Goal: Information Seeking & Learning: Learn about a topic

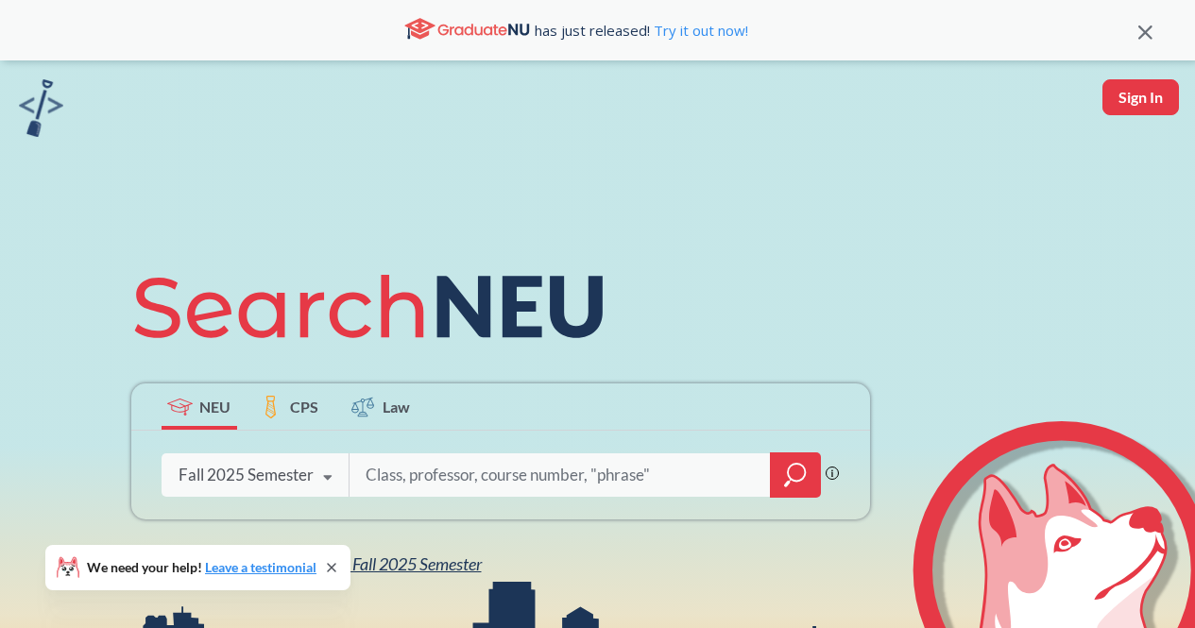
click at [395, 570] on span "NEU Fall 2025 Semester" at bounding box center [398, 563] width 165 height 21
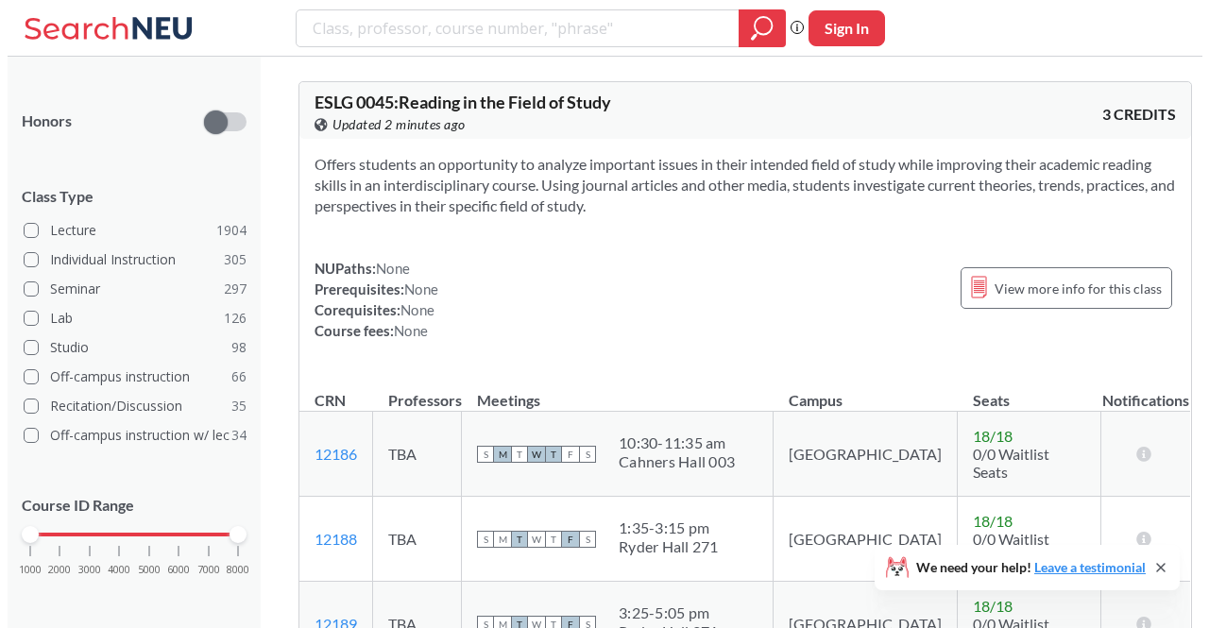
scroll to position [476, 0]
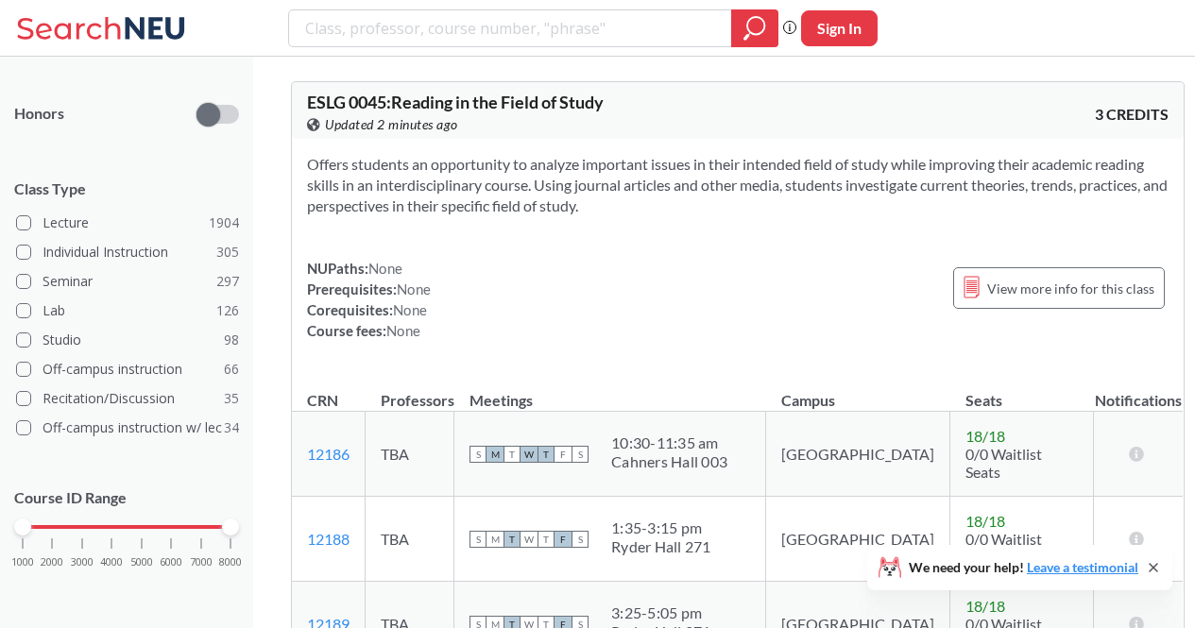
drag, startPoint x: 34, startPoint y: 530, endPoint x: 117, endPoint y: 532, distance: 83.1
click at [117, 532] on div "1000 2000 3000 4000 5000 6000 7000 8000" at bounding box center [127, 526] width 208 height 13
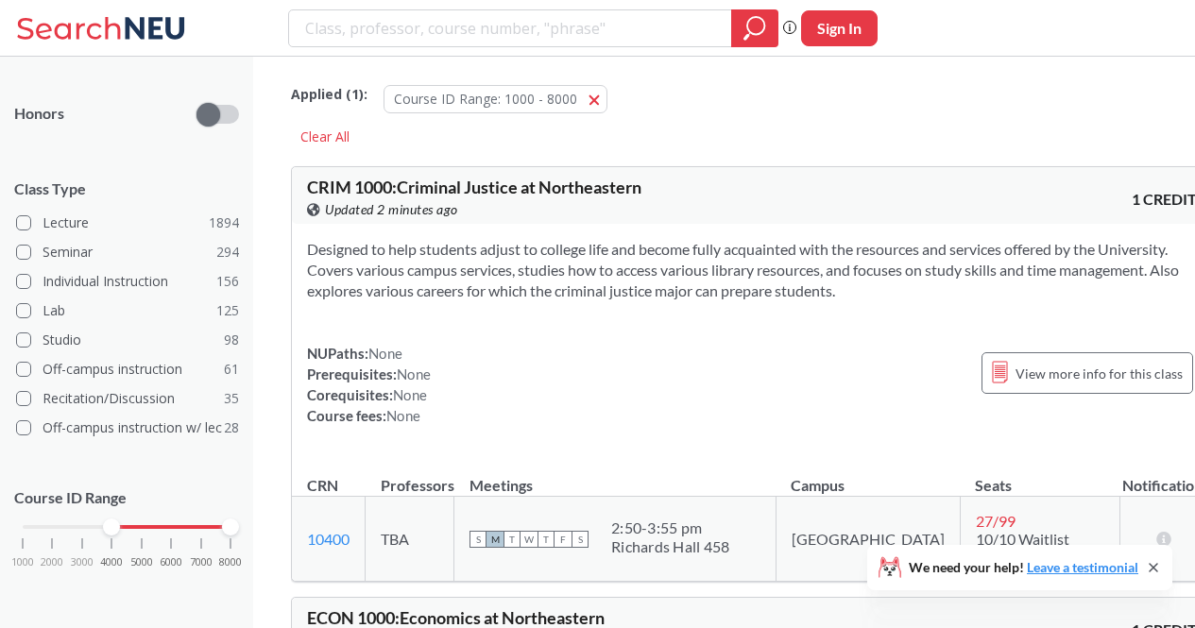
drag, startPoint x: 34, startPoint y: 529, endPoint x: 132, endPoint y: 532, distance: 98.3
click at [132, 532] on div "1000 2000 3000 4000 5000 6000 7000 8000" at bounding box center [127, 526] width 208 height 13
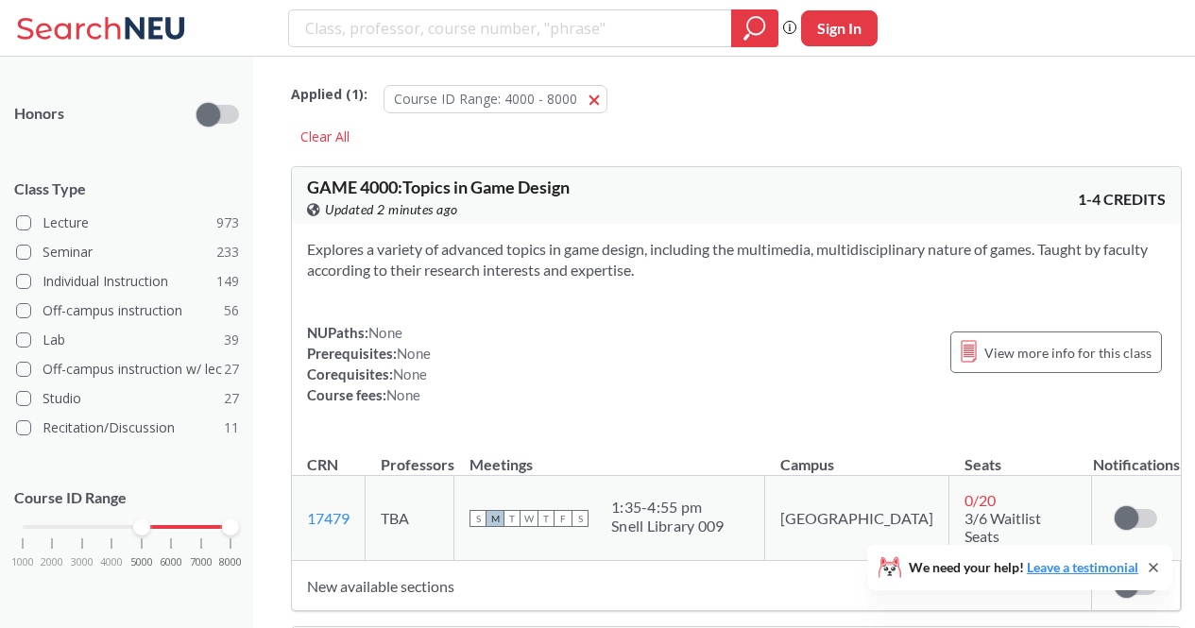
drag, startPoint x: 112, startPoint y: 531, endPoint x: 146, endPoint y: 533, distance: 34.1
click at [146, 533] on div at bounding box center [141, 526] width 17 height 17
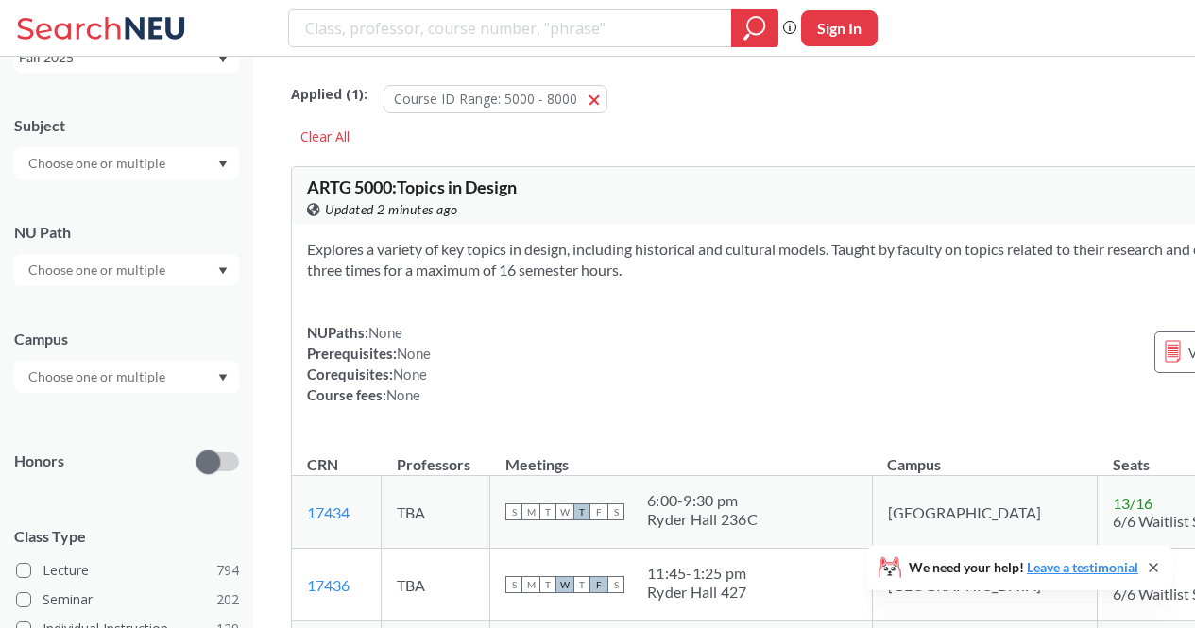
scroll to position [124, 0]
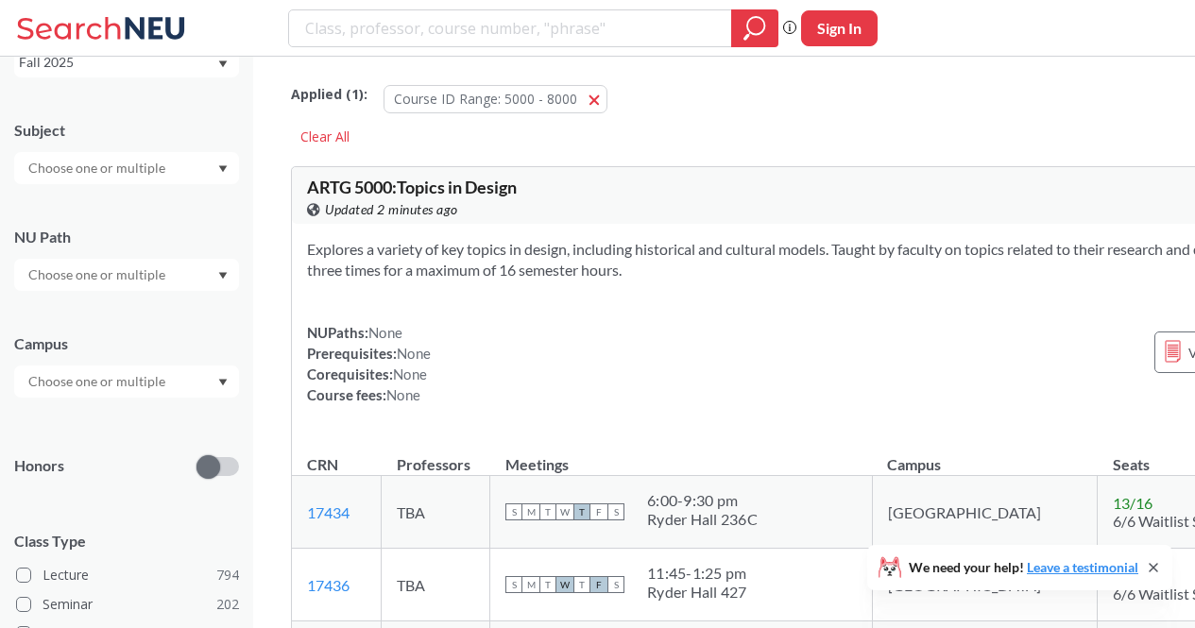
click at [80, 154] on div at bounding box center [126, 168] width 225 height 32
click at [78, 170] on input "text" at bounding box center [98, 168] width 159 height 23
click at [0, 163] on div "NEU CPS LAW Semesters Fall 2025 Subject OR OR ( 4 ) Operations Research PORT ( …" at bounding box center [126, 342] width 253 height 571
type input "MATH"
click at [55, 195] on span "MATH" at bounding box center [46, 201] width 42 height 21
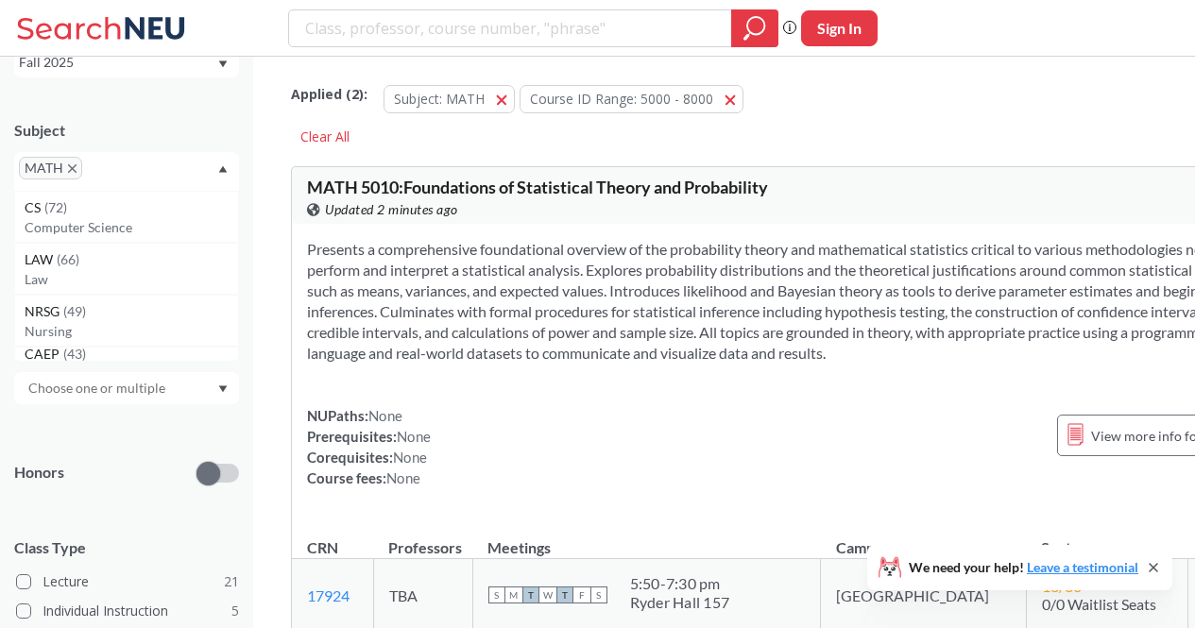
click at [95, 173] on input "text" at bounding box center [115, 174] width 56 height 23
type input "OR"
click at [109, 205] on div "OR ( 4 )" at bounding box center [131, 207] width 213 height 21
click at [147, 179] on input "text" at bounding box center [163, 174] width 56 height 23
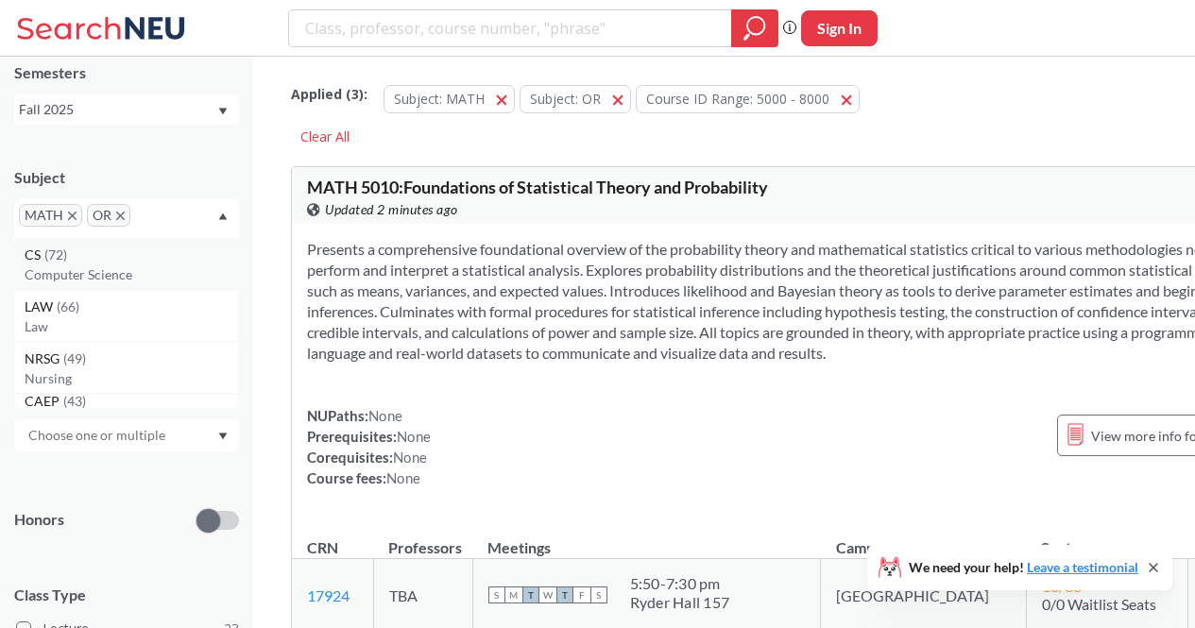
scroll to position [76, 0]
click at [73, 212] on icon "X to remove pill" at bounding box center [72, 216] width 8 height 8
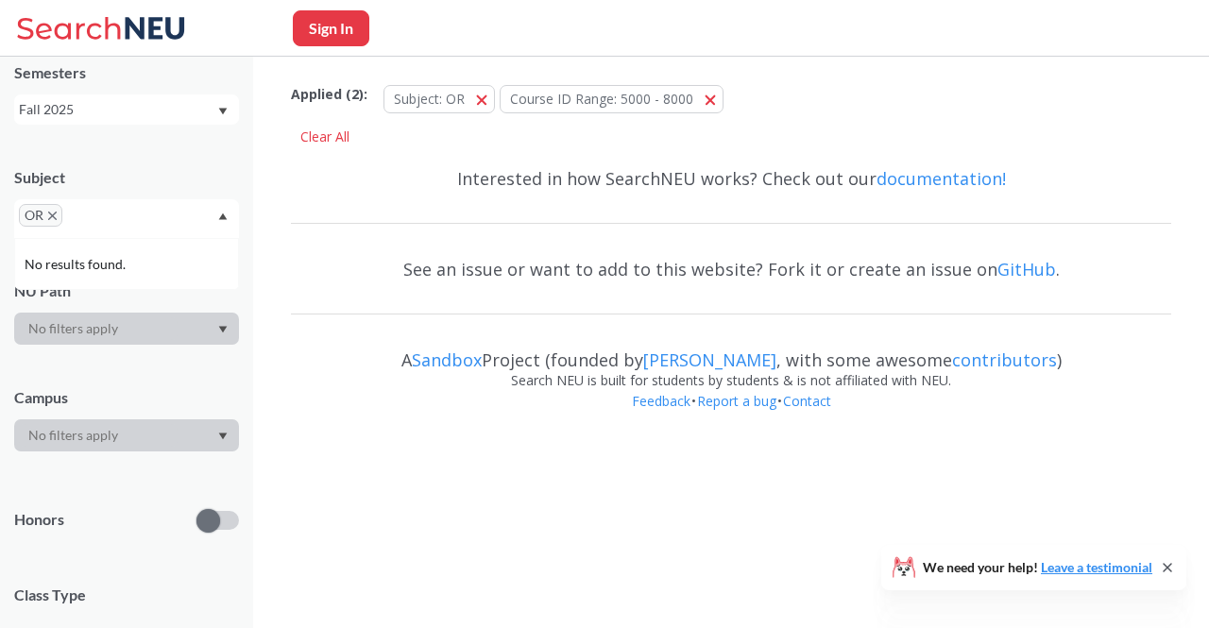
click at [73, 212] on input "text" at bounding box center [95, 222] width 56 height 23
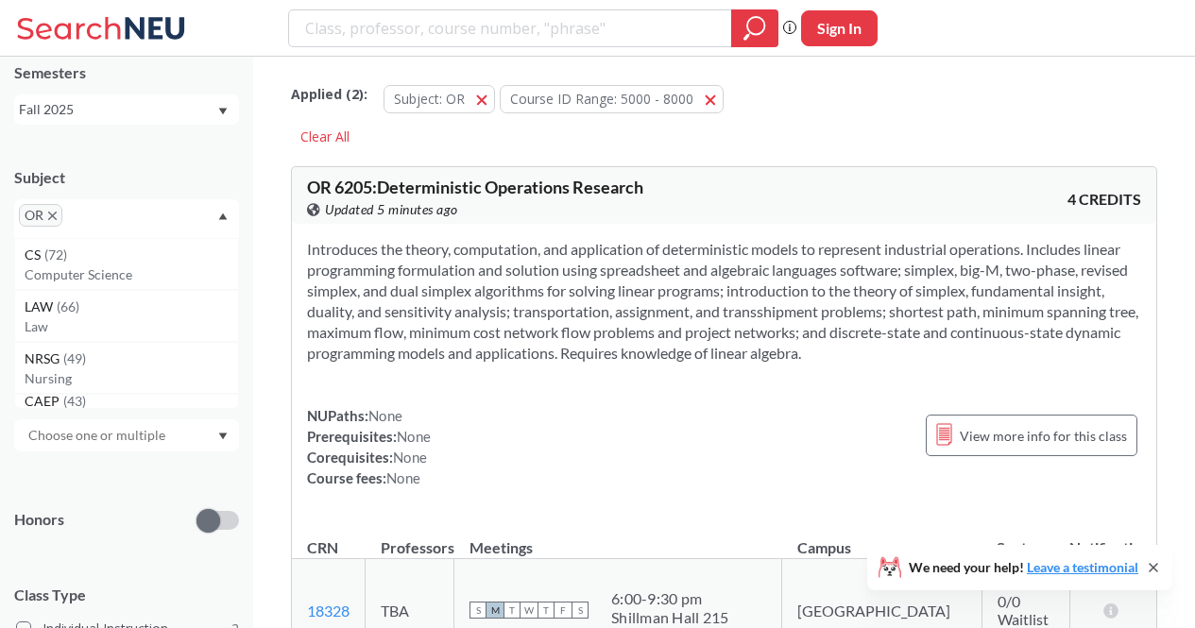
click at [53, 211] on span "OR" at bounding box center [40, 215] width 43 height 23
click at [57, 217] on span "OR" at bounding box center [40, 215] width 43 height 23
click at [51, 218] on icon "X to remove pill" at bounding box center [52, 216] width 8 height 8
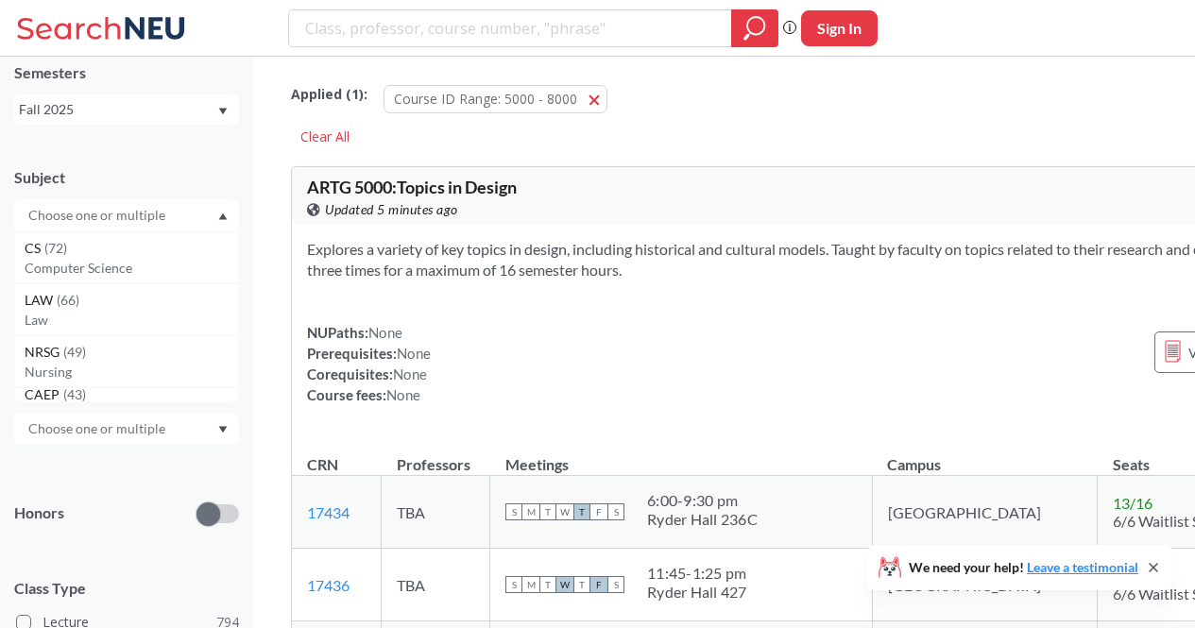
click at [61, 218] on input "text" at bounding box center [98, 215] width 159 height 23
click at [78, 257] on div "CS ( 72 )" at bounding box center [131, 248] width 213 height 21
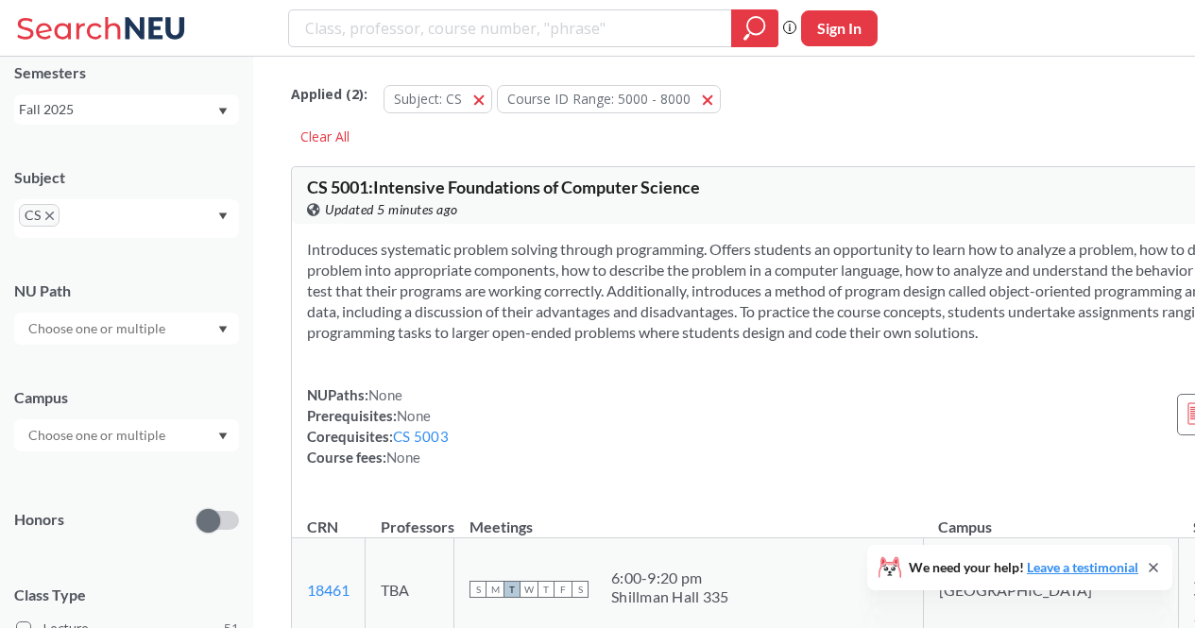
click at [135, 495] on div "Honors" at bounding box center [126, 508] width 225 height 67
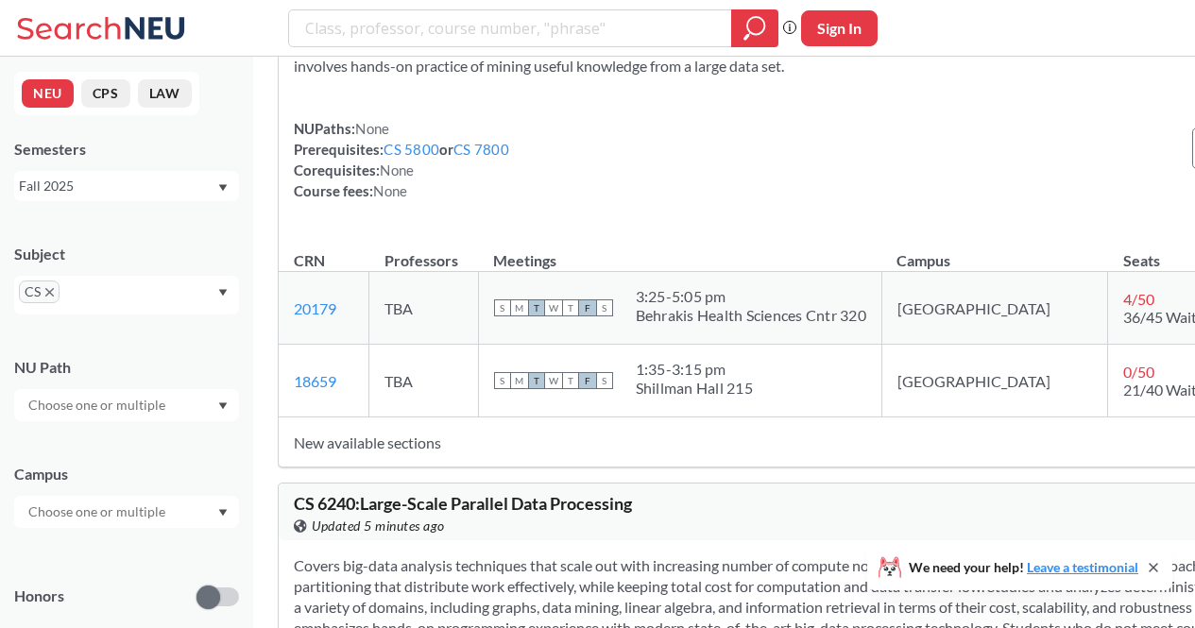
scroll to position [20579, 0]
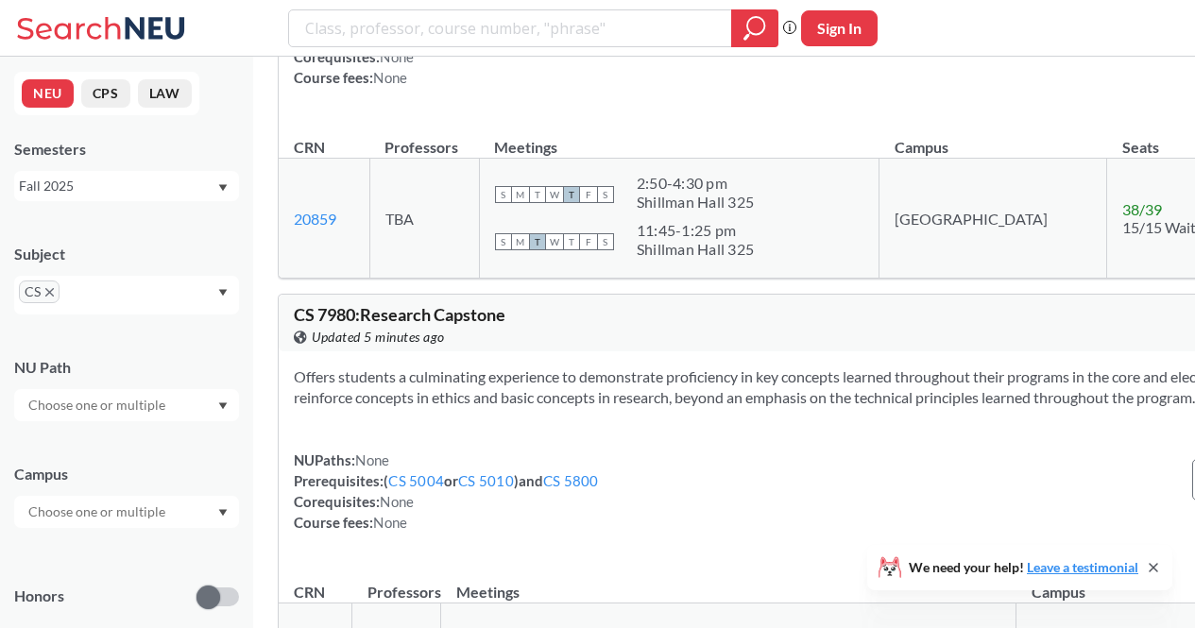
scroll to position [38887, 0]
drag, startPoint x: 704, startPoint y: 223, endPoint x: 601, endPoint y: 125, distance: 142.3
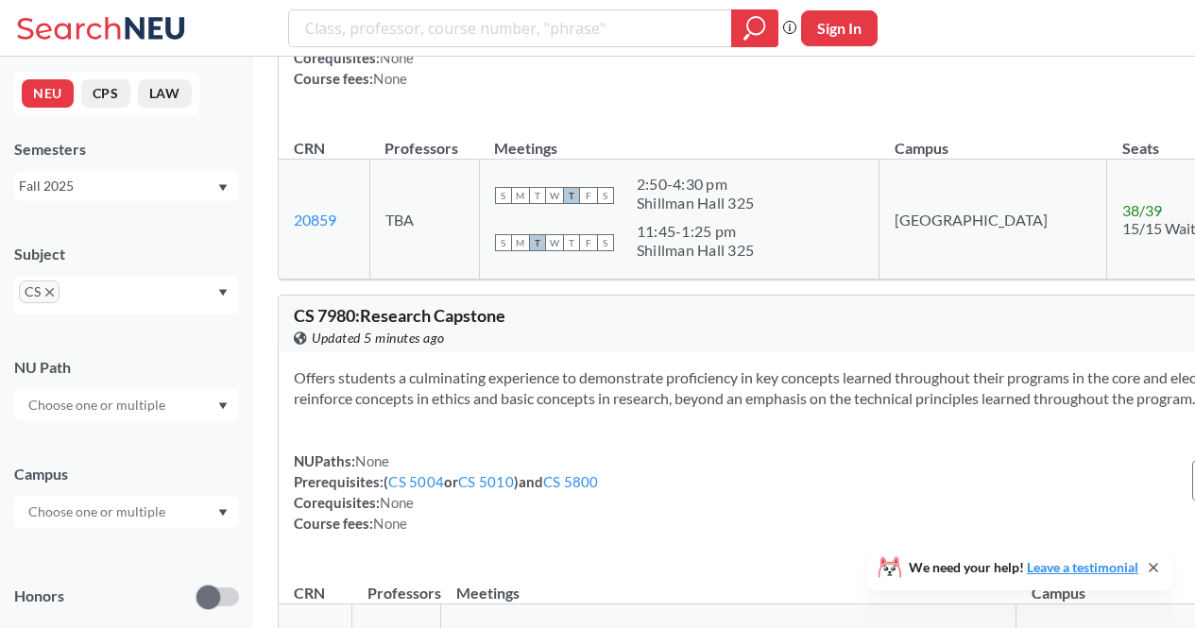
drag, startPoint x: 601, startPoint y: 125, endPoint x: 592, endPoint y: 193, distance: 68.5
drag, startPoint x: 592, startPoint y: 193, endPoint x: 573, endPoint y: 221, distance: 34.1
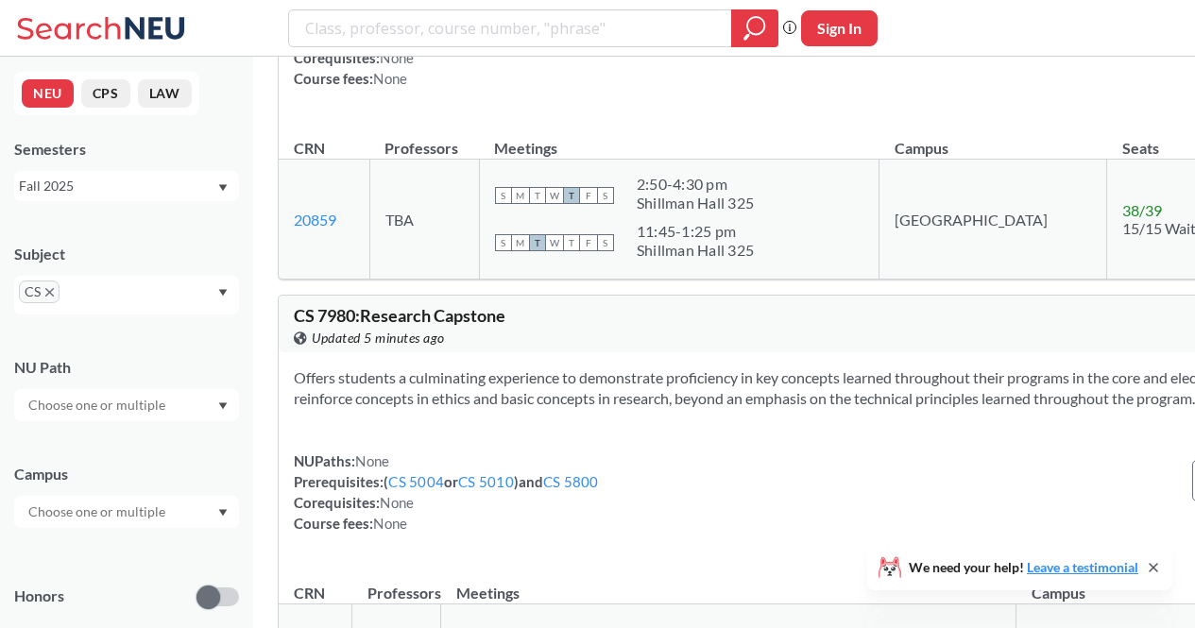
drag, startPoint x: 573, startPoint y: 221, endPoint x: 584, endPoint y: 157, distance: 65.1
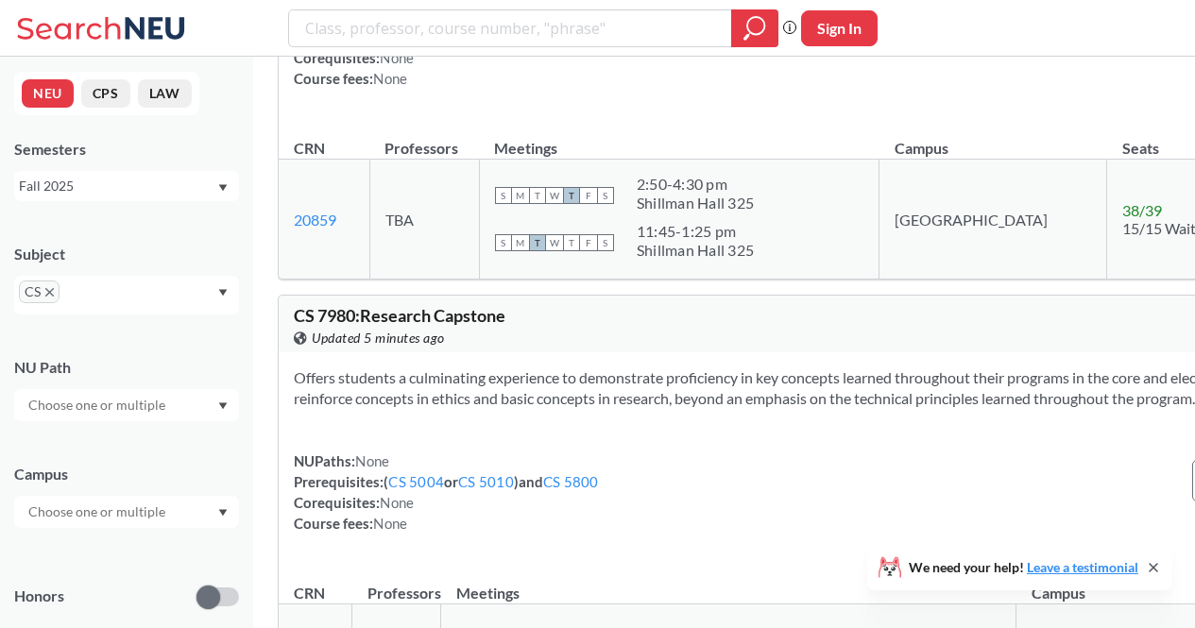
drag, startPoint x: 316, startPoint y: 78, endPoint x: 338, endPoint y: 81, distance: 21.9
copy span "CS 7800"
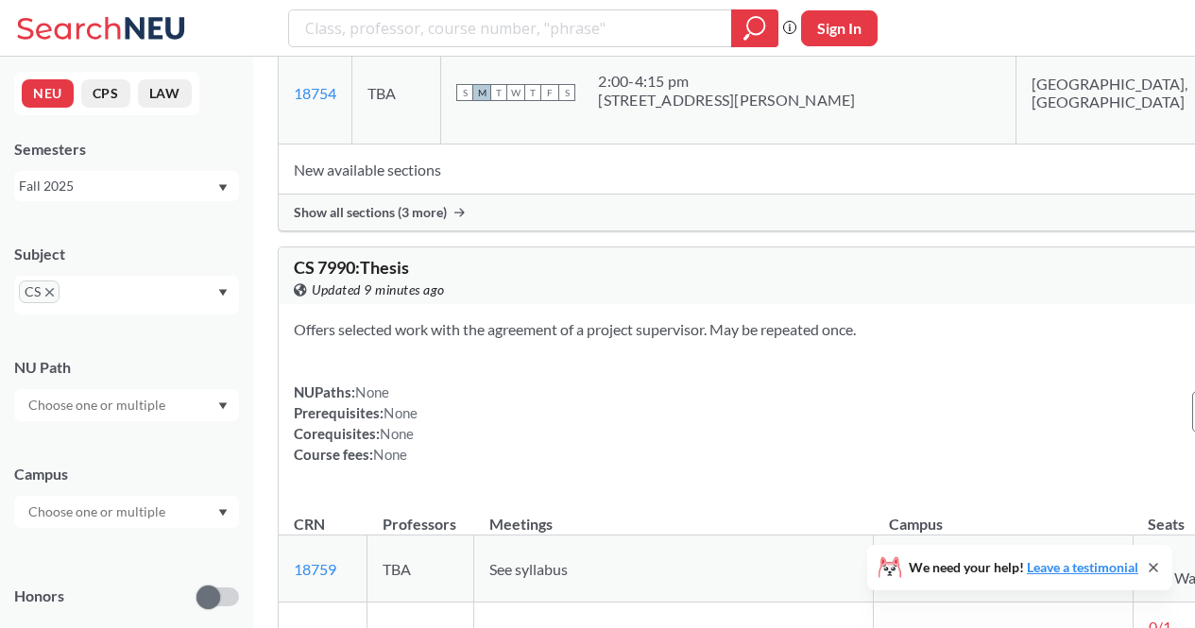
scroll to position [39660, 0]
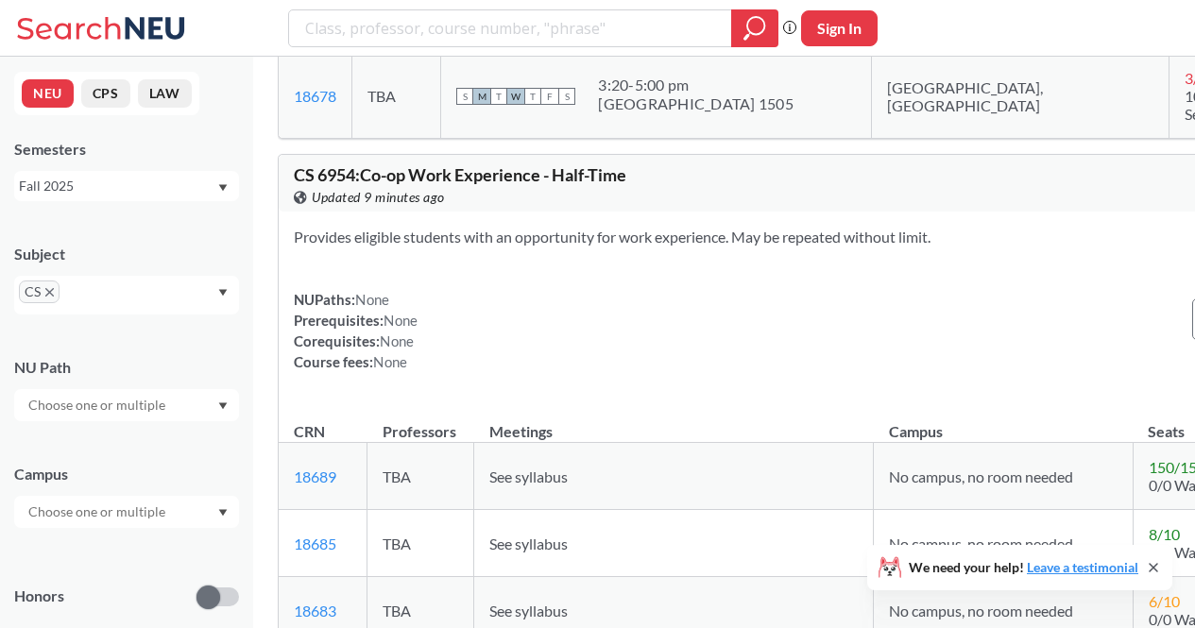
scroll to position [24905, 0]
drag, startPoint x: 311, startPoint y: 76, endPoint x: 363, endPoint y: 87, distance: 53.0
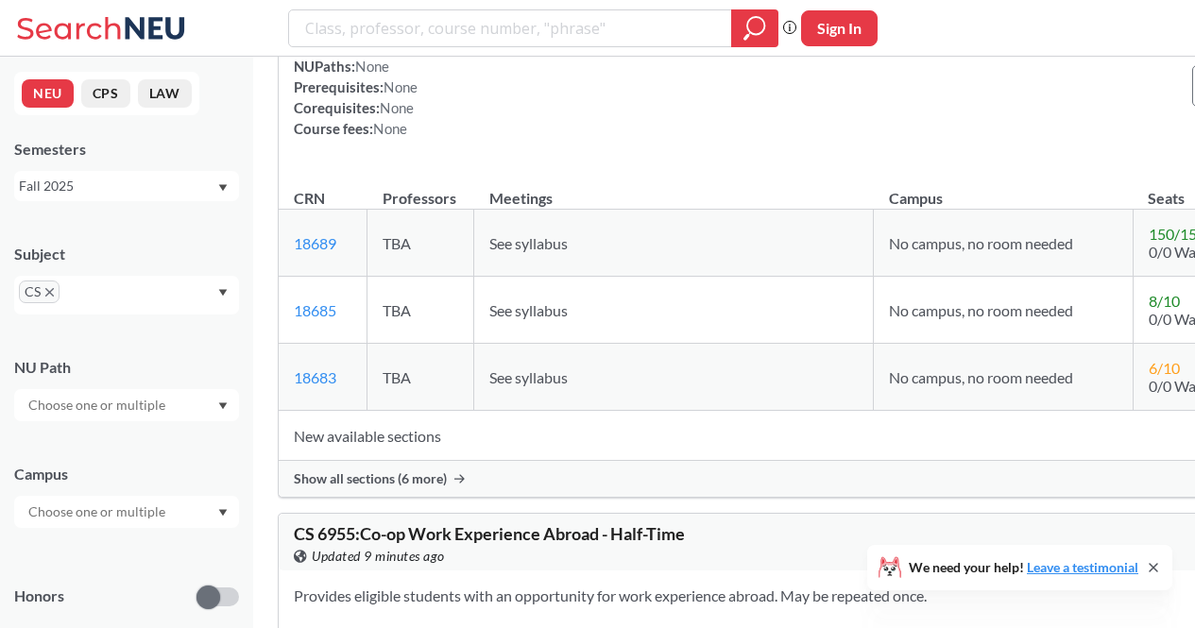
scroll to position [25138, 0]
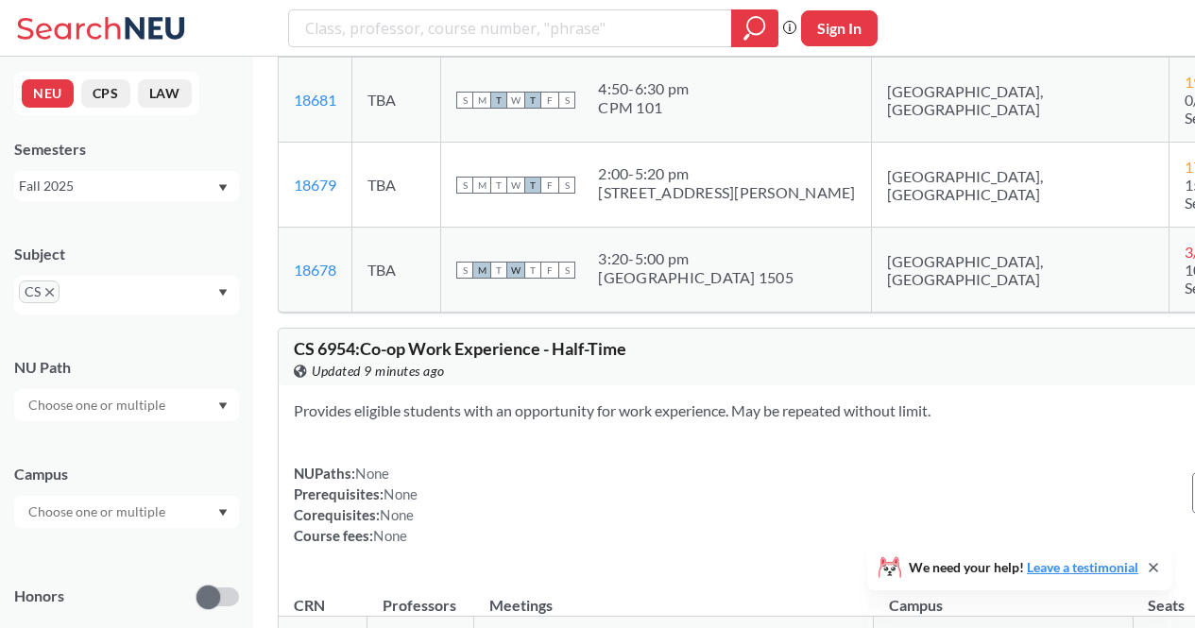
scroll to position [24899, 0]
drag, startPoint x: 311, startPoint y: 88, endPoint x: 338, endPoint y: 88, distance: 27.4
copy span "CS 6650"
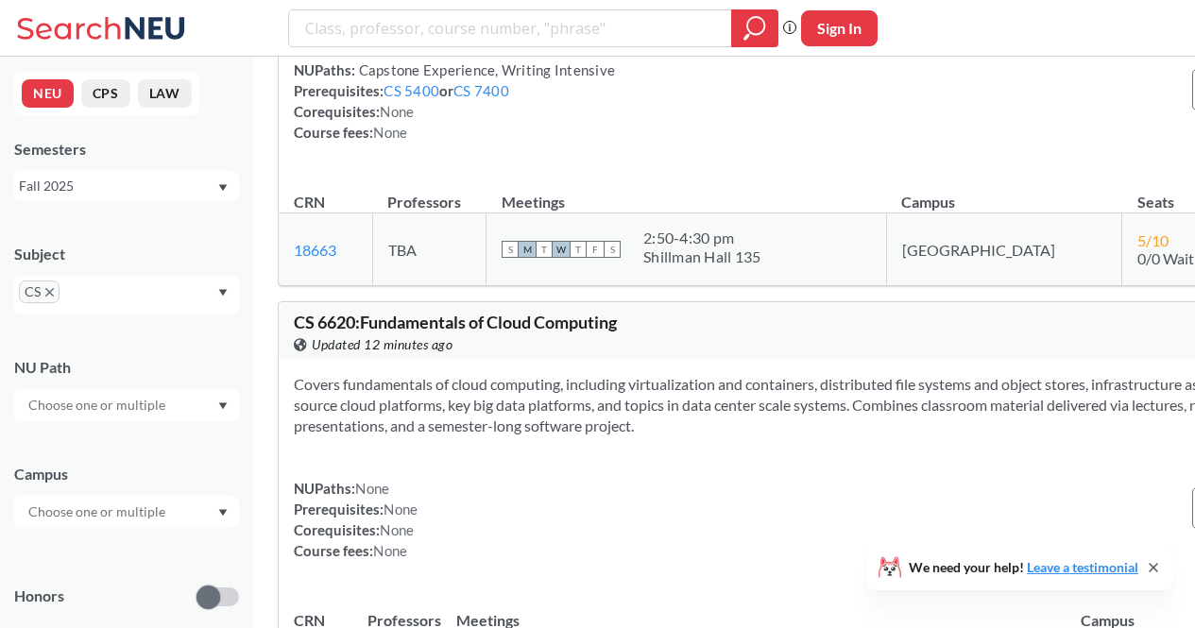
scroll to position [22703, 0]
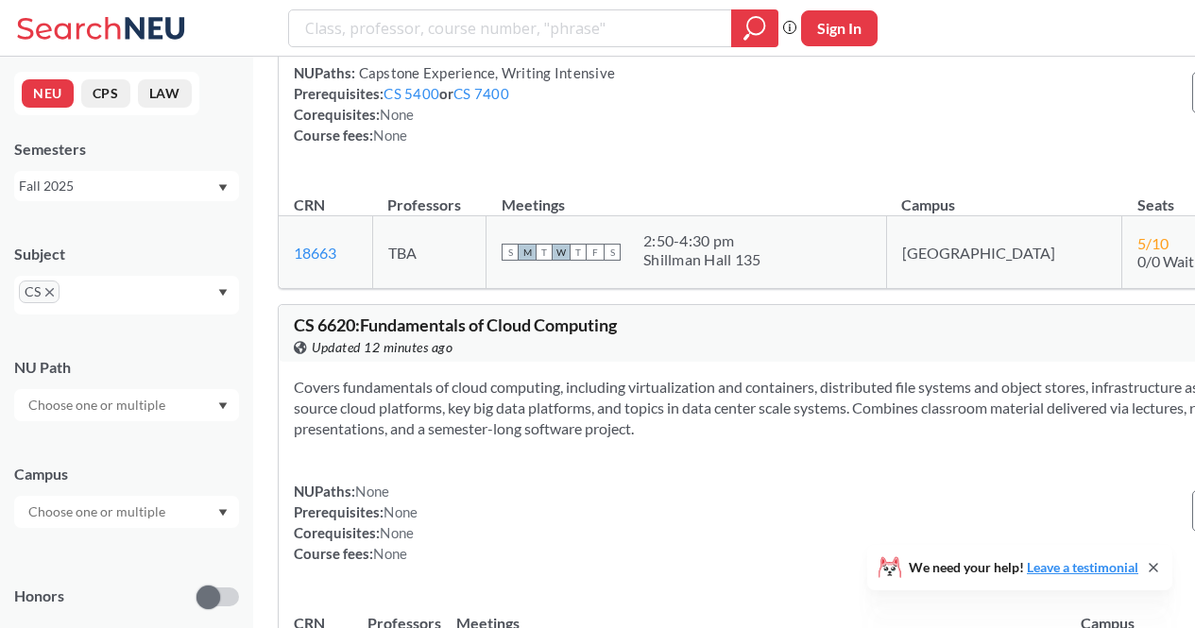
drag, startPoint x: 302, startPoint y: 161, endPoint x: 345, endPoint y: 161, distance: 42.5
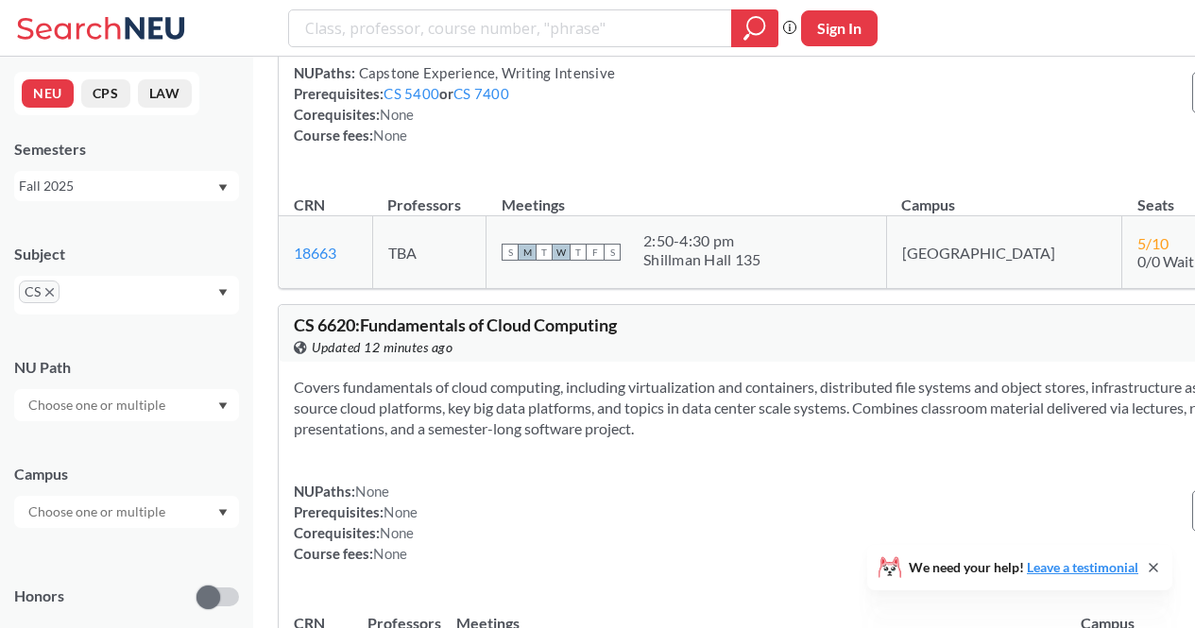
drag, startPoint x: 317, startPoint y: 159, endPoint x: 358, endPoint y: 160, distance: 40.6
copy span "CS 6240"
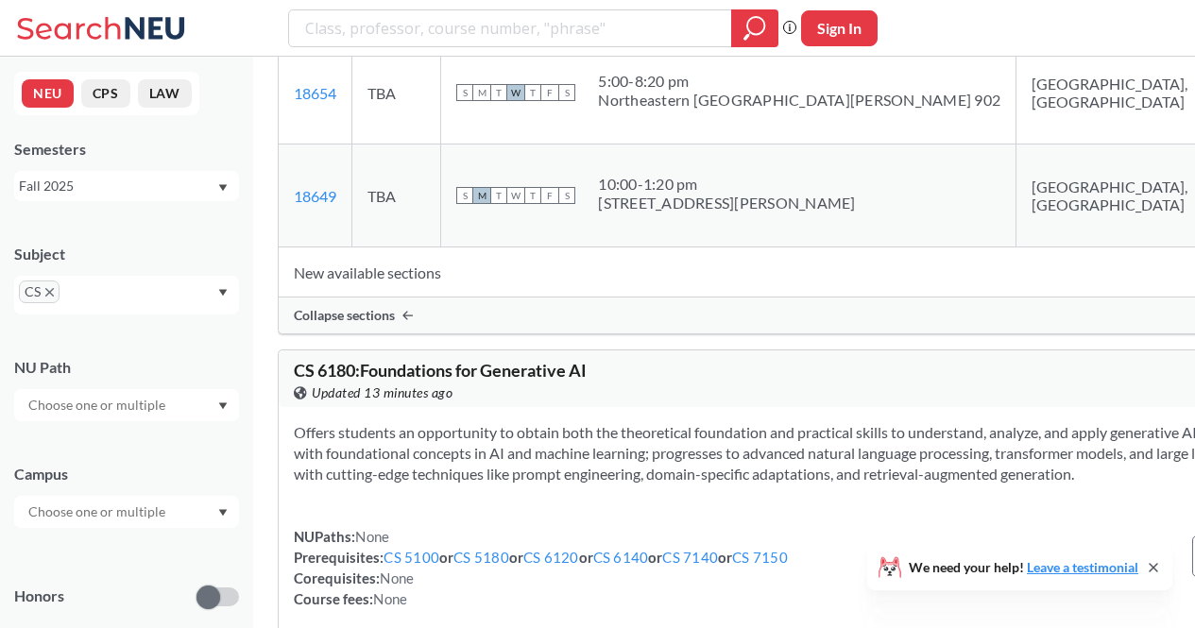
scroll to position [20360, 0]
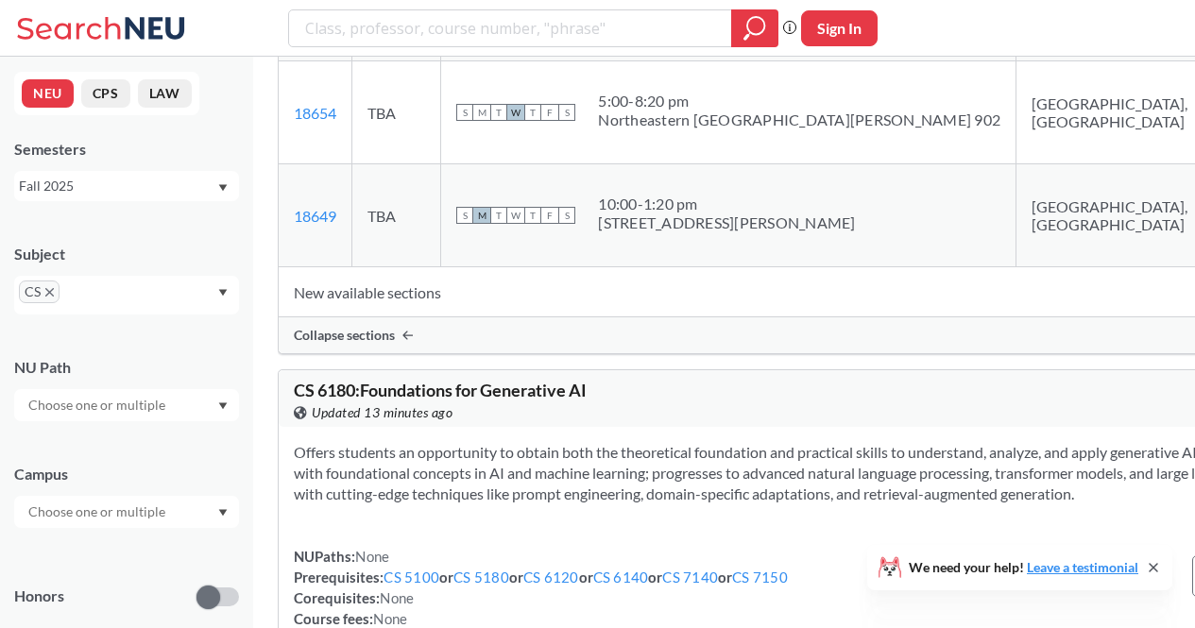
click at [146, 31] on icon at bounding box center [104, 28] width 176 height 38
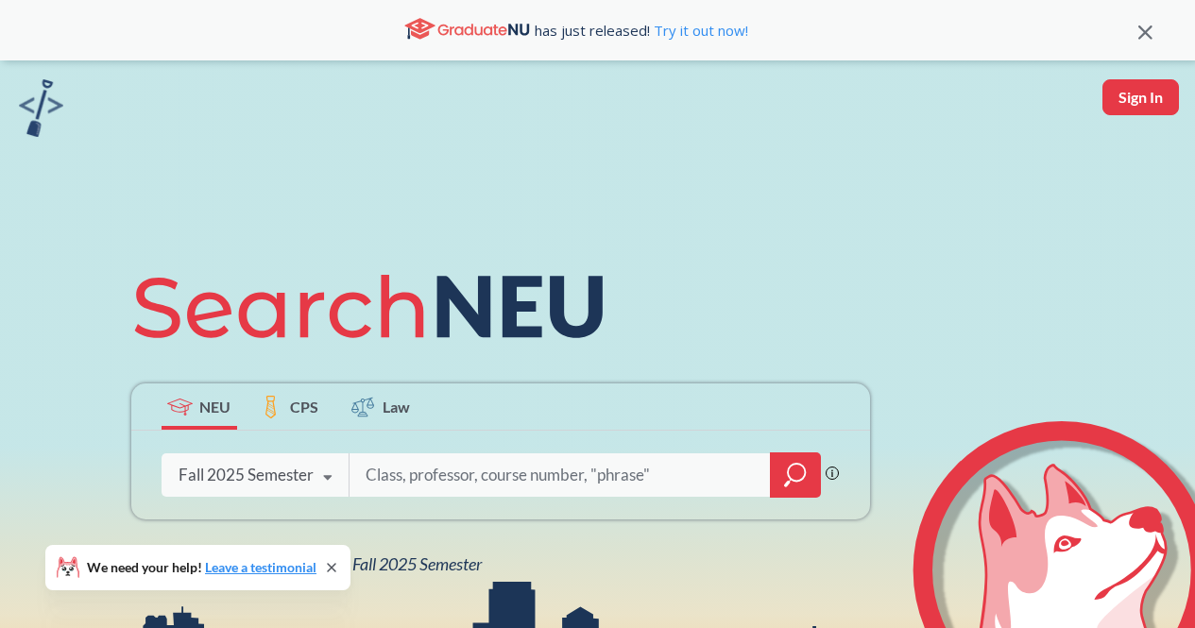
click at [390, 576] on div "NEU CPS Law Phrase search guarantees the exact search appears in the results. E…" at bounding box center [597, 414] width 1195 height 708
click at [396, 571] on span "NEU Fall 2025 Semester" at bounding box center [398, 563] width 165 height 21
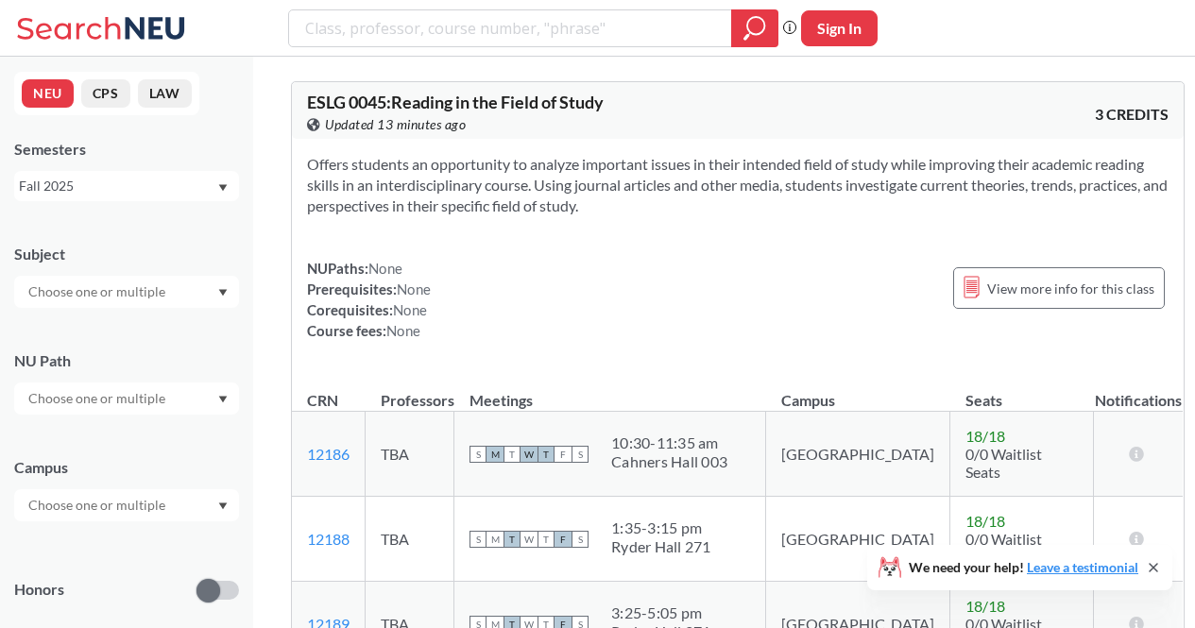
click at [144, 290] on input "text" at bounding box center [98, 291] width 159 height 23
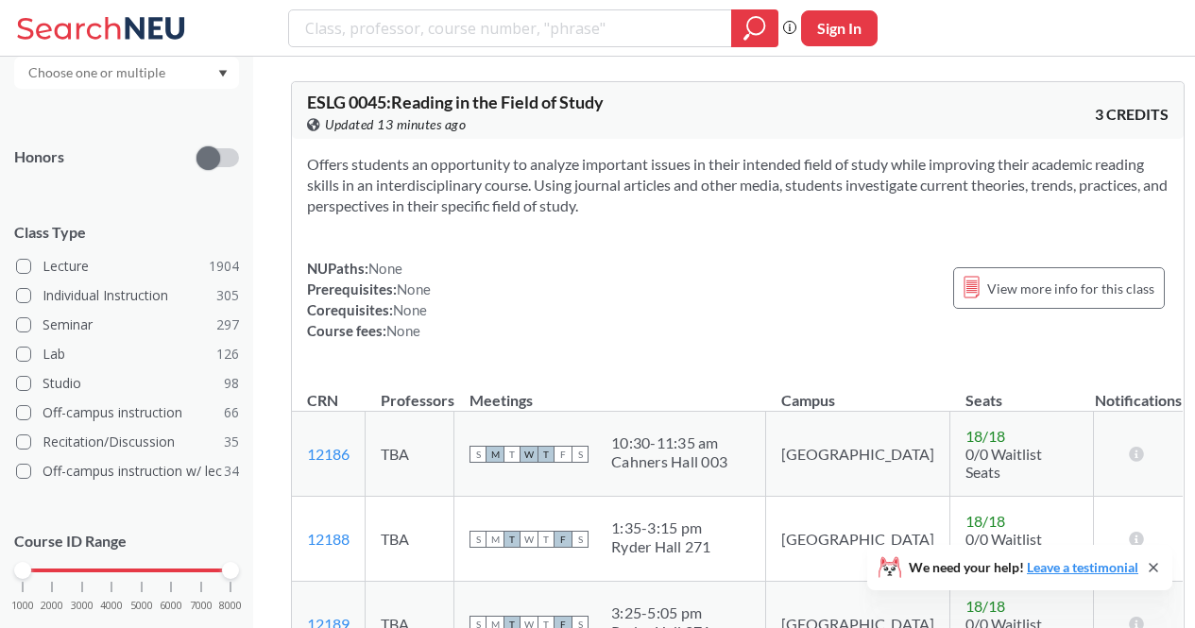
scroll to position [476, 0]
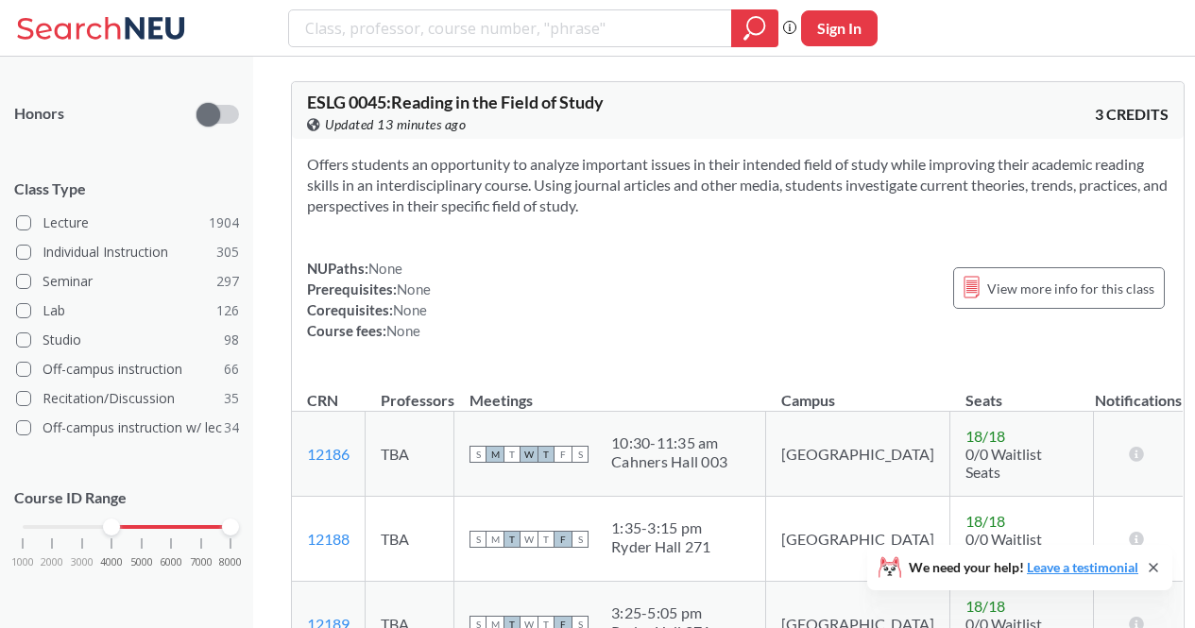
drag, startPoint x: 22, startPoint y: 521, endPoint x: 136, endPoint y: 520, distance: 114.3
click at [120, 520] on div at bounding box center [111, 526] width 17 height 17
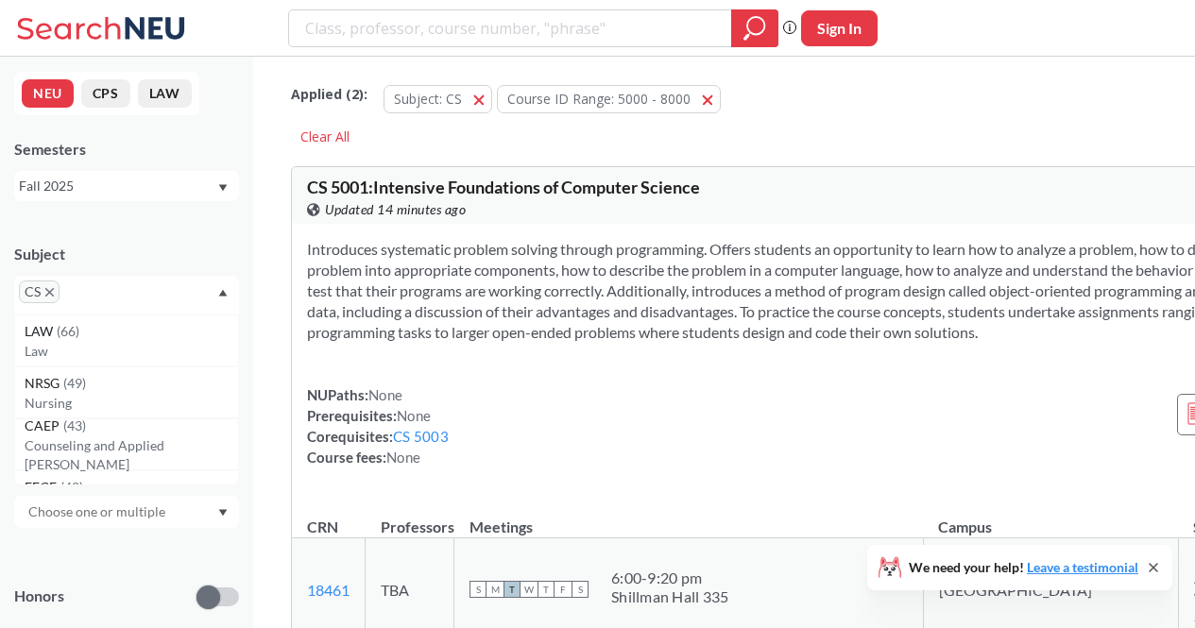
click at [49, 291] on icon "X to remove pill" at bounding box center [49, 292] width 8 height 8
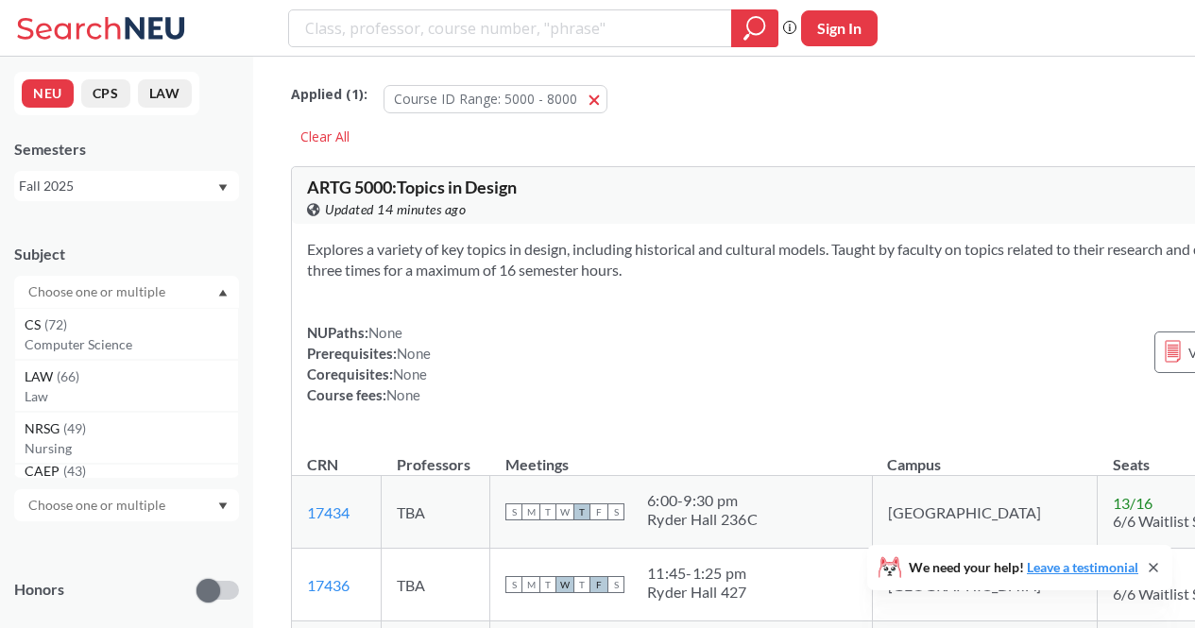
click at [54, 291] on input "text" at bounding box center [98, 291] width 159 height 23
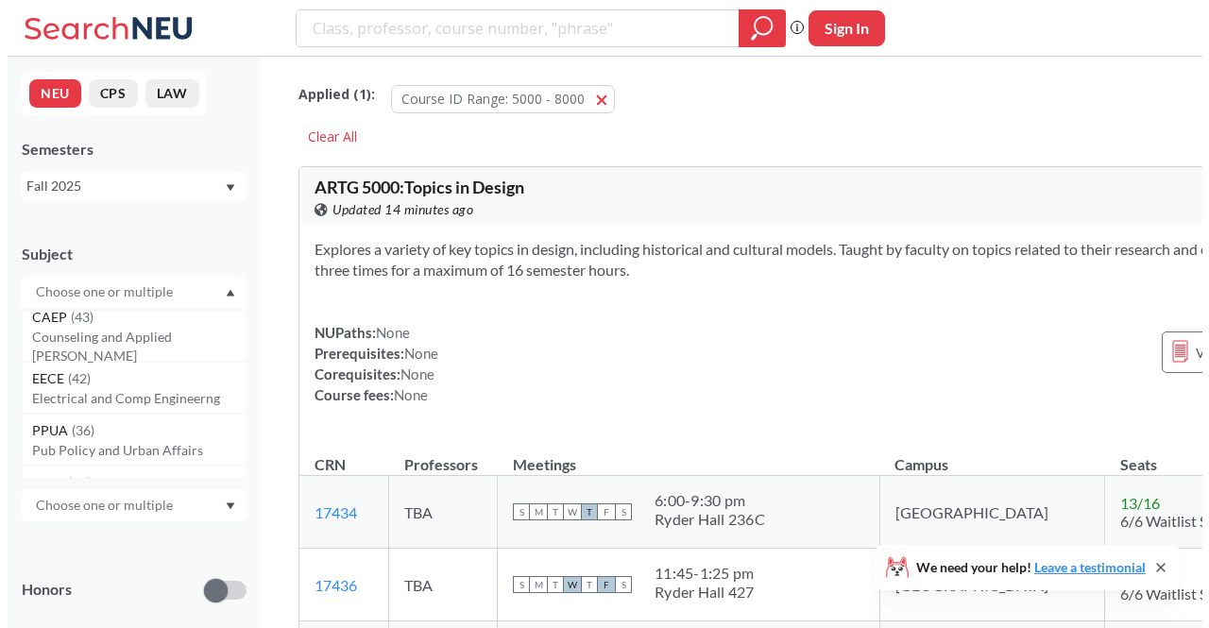
scroll to position [153, 0]
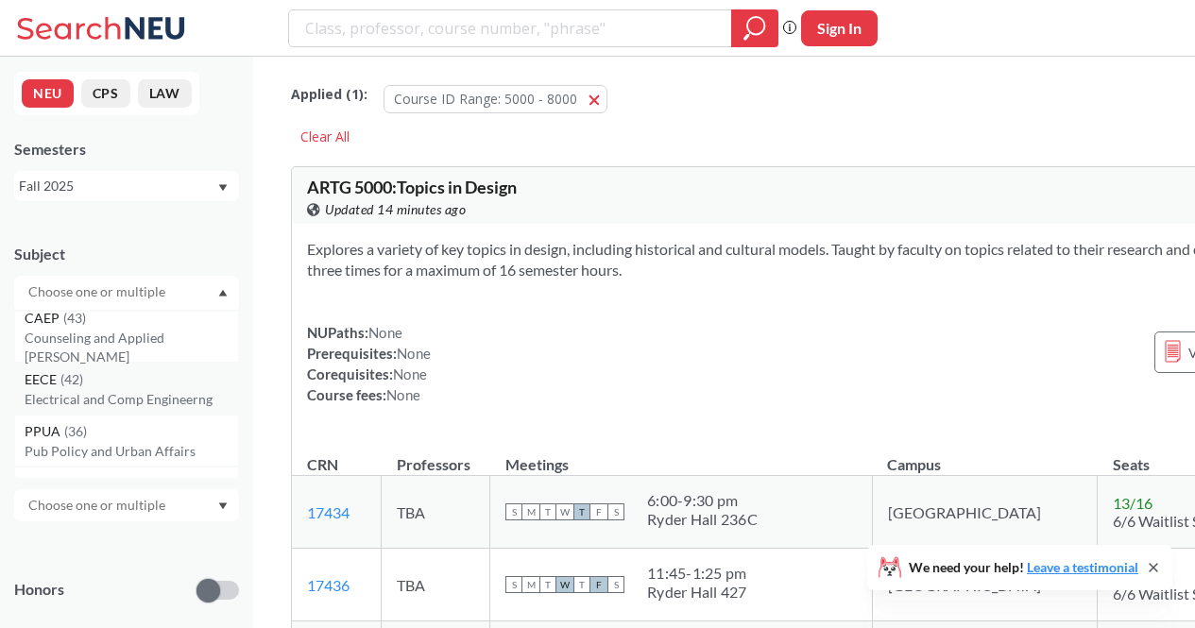
click at [114, 387] on div "EECE ( 42 )" at bounding box center [131, 379] width 213 height 21
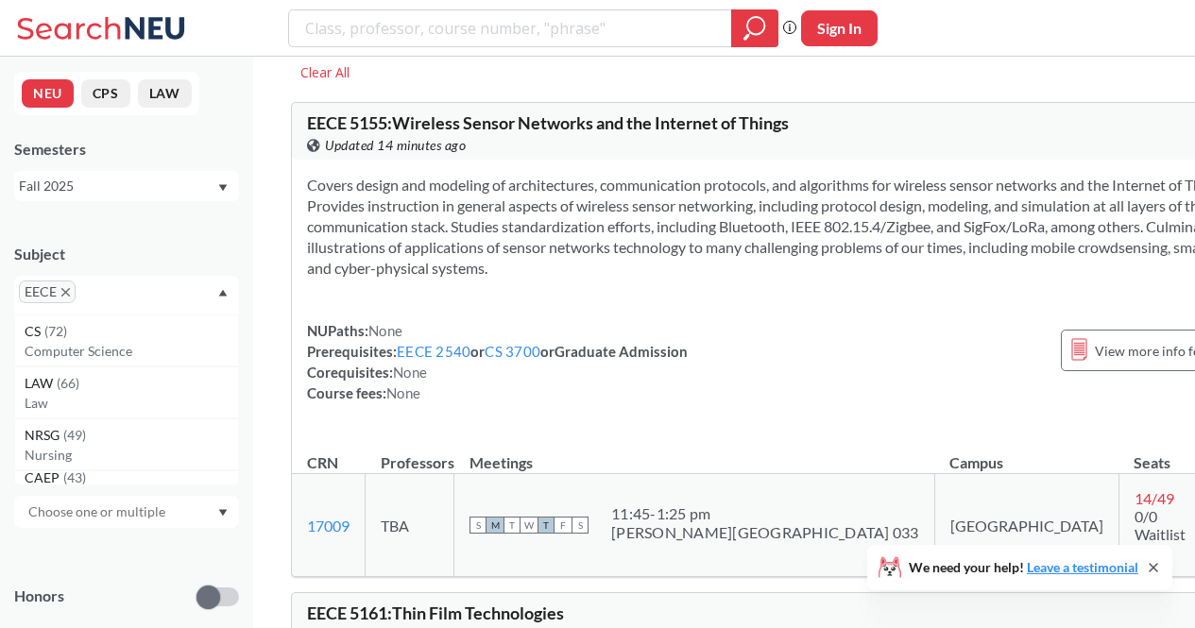
scroll to position [36, 0]
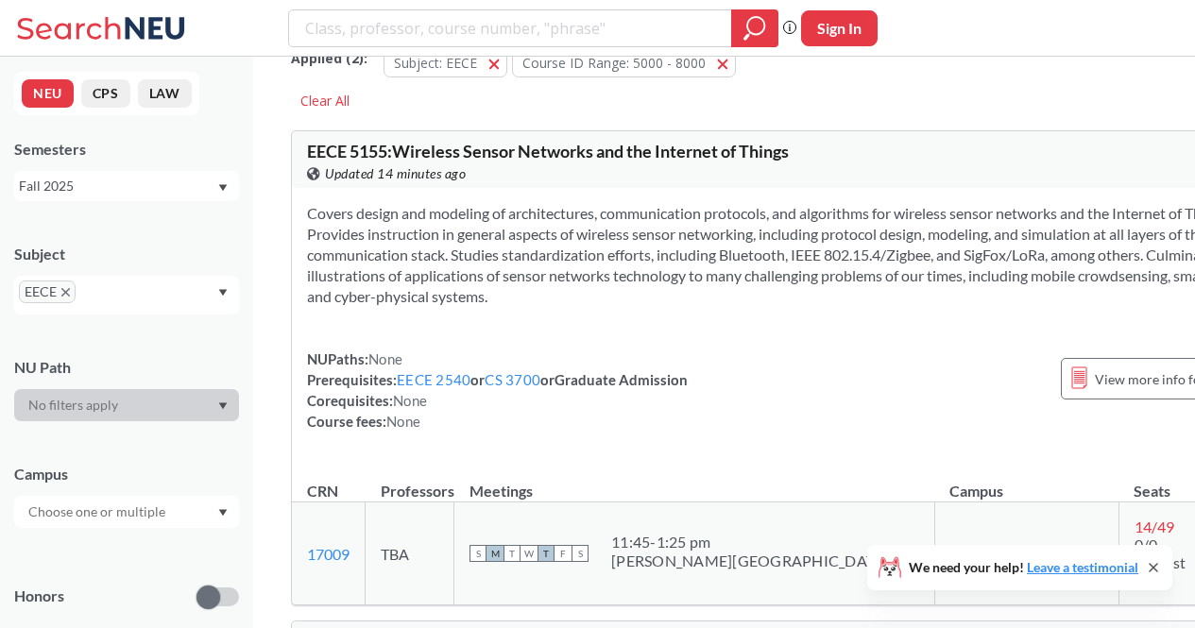
click at [328, 161] on span "EECE 5155 : Wireless Sensor Networks and the Internet of Things" at bounding box center [548, 151] width 482 height 21
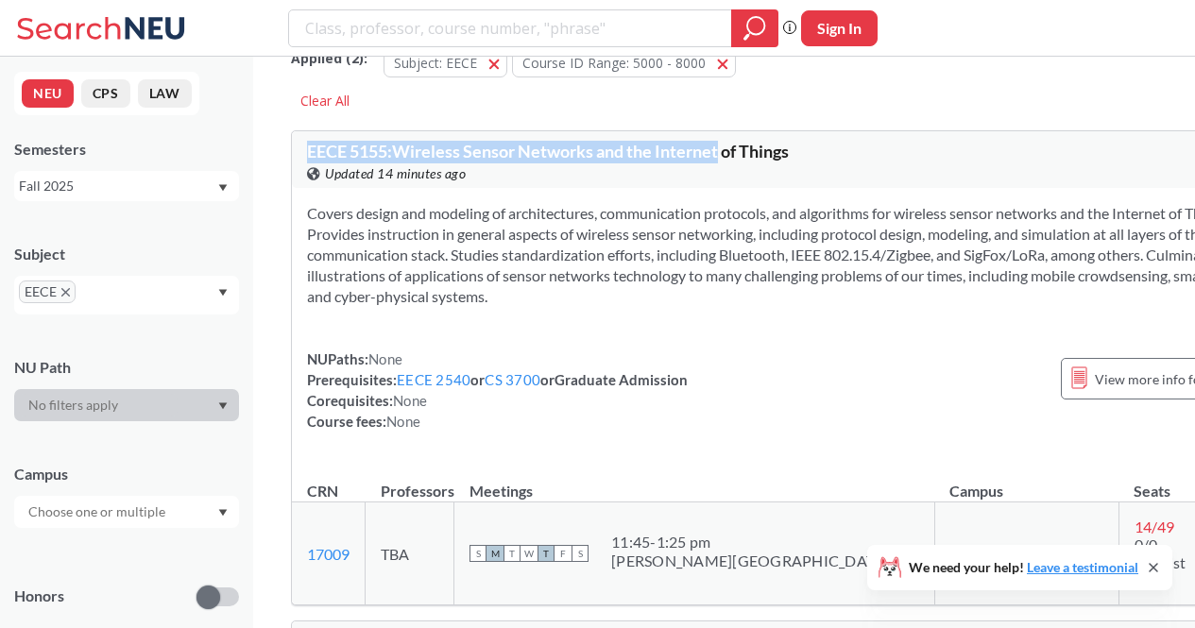
click at [328, 155] on span "EECE 5155 : Wireless Sensor Networks and the Internet of Things" at bounding box center [548, 151] width 482 height 21
drag, startPoint x: 328, startPoint y: 155, endPoint x: 384, endPoint y: 147, distance: 57.2
click at [384, 147] on span "EECE 5155 : Wireless Sensor Networks and the Internet of Things" at bounding box center [548, 151] width 482 height 21
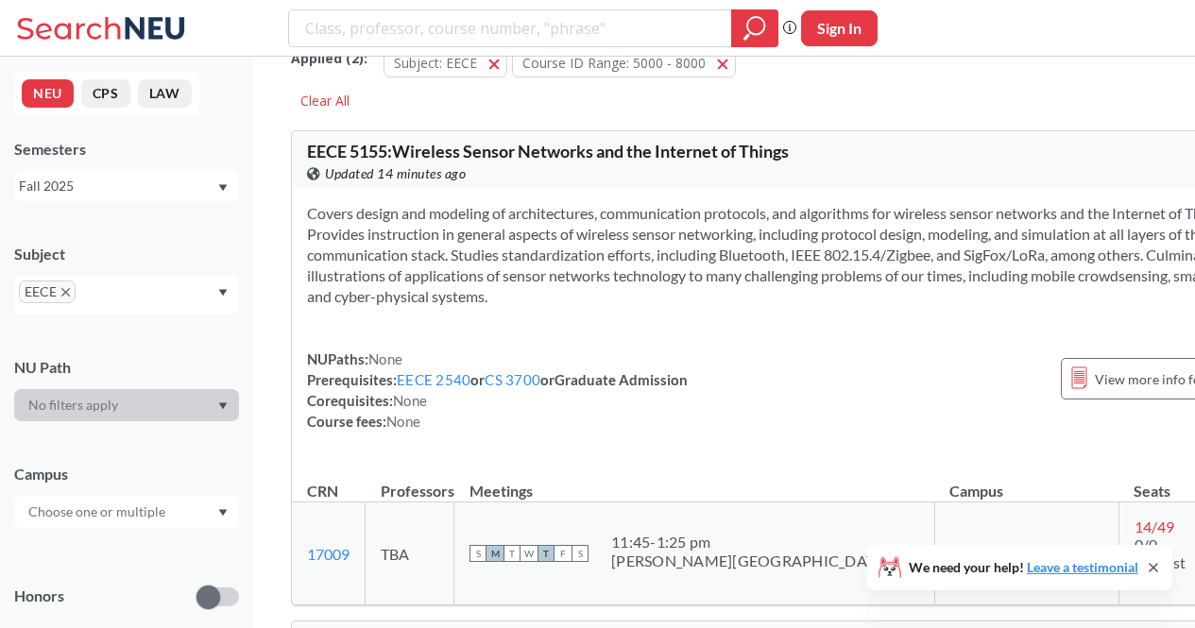
click at [588, 229] on section "Covers design and modeling of architectures, communication protocols, and algor…" at bounding box center [791, 255] width 969 height 104
click at [836, 332] on div "Covers design and modeling of architectures, communication protocols, and algor…" at bounding box center [791, 325] width 999 height 274
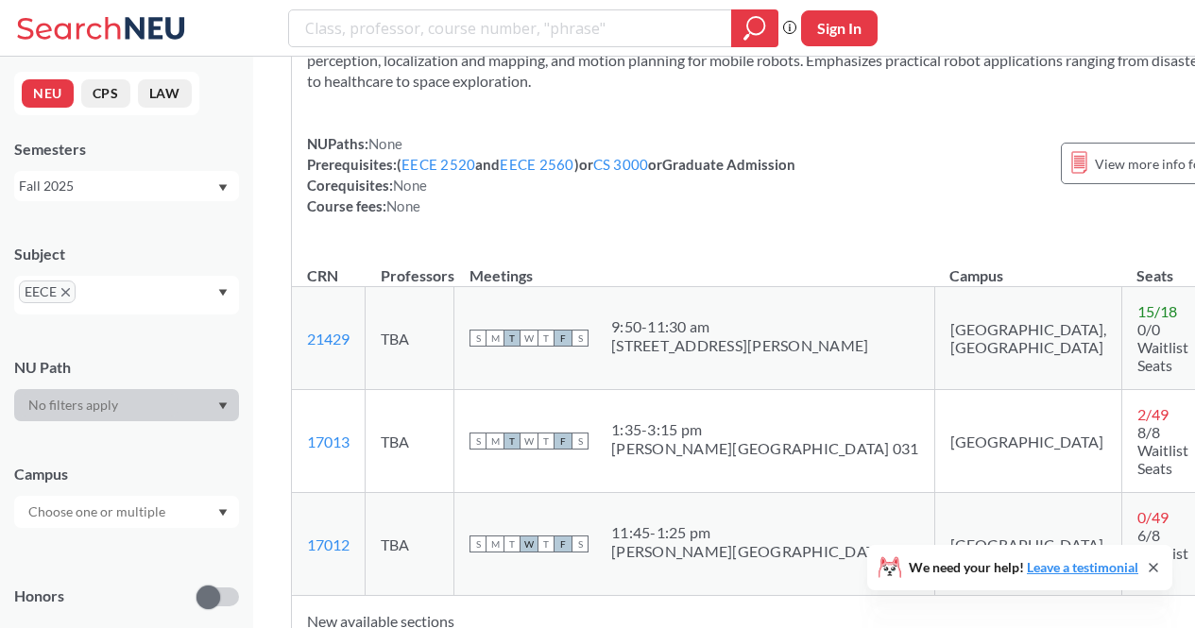
scroll to position [1758, 0]
click at [659, 426] on td "S M T W T F S 1:35 - 3:15 pm Snell Library 031" at bounding box center [694, 442] width 481 height 103
drag, startPoint x: 659, startPoint y: 426, endPoint x: 738, endPoint y: 489, distance: 100.7
click at [738, 489] on tbody "21429 View this section on Banner. TBA S M T W T F S 9:50 - 11:30 am 225 Terry …" at bounding box center [791, 442] width 998 height 309
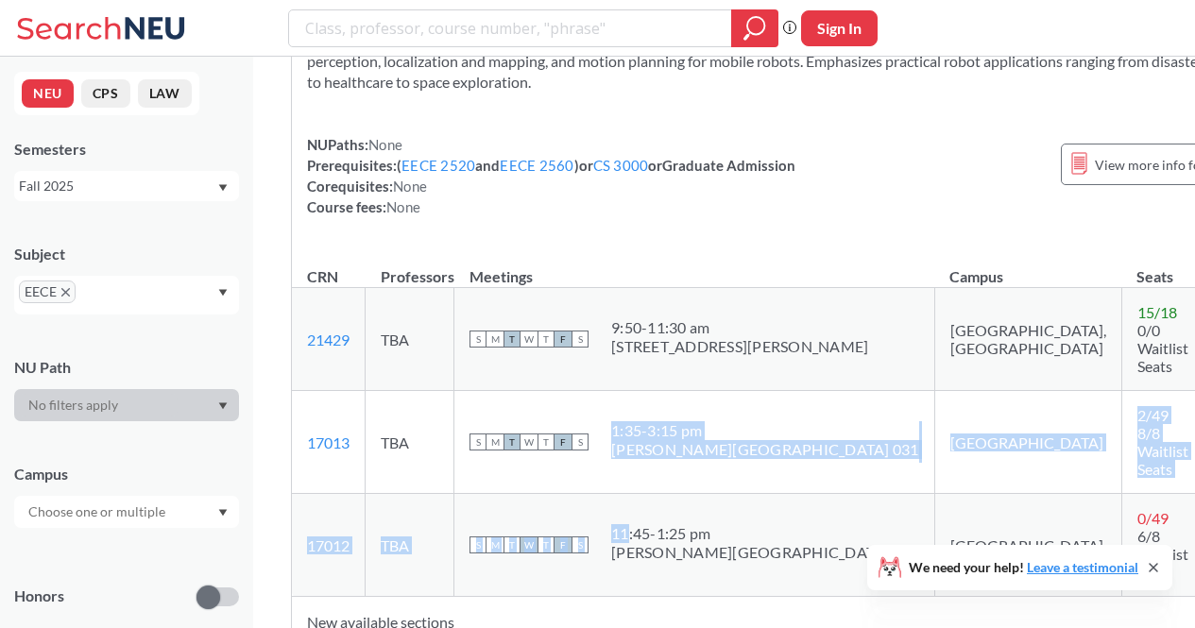
click at [738, 494] on td "S M T W T F S 11:45 - 1:25 pm Snell Library 031" at bounding box center [694, 545] width 481 height 103
drag, startPoint x: 738, startPoint y: 489, endPoint x: 652, endPoint y: 432, distance: 103.5
click at [652, 432] on tbody "21429 View this section on Banner. TBA S M T W T F S 9:50 - 11:30 am 225 Terry …" at bounding box center [791, 442] width 998 height 309
click at [652, 432] on div "1:35 - 3:15 pm" at bounding box center [765, 430] width 308 height 19
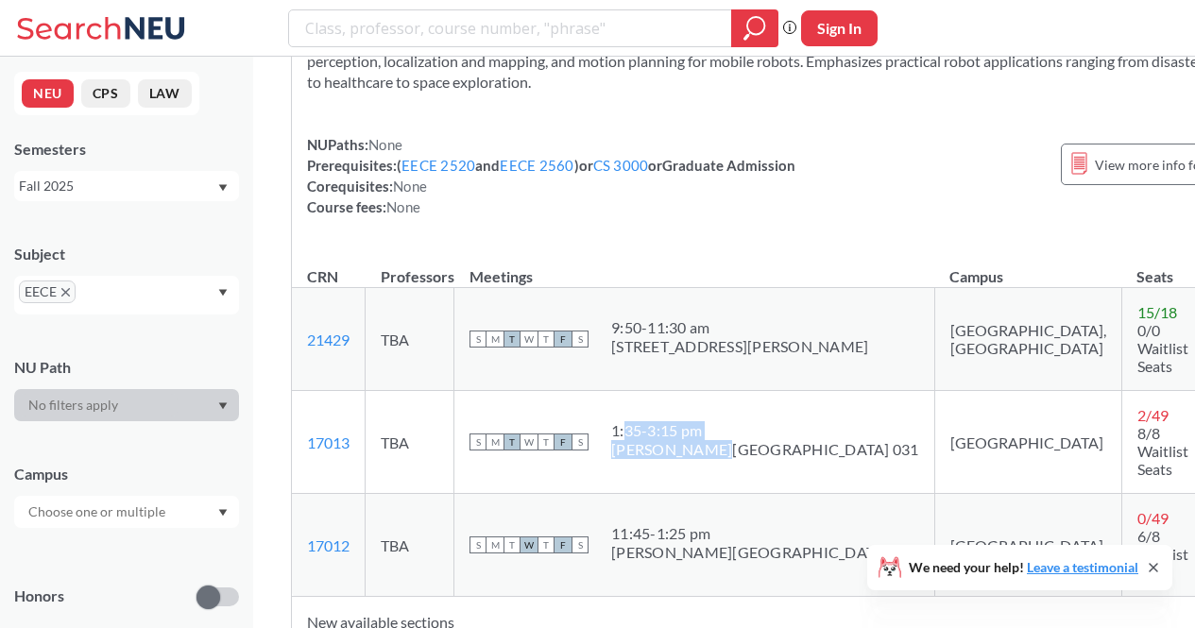
drag, startPoint x: 652, startPoint y: 432, endPoint x: 699, endPoint y: 457, distance: 53.7
click at [699, 457] on span "1:35 - 3:15 pm Snell Library 031" at bounding box center [765, 440] width 308 height 38
click at [699, 457] on div "Snell Library 031" at bounding box center [765, 449] width 308 height 19
drag, startPoint x: 699, startPoint y: 457, endPoint x: 628, endPoint y: 427, distance: 77.0
click at [628, 427] on td "S M T W T F S 1:35 - 3:15 pm Snell Library 031" at bounding box center [694, 442] width 481 height 103
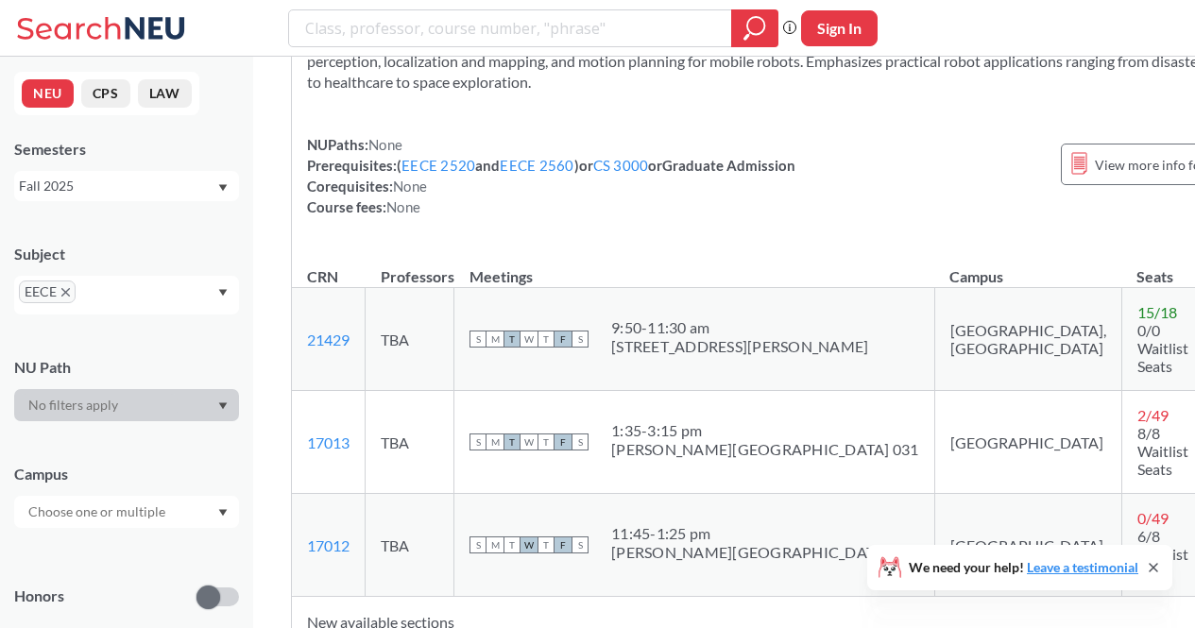
click at [628, 427] on td "S M T W T F S 1:35 - 3:15 pm Snell Library 031" at bounding box center [694, 442] width 481 height 103
drag, startPoint x: 628, startPoint y: 427, endPoint x: 722, endPoint y: 478, distance: 107.3
click at [722, 478] on td "S M T W T F S 1:35 - 3:15 pm Snell Library 031" at bounding box center [694, 442] width 481 height 103
drag, startPoint x: 722, startPoint y: 478, endPoint x: 583, endPoint y: 417, distance: 152.3
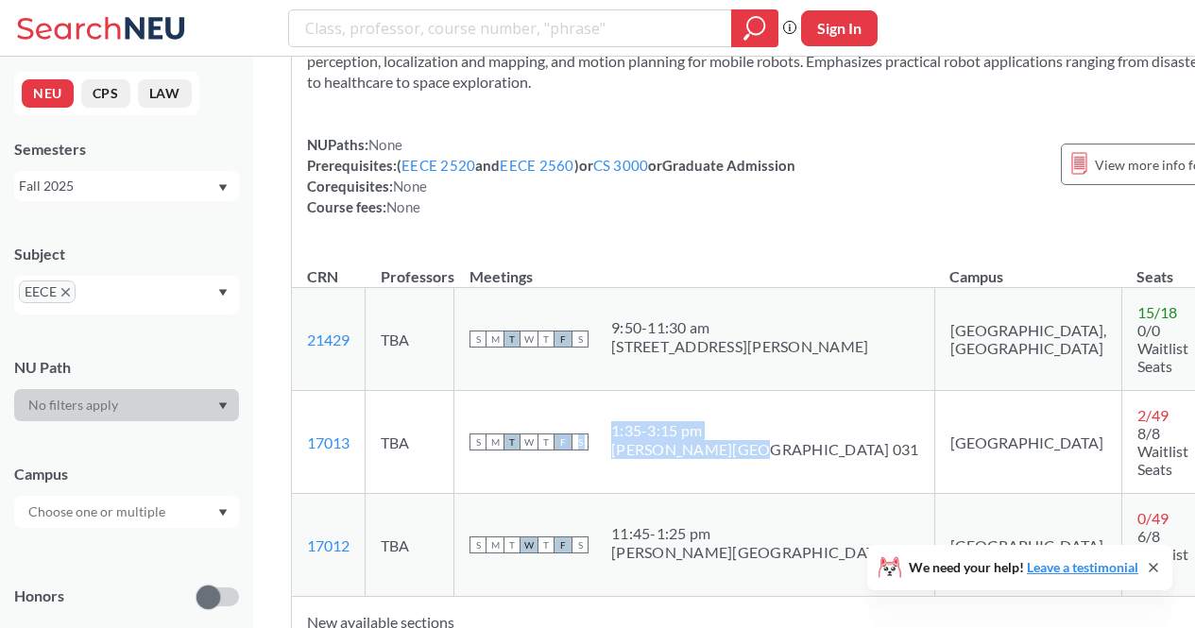
click at [583, 417] on td "S M T W T F S 1:35 - 3:15 pm Snell Library 031" at bounding box center [694, 442] width 481 height 103
drag, startPoint x: 583, startPoint y: 417, endPoint x: 718, endPoint y: 484, distance: 150.8
click at [718, 484] on td "S M T W T F S 1:35 - 3:15 pm Snell Library 031" at bounding box center [694, 442] width 481 height 103
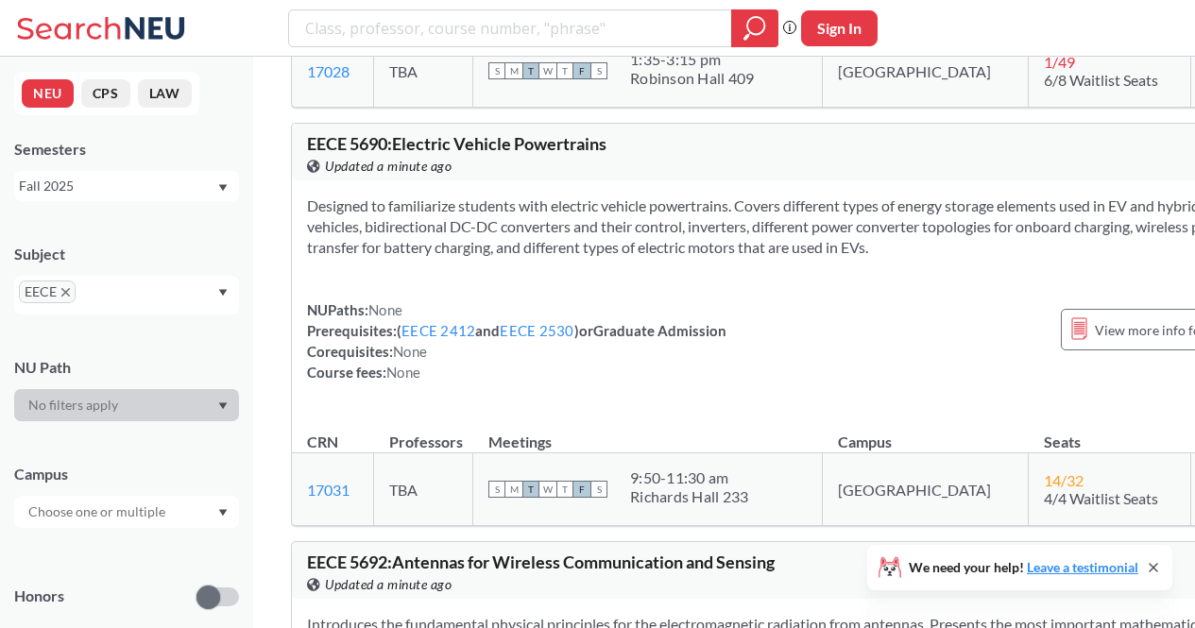
scroll to position [7469, 0]
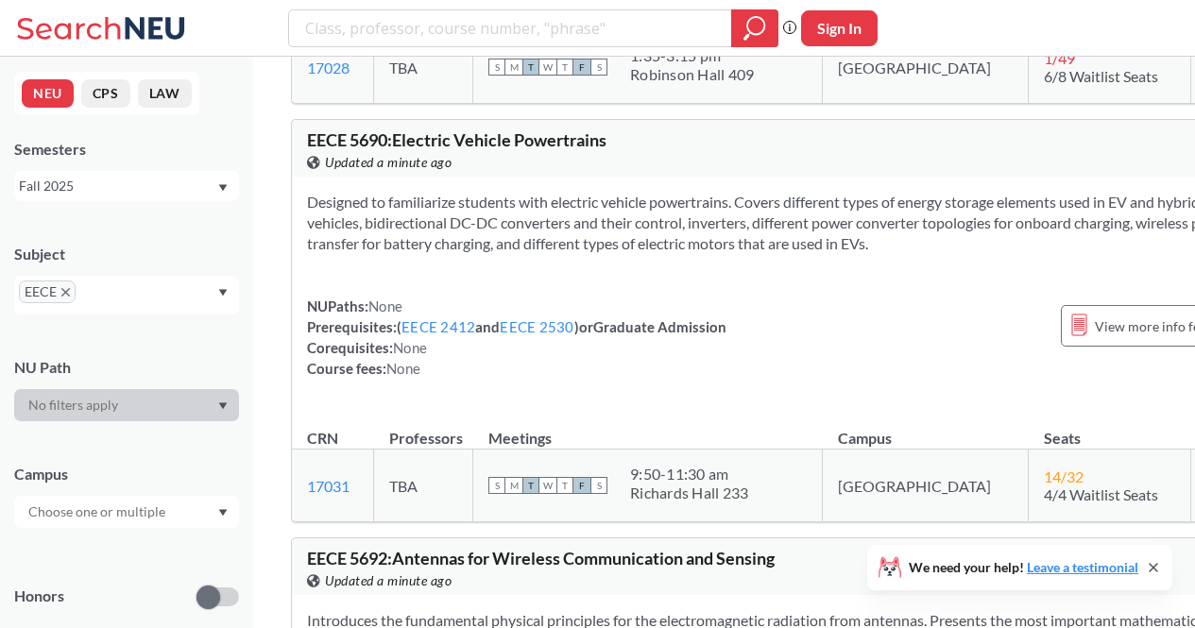
click at [860, 491] on td "Boston" at bounding box center [926, 486] width 206 height 73
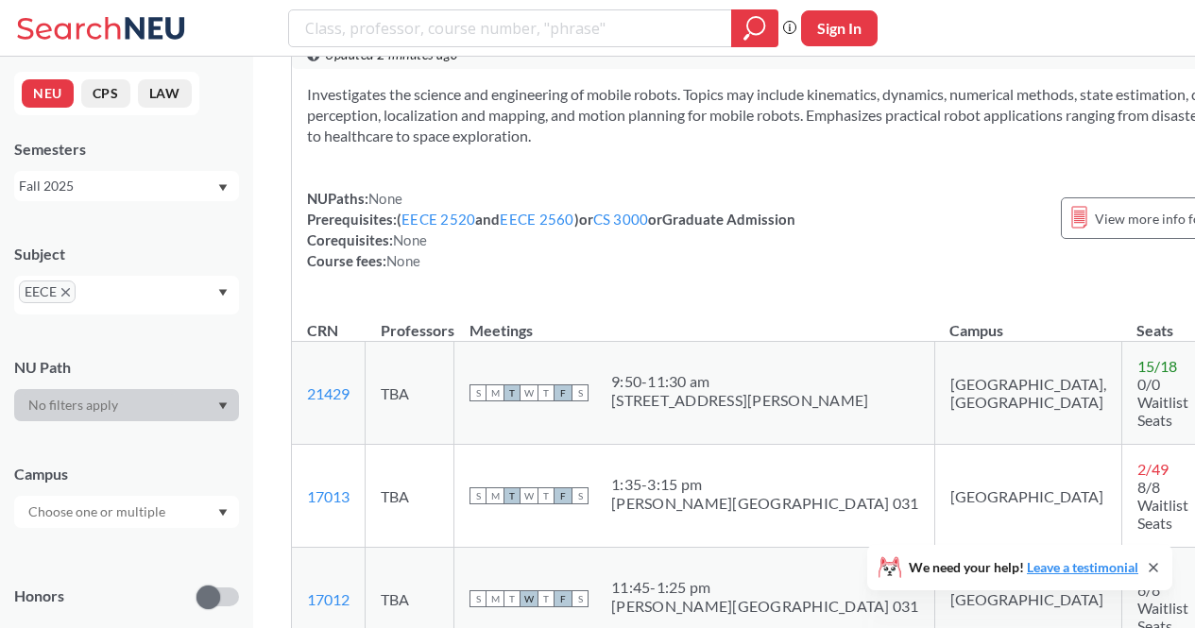
scroll to position [1703, 0]
click at [336, 43] on span "EECE 5550 : Mobile Robotics" at bounding box center [411, 33] width 209 height 21
drag, startPoint x: 336, startPoint y: 91, endPoint x: 351, endPoint y: 89, distance: 15.2
click at [351, 43] on span "EECE 5550 : Mobile Robotics" at bounding box center [411, 33] width 209 height 21
click at [522, 218] on div "Investigates the science and engineering of mobile robots. Topics may include k…" at bounding box center [791, 186] width 999 height 232
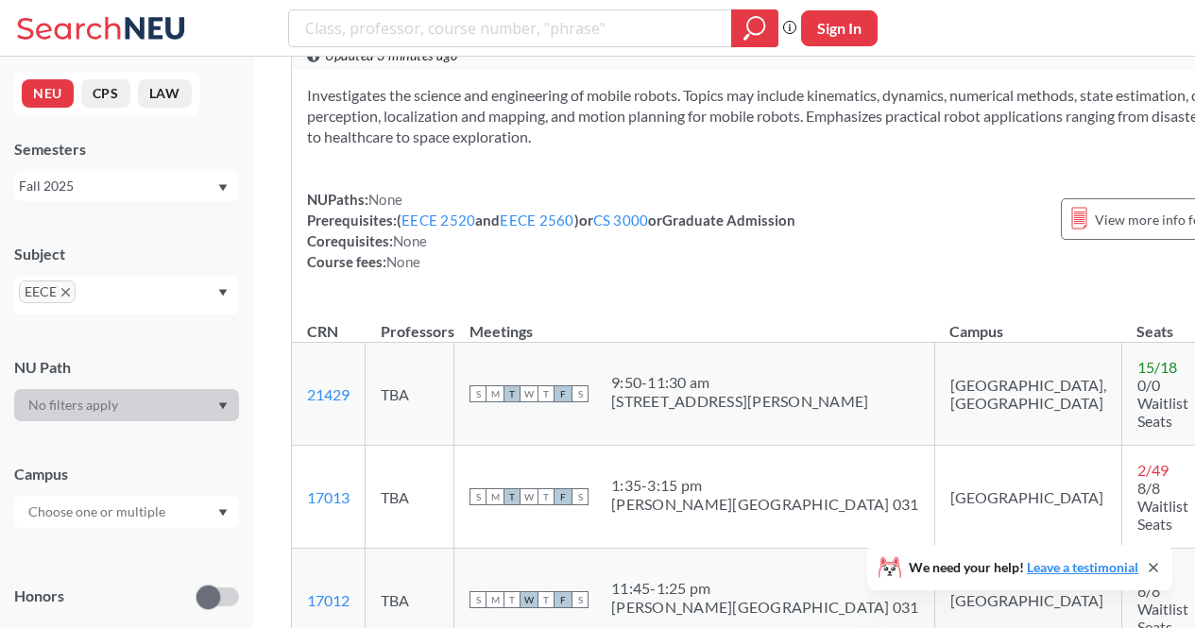
click at [690, 272] on div "NUPaths: None Prerequisites: ( EECE 2520 and EECE 2560 ) or CS 3000 or Graduate…" at bounding box center [551, 230] width 488 height 83
click at [691, 272] on div "NUPaths: None Prerequisites: ( EECE 2520 and EECE 2560 ) or CS 3000 or Graduate…" at bounding box center [551, 230] width 488 height 83
click at [785, 272] on div "NUPaths: None Prerequisites: ( EECE 2520 and EECE 2560 ) or CS 3000 or Graduate…" at bounding box center [551, 230] width 488 height 83
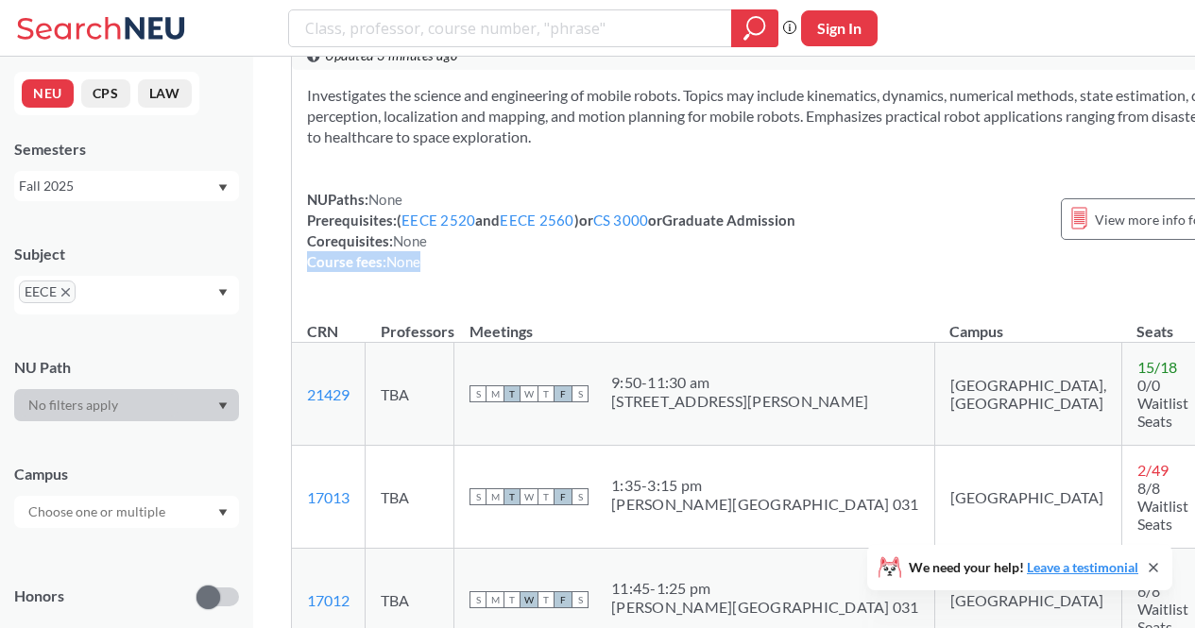
click at [785, 272] on div "NUPaths: None Prerequisites: ( EECE 2520 and EECE 2560 ) or CS 3000 or Graduate…" at bounding box center [551, 230] width 488 height 83
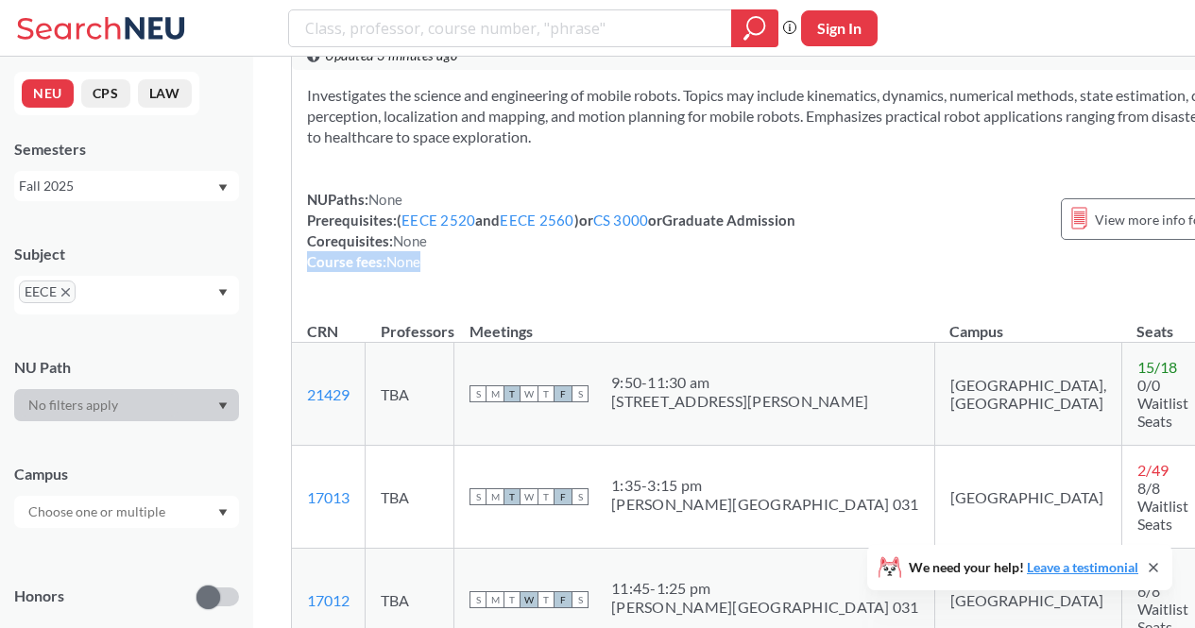
click at [785, 272] on div "NUPaths: None Prerequisites: ( EECE 2520 and EECE 2560 ) or CS 3000 or Graduate…" at bounding box center [551, 230] width 488 height 83
click at [828, 272] on div "NUPaths: None Prerequisites: ( EECE 2520 and EECE 2560 ) or CS 3000 or Graduate…" at bounding box center [791, 230] width 969 height 83
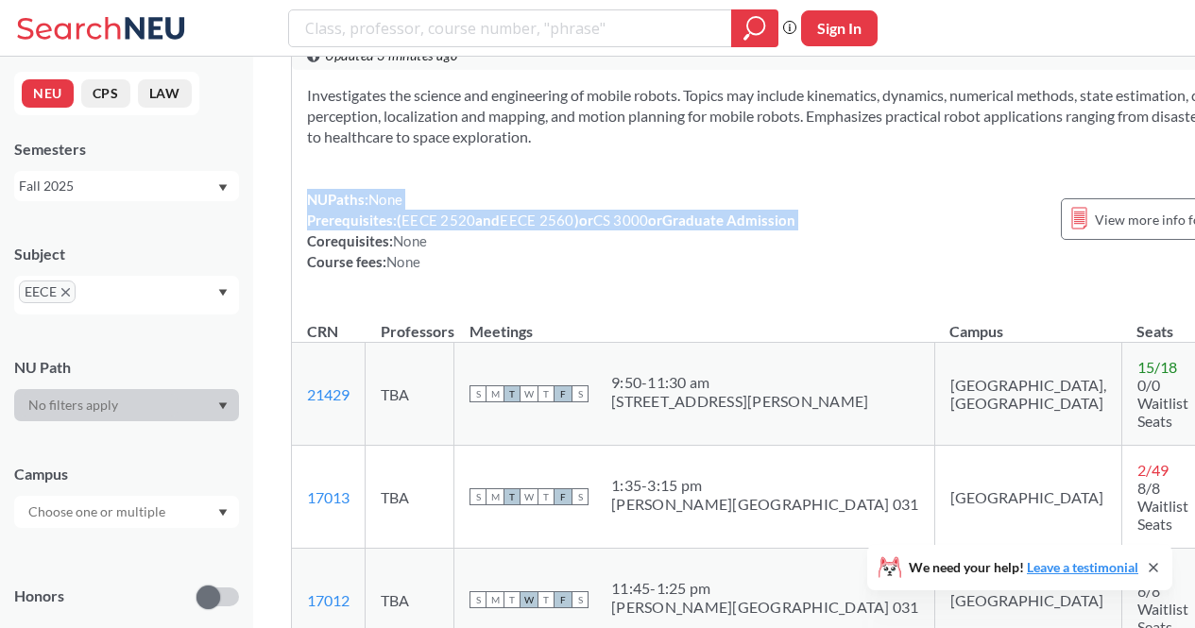
drag, startPoint x: 828, startPoint y: 274, endPoint x: 799, endPoint y: 248, distance: 38.8
click at [799, 248] on div "NUPaths: None Prerequisites: ( EECE 2520 and EECE 2560 ) or CS 3000 or Graduate…" at bounding box center [791, 230] width 969 height 83
click at [795, 248] on div "NUPaths: None Prerequisites: ( EECE 2520 and EECE 2560 ) or CS 3000 or Graduate…" at bounding box center [551, 230] width 488 height 83
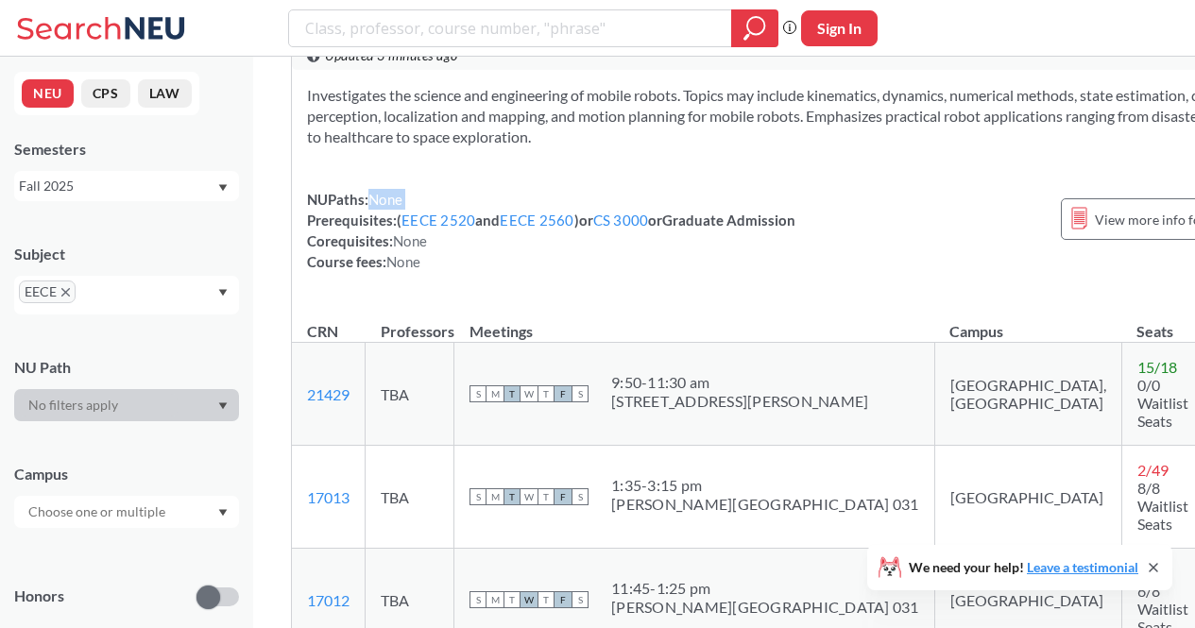
click at [795, 248] on div "NUPaths: None Prerequisites: ( EECE 2520 and EECE 2560 ) or CS 3000 or Graduate…" at bounding box center [551, 230] width 488 height 83
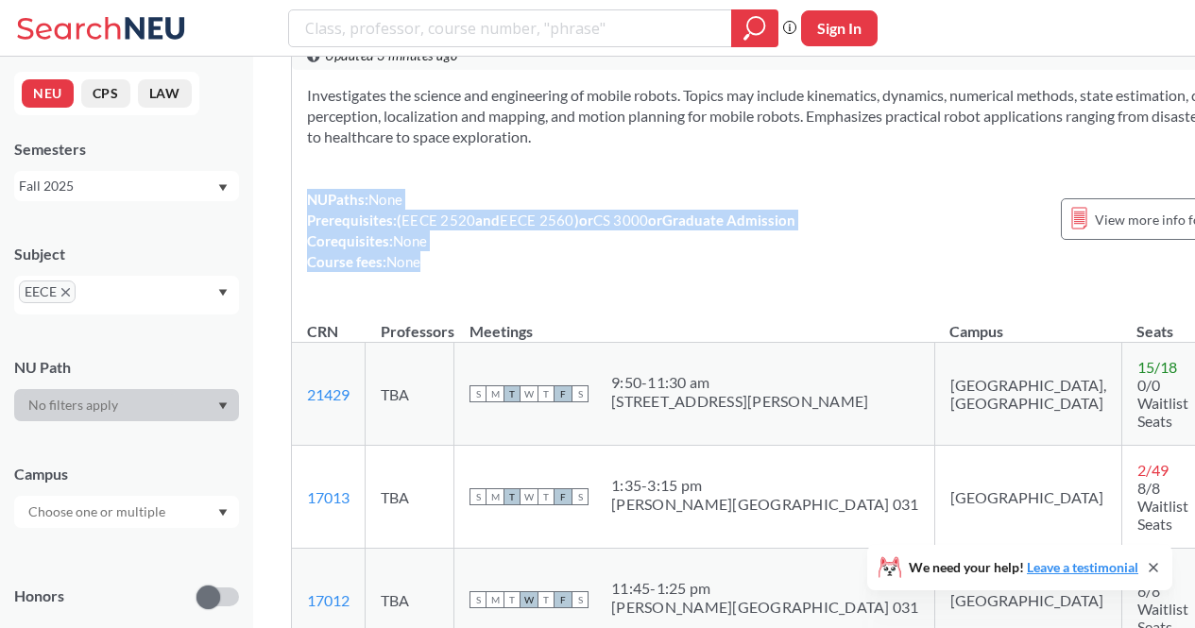
drag, startPoint x: 799, startPoint y: 248, endPoint x: 771, endPoint y: 315, distance: 72.8
click at [771, 272] on div "NUPaths: None Prerequisites: ( EECE 2520 and EECE 2560 ) or CS 3000 or Graduate…" at bounding box center [551, 230] width 488 height 83
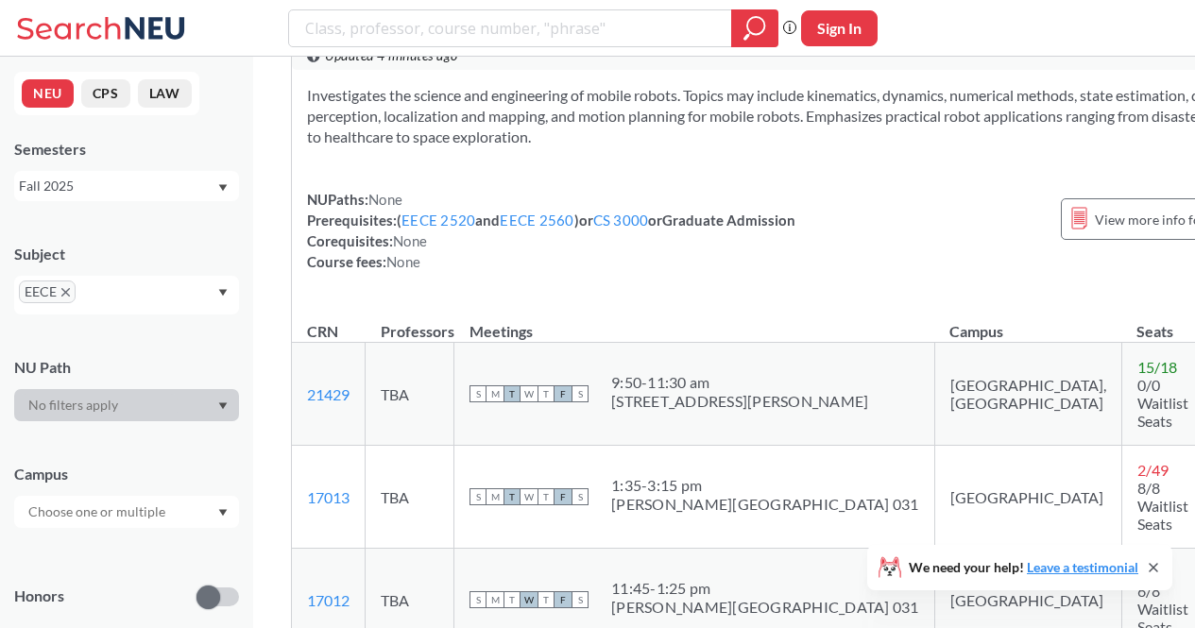
click at [1156, 569] on icon at bounding box center [1153, 568] width 8 height 8
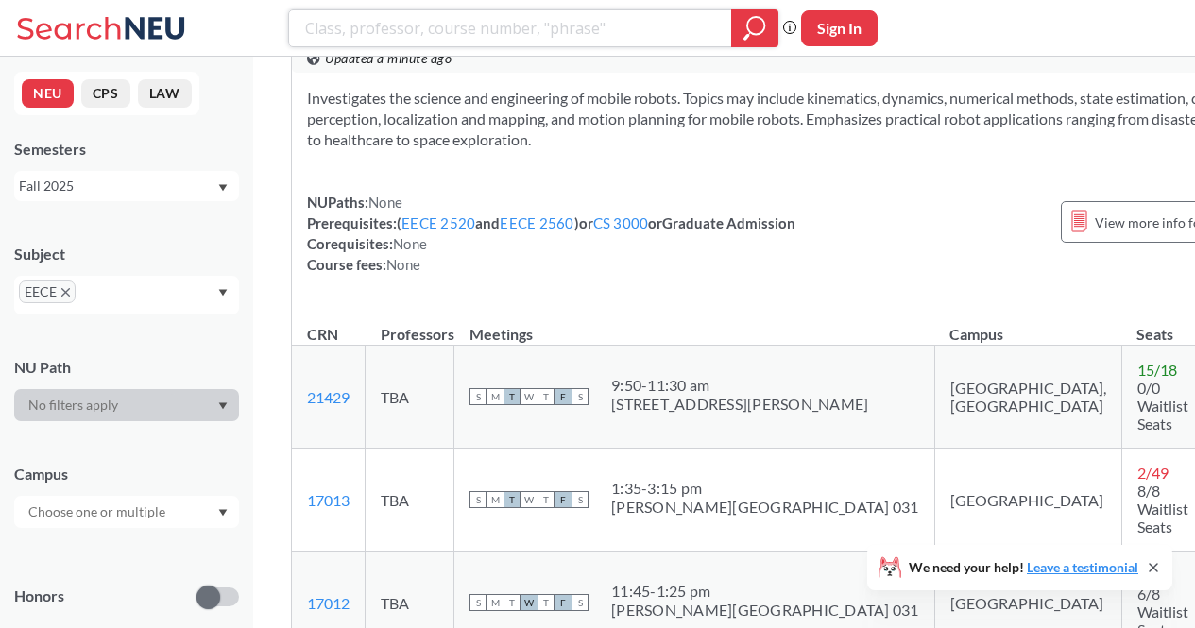
scroll to position [1699, 0]
click at [325, 74] on div "EECE 5550 : Mobile Robotics View this course on Banner. Updated a minute ago 4 …" at bounding box center [791, 45] width 999 height 57
drag, startPoint x: 325, startPoint y: 76, endPoint x: 351, endPoint y: 82, distance: 27.3
click at [351, 74] on div "EECE 5550 : Mobile Robotics View this course on Banner. Updated a minute ago 4 …" at bounding box center [791, 45] width 999 height 57
copy span "EECE 5550"
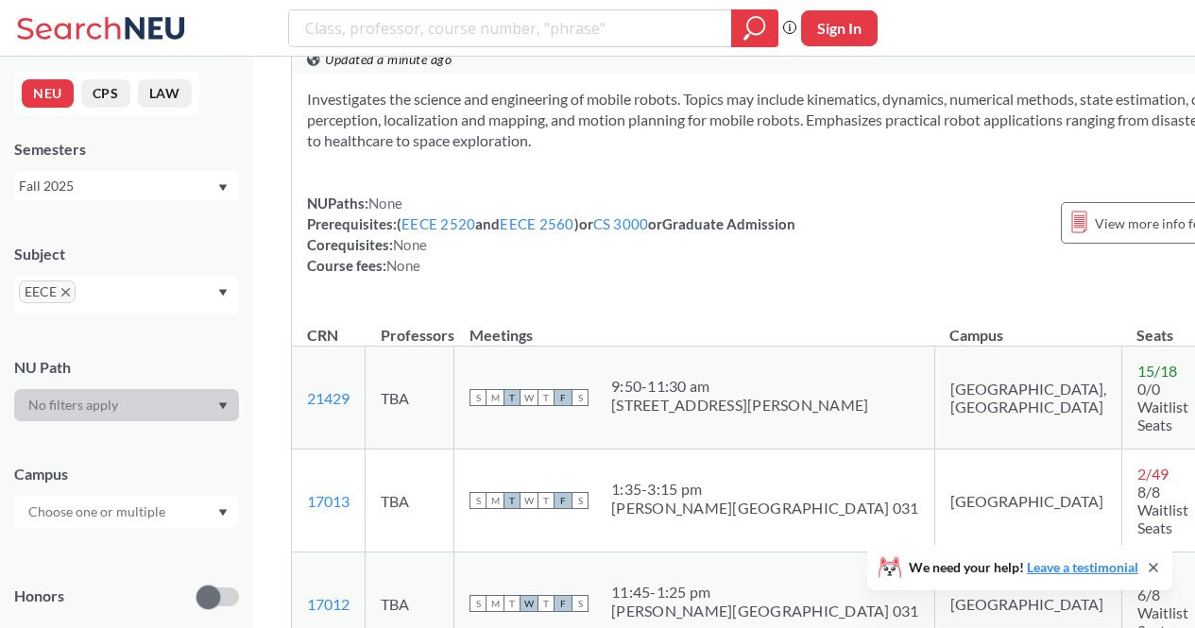
drag, startPoint x: 628, startPoint y: 227, endPoint x: 871, endPoint y: 97, distance: 275.0
click at [871, 74] on div "EECE 5550 : Mobile Robotics View this course on Banner. Updated a minute ago 4 …" at bounding box center [791, 45] width 999 height 57
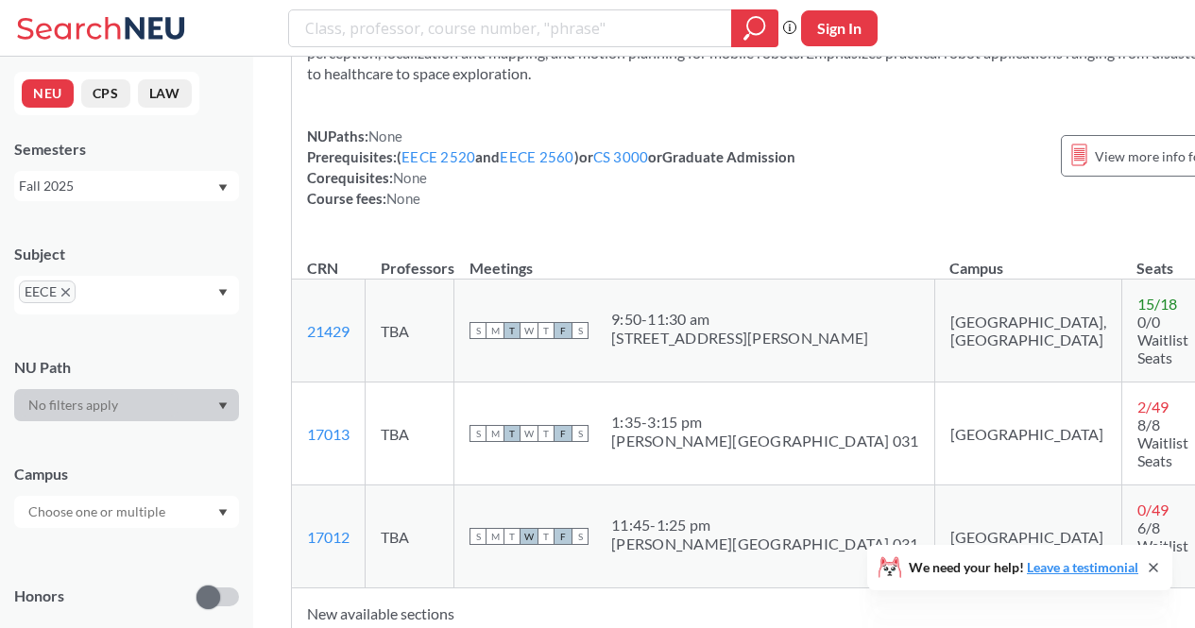
scroll to position [1768, 0]
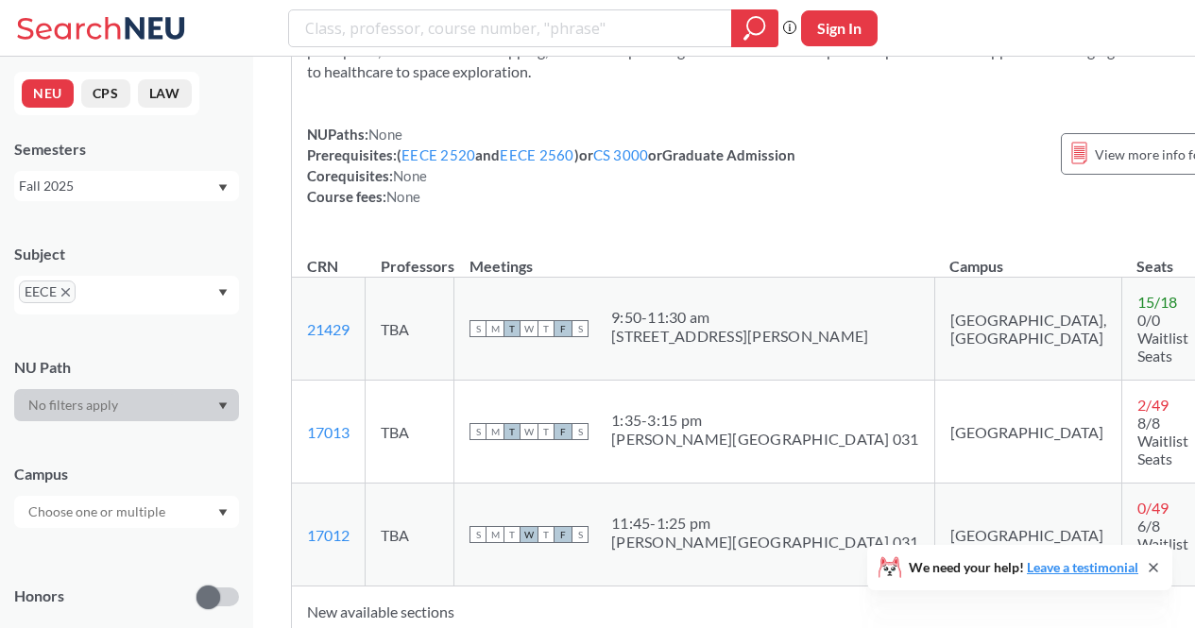
click at [684, 485] on td "S M T W T F S 11:45 - 1:25 pm Snell Library 031" at bounding box center [694, 535] width 481 height 103
drag, startPoint x: 684, startPoint y: 485, endPoint x: 707, endPoint y: 530, distance: 50.3
click at [707, 530] on td "S M T W T F S 11:45 - 1:25 pm Snell Library 031" at bounding box center [694, 535] width 481 height 103
click at [707, 530] on div "11:45 - 1:25 pm Snell Library 031" at bounding box center [765, 535] width 308 height 42
drag, startPoint x: 707, startPoint y: 530, endPoint x: 696, endPoint y: 505, distance: 27.0
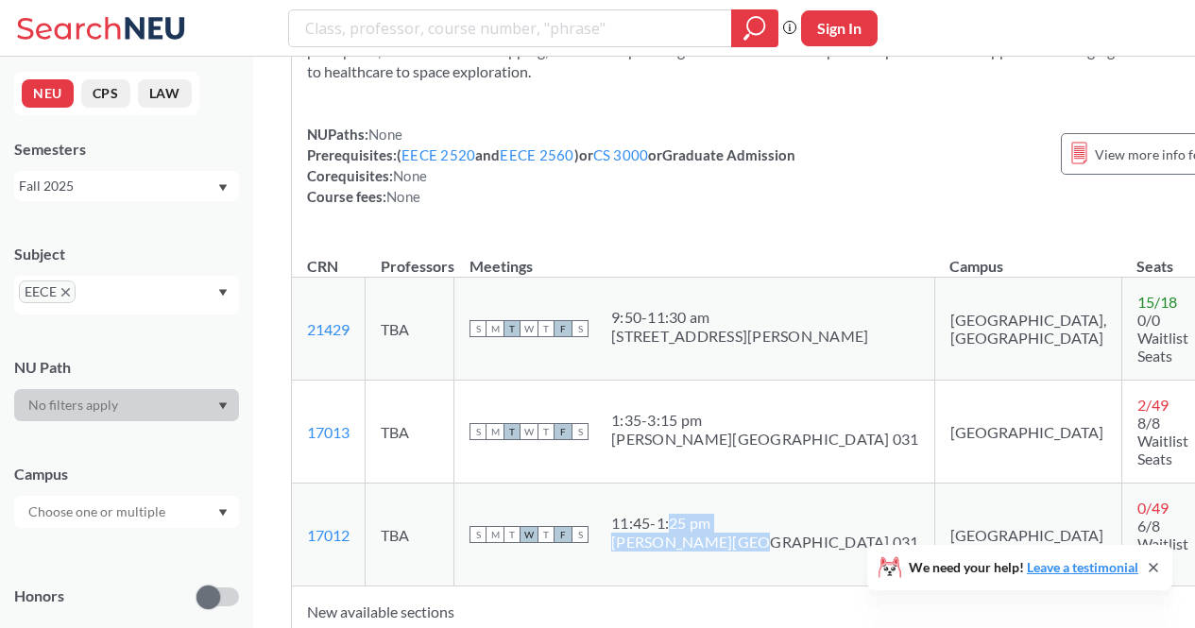
click at [696, 514] on div "11:45 - 1:25 pm Snell Library 031" at bounding box center [765, 535] width 308 height 42
click at [696, 514] on div "11:45 - 1:25 pm" at bounding box center [765, 523] width 308 height 19
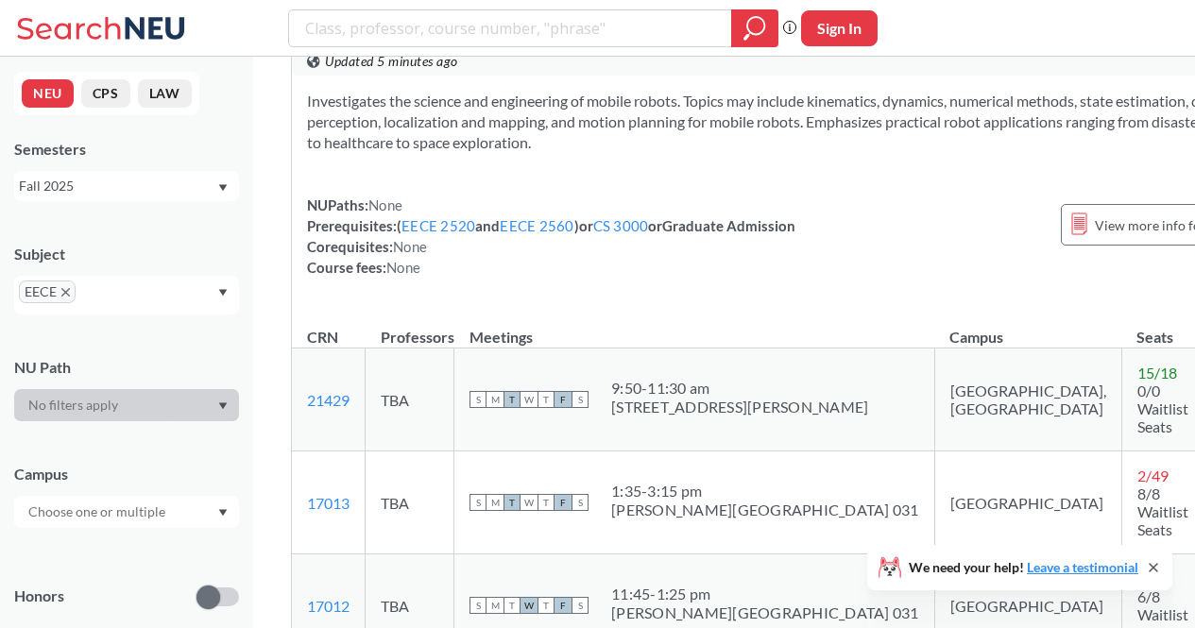
scroll to position [0, 0]
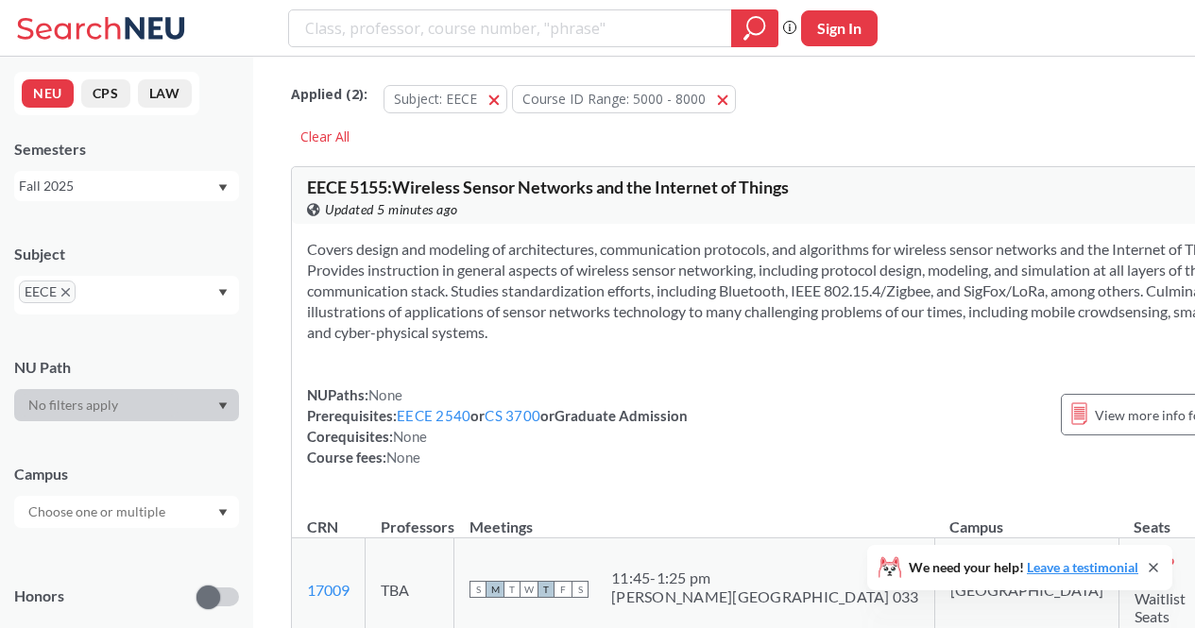
click at [1153, 569] on icon at bounding box center [1153, 568] width 8 height 8
click at [61, 293] on icon "X to remove pill" at bounding box center [65, 292] width 8 height 8
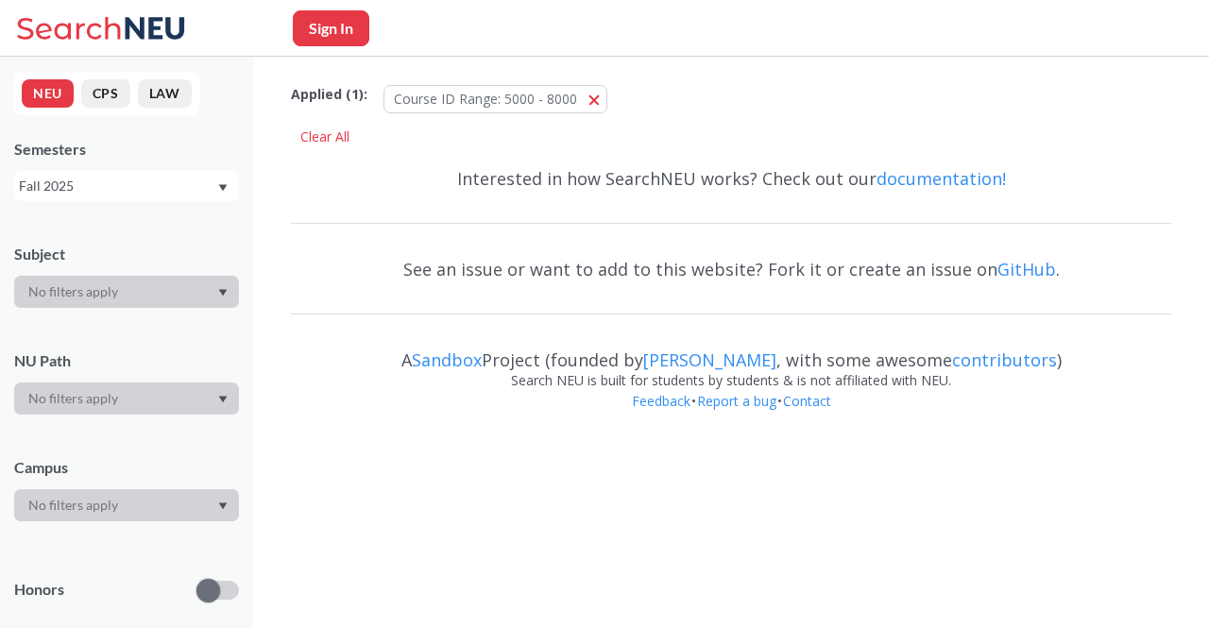
click at [133, 301] on input "text" at bounding box center [98, 291] width 159 height 23
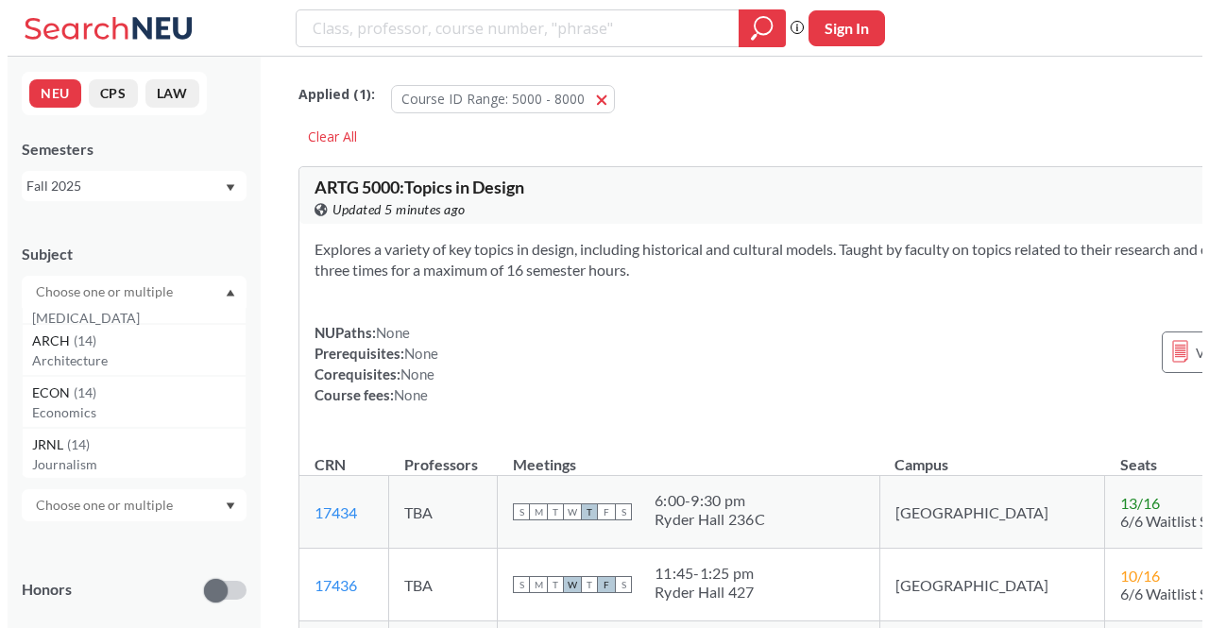
scroll to position [1386, 0]
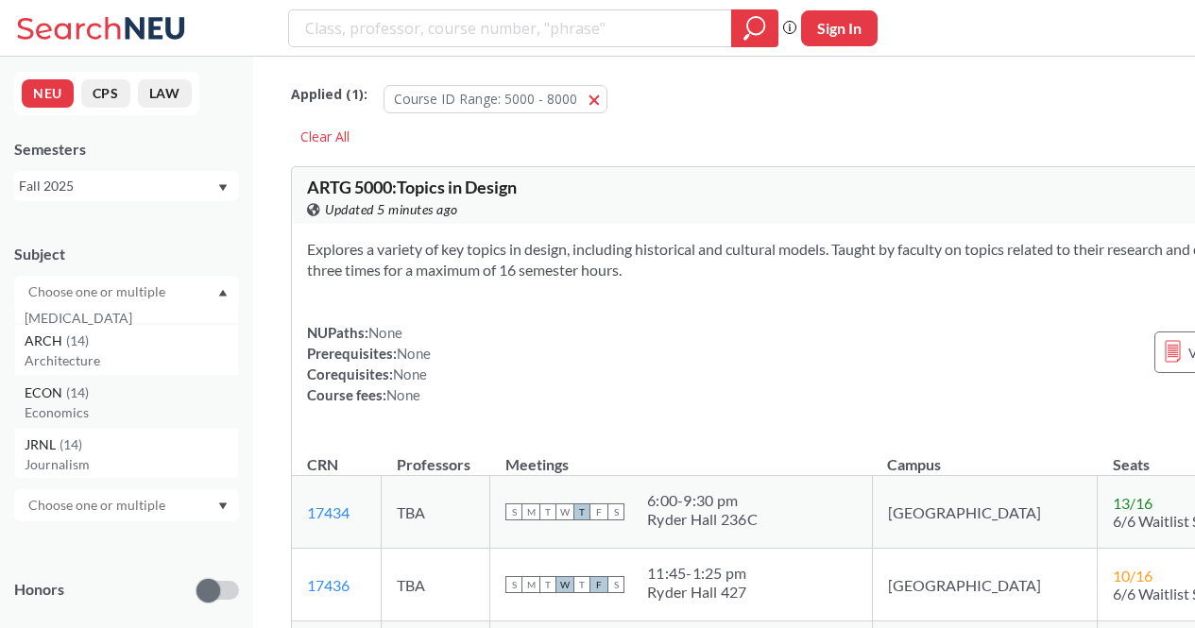
click at [121, 411] on p "Economics" at bounding box center [131, 412] width 213 height 19
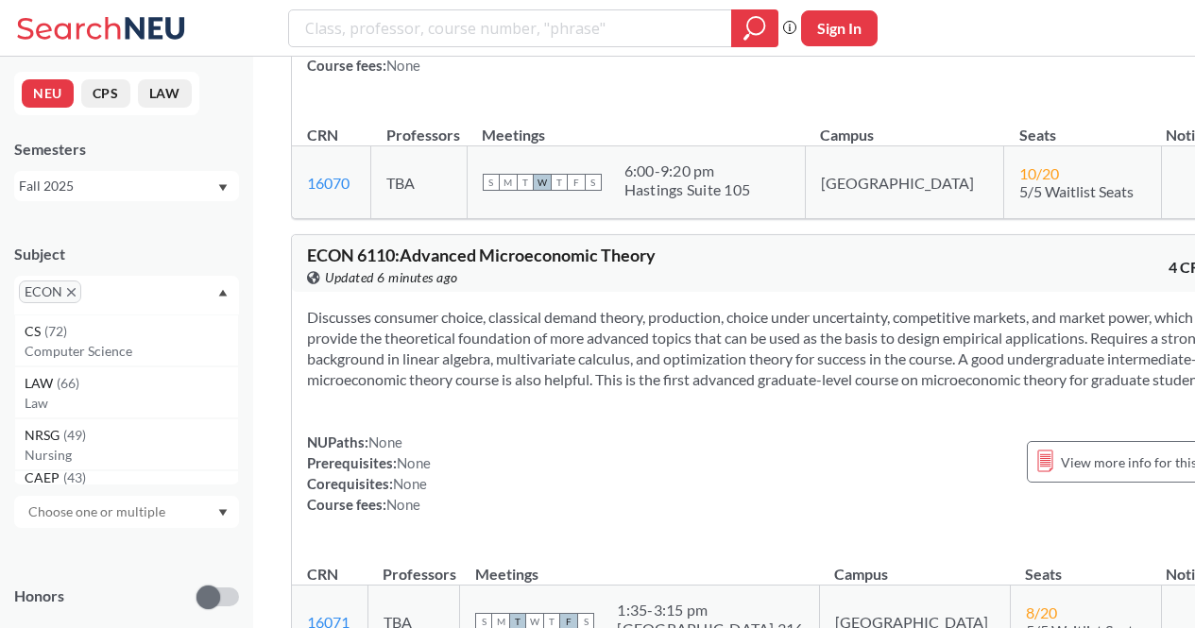
scroll to position [3545, 0]
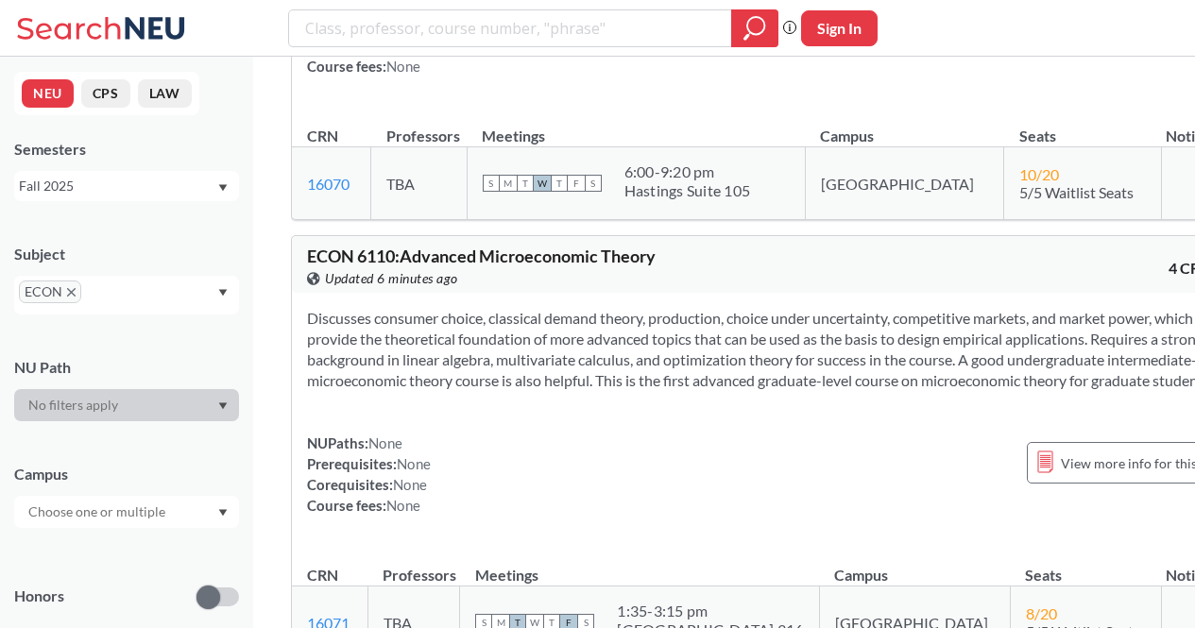
click at [338, 247] on div "ECON 6110 : Advanced Microeconomic Theory View this course on Banner. Updated 6…" at bounding box center [540, 268] width 467 height 42
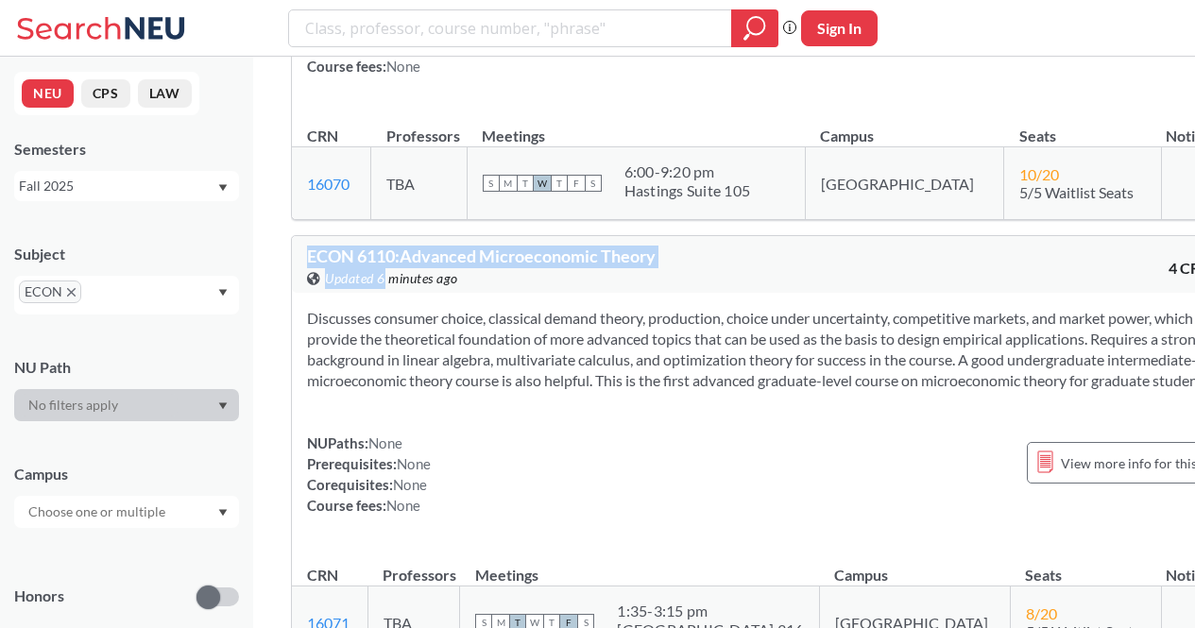
drag, startPoint x: 338, startPoint y: 96, endPoint x: 381, endPoint y: 98, distance: 42.5
click at [381, 247] on div "ECON 6110 : Advanced Microeconomic Theory View this course on Banner. Updated 6…" at bounding box center [540, 268] width 467 height 42
click at [334, 246] on span "ECON 6110 : Advanced Microeconomic Theory" at bounding box center [481, 256] width 348 height 21
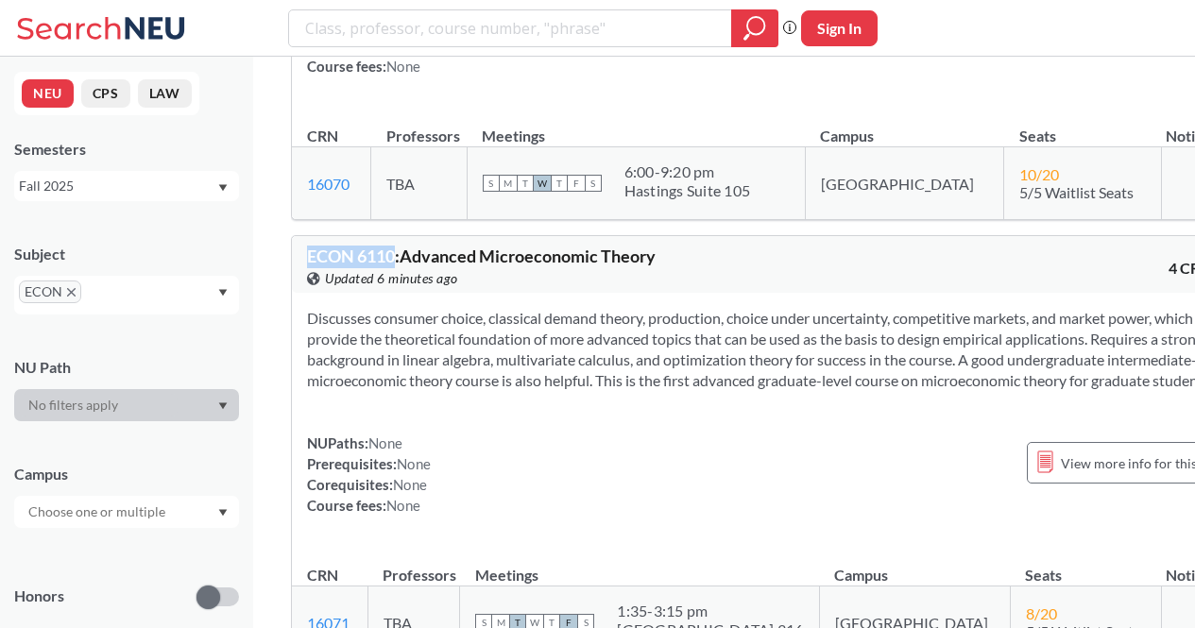
drag, startPoint x: 334, startPoint y: 82, endPoint x: 363, endPoint y: 81, distance: 28.3
click at [363, 246] on span "ECON 6110 : Advanced Microeconomic Theory" at bounding box center [481, 256] width 348 height 21
click at [634, 308] on section "Discusses consumer choice, classical demand theory, production, choice under un…" at bounding box center [774, 349] width 935 height 83
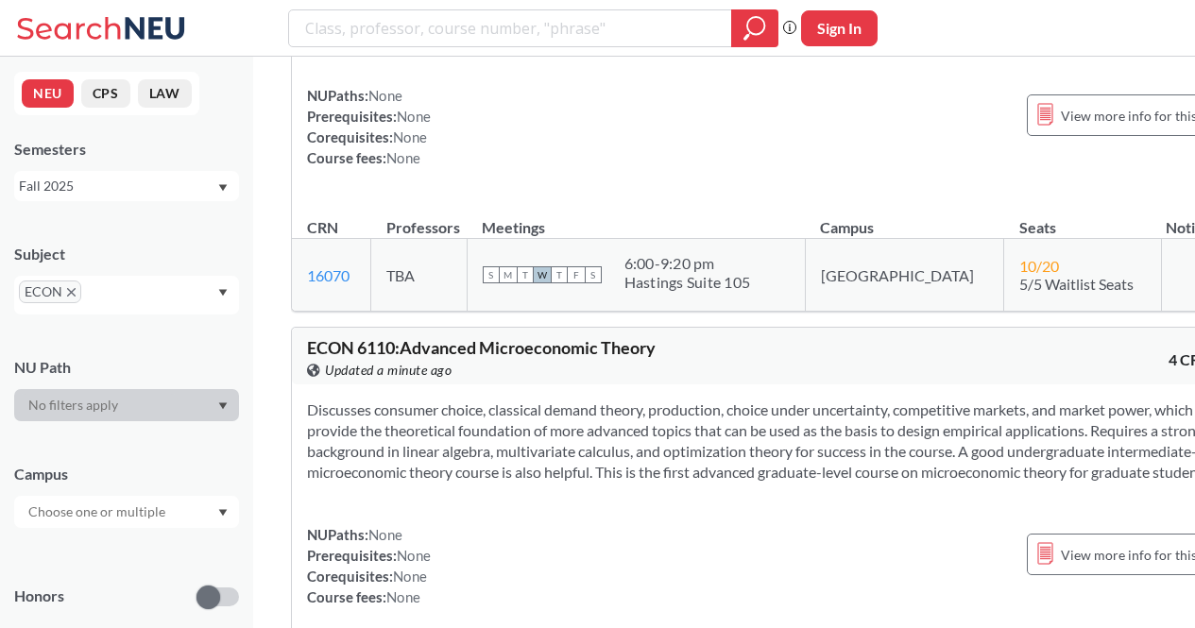
scroll to position [3453, 0]
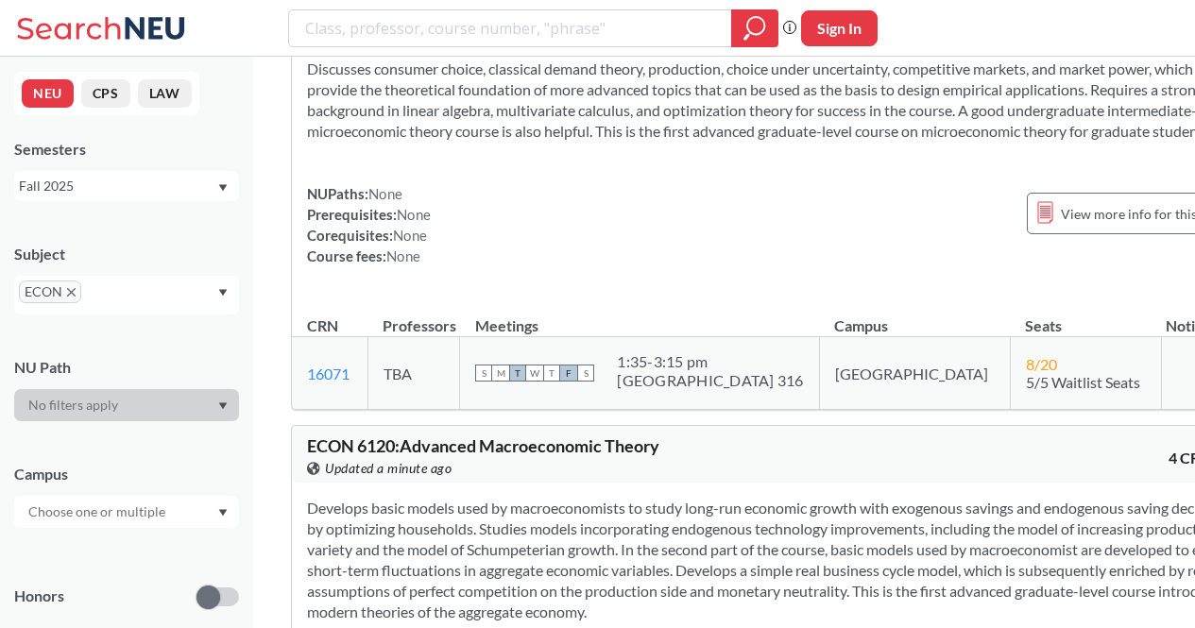
drag, startPoint x: 774, startPoint y: 375, endPoint x: 608, endPoint y: 411, distance: 170.0
click at [608, 498] on section "Develops basic models used by macroeconomists to study long-run economic growth…" at bounding box center [774, 560] width 935 height 125
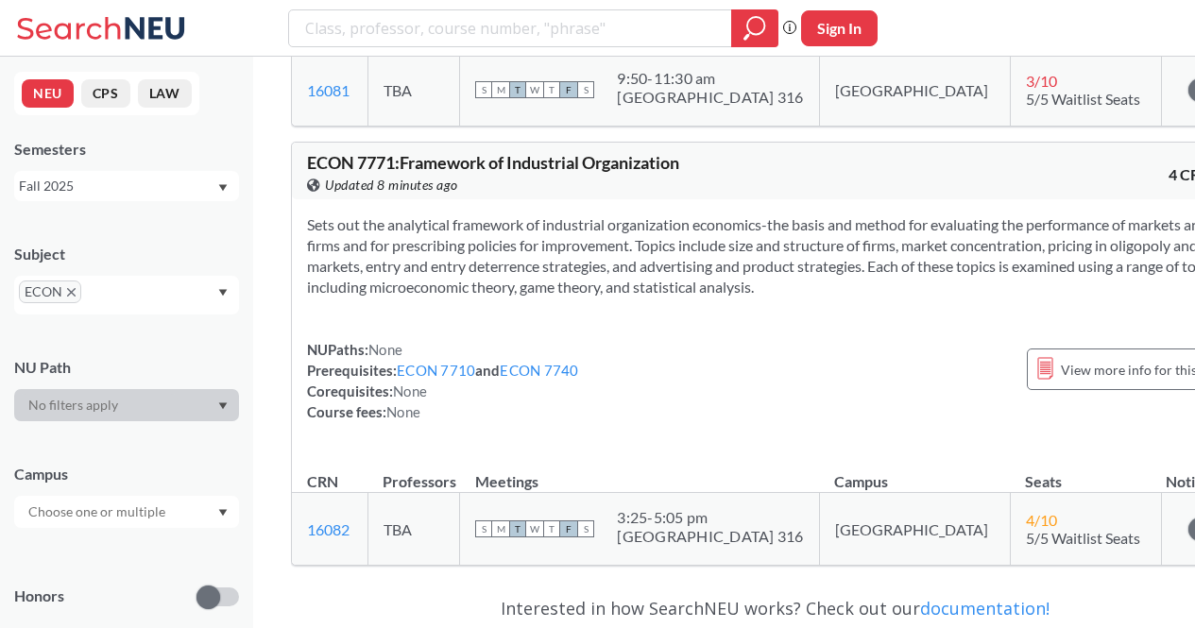
scroll to position [6149, 0]
click at [678, 255] on div "Sets out the analytical framework of industrial organization economics-the basi…" at bounding box center [774, 326] width 965 height 253
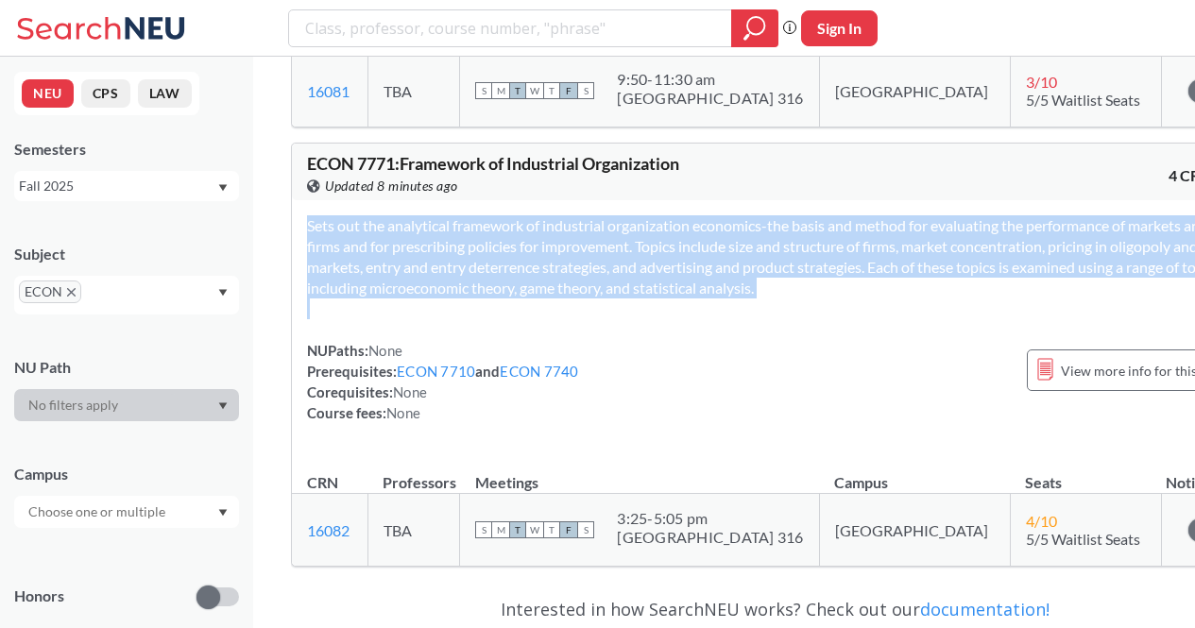
click at [678, 255] on div "Sets out the analytical framework of industrial organization economics-the basi…" at bounding box center [774, 326] width 965 height 253
drag, startPoint x: 678, startPoint y: 255, endPoint x: 652, endPoint y: 238, distance: 31.4
click at [652, 238] on div "Sets out the analytical framework of industrial organization economics-the basi…" at bounding box center [774, 326] width 965 height 253
click at [652, 238] on section "Sets out the analytical framework of industrial organization economics-the basi…" at bounding box center [774, 256] width 935 height 83
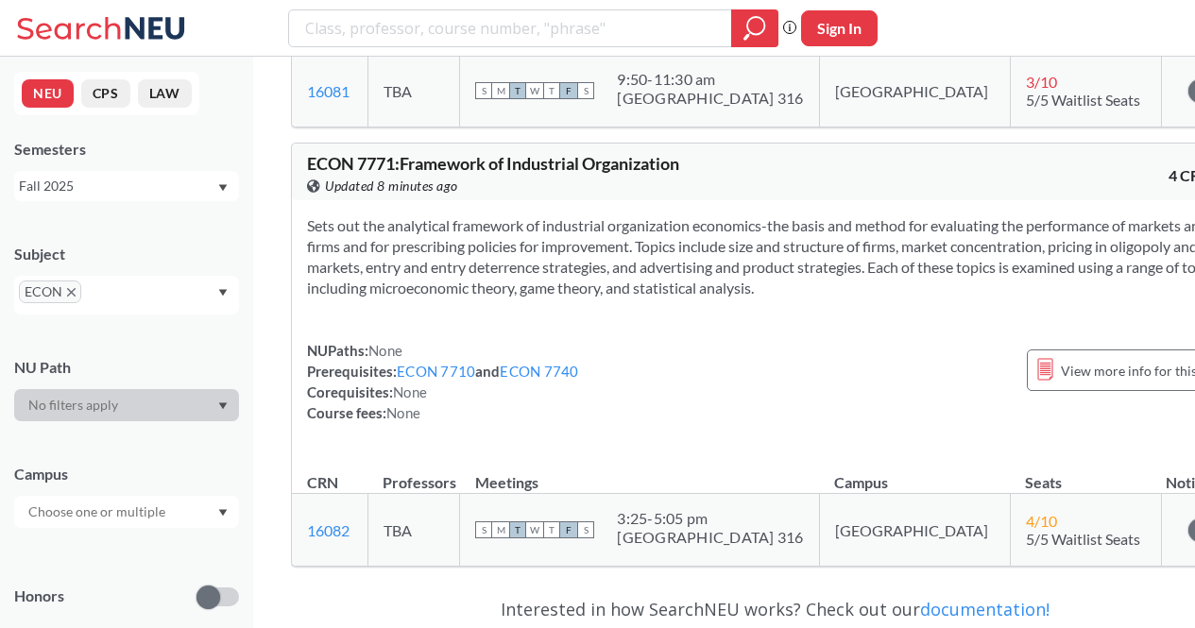
click at [652, 238] on section "Sets out the analytical framework of industrial organization economics-the basi…" at bounding box center [774, 256] width 935 height 83
drag, startPoint x: 652, startPoint y: 238, endPoint x: 661, endPoint y: 245, distance: 11.5
click at [661, 245] on section "Sets out the analytical framework of industrial organization economics-the basi…" at bounding box center [774, 256] width 935 height 83
click at [322, 153] on span "ECON 7771 : Framework of Industrial Organization" at bounding box center [493, 163] width 372 height 21
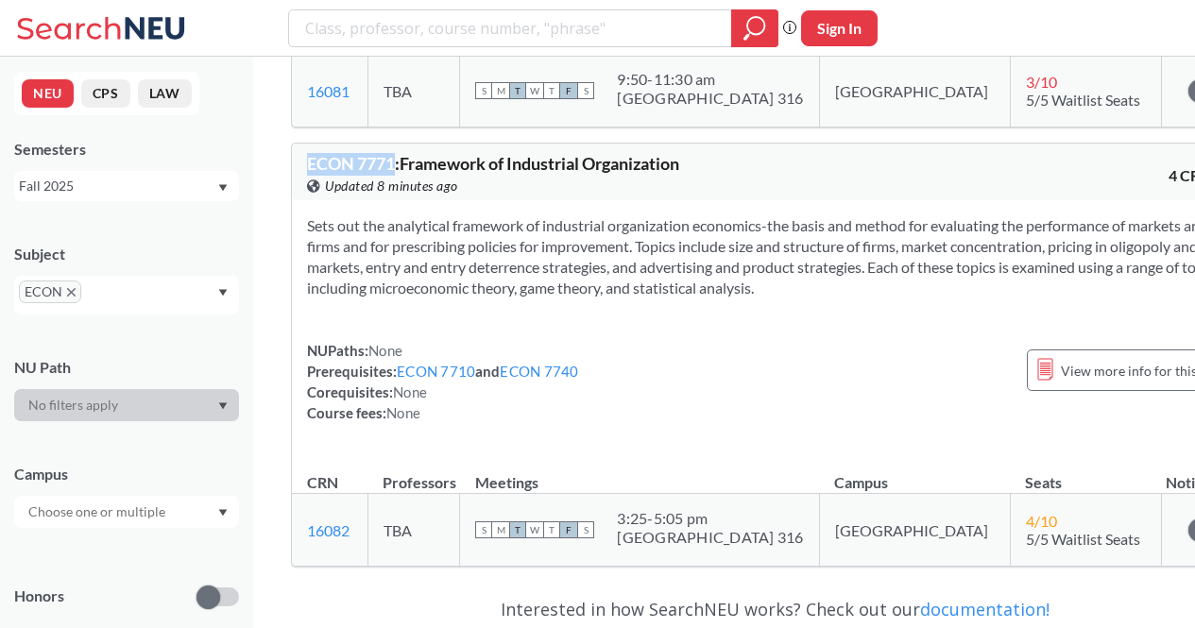
drag, startPoint x: 322, startPoint y: 87, endPoint x: 374, endPoint y: 86, distance: 52.0
click at [374, 153] on span "ECON 7771 : Framework of Industrial Organization" at bounding box center [493, 163] width 372 height 21
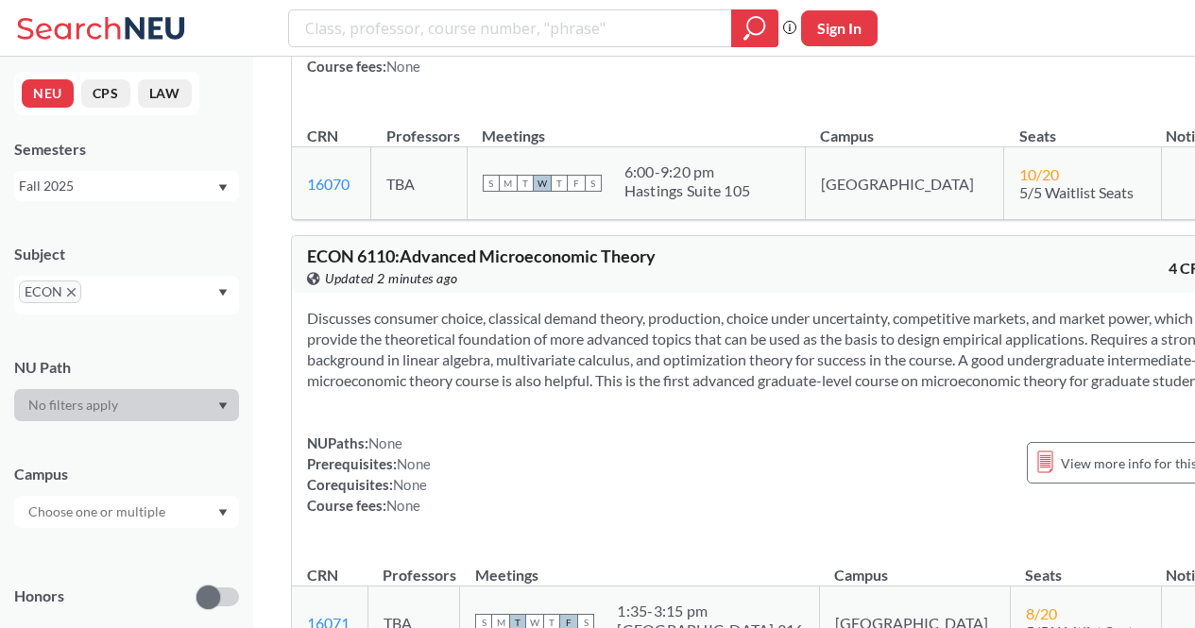
scroll to position [3544, 0]
click at [64, 294] on span "ECON" at bounding box center [50, 291] width 62 height 23
click at [78, 294] on span "ECON" at bounding box center [50, 291] width 62 height 23
click at [75, 296] on icon "X to remove pill" at bounding box center [71, 292] width 8 height 8
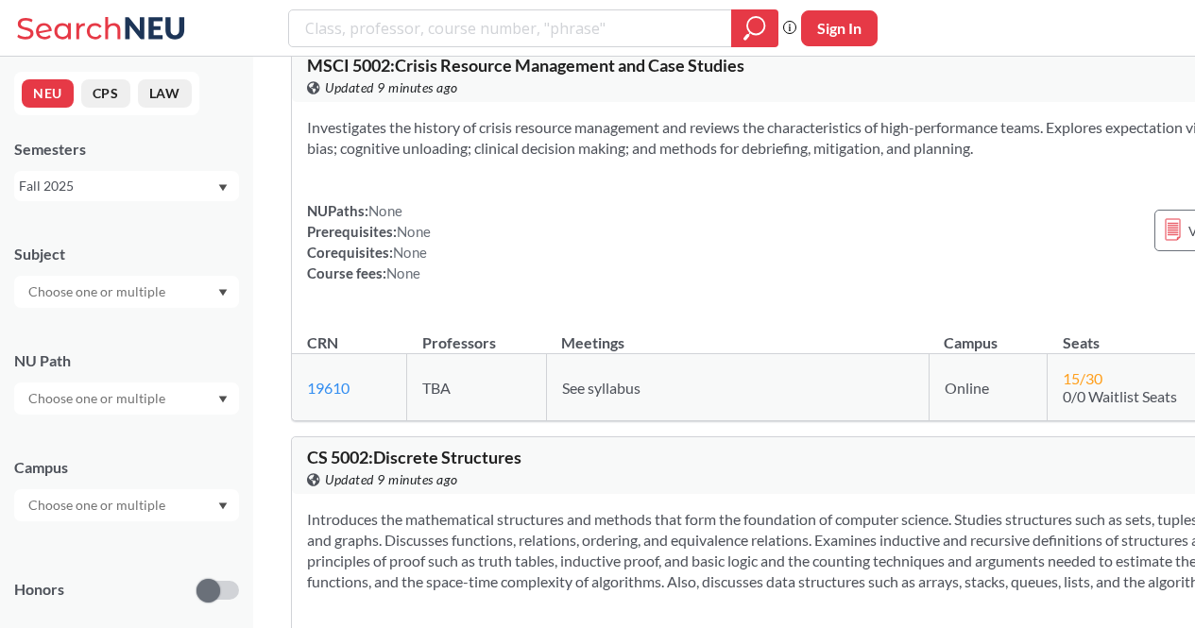
click at [93, 297] on input "text" at bounding box center [98, 291] width 159 height 23
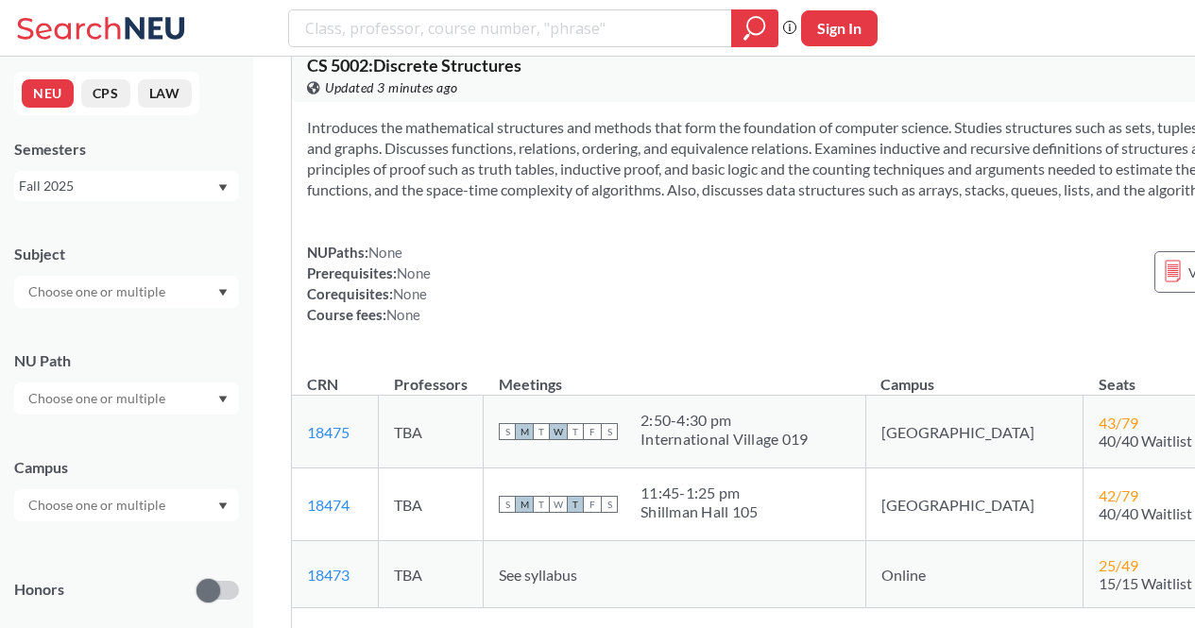
click at [221, 297] on div at bounding box center [126, 292] width 225 height 32
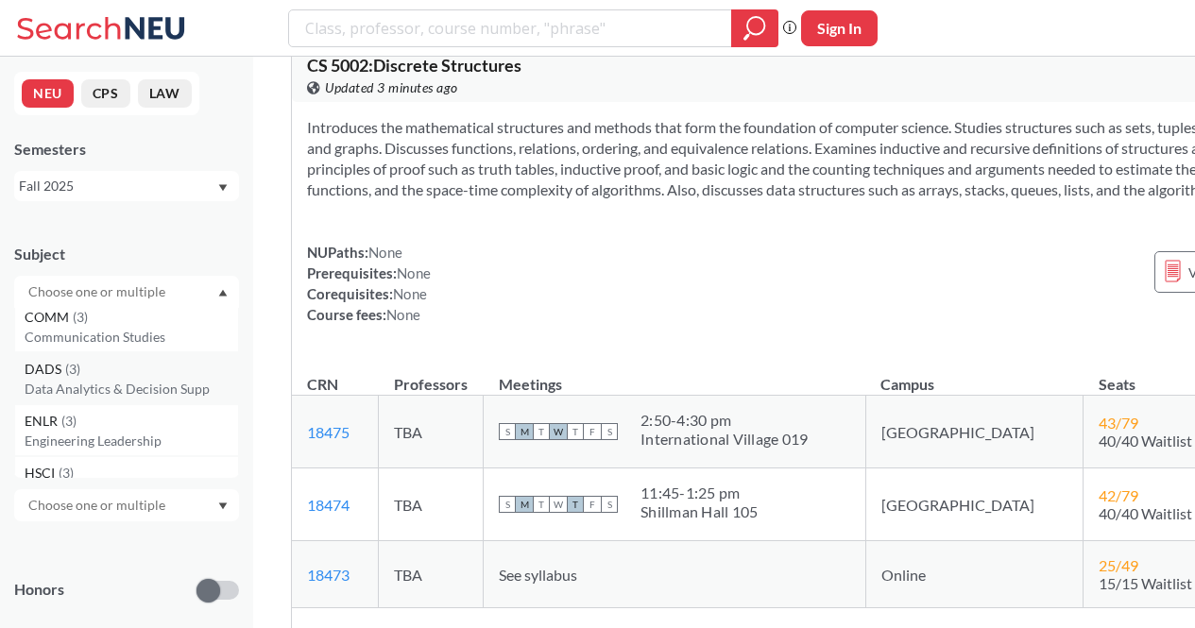
scroll to position [4052, 0]
click at [110, 376] on div "DADS ( 3 )" at bounding box center [131, 375] width 213 height 21
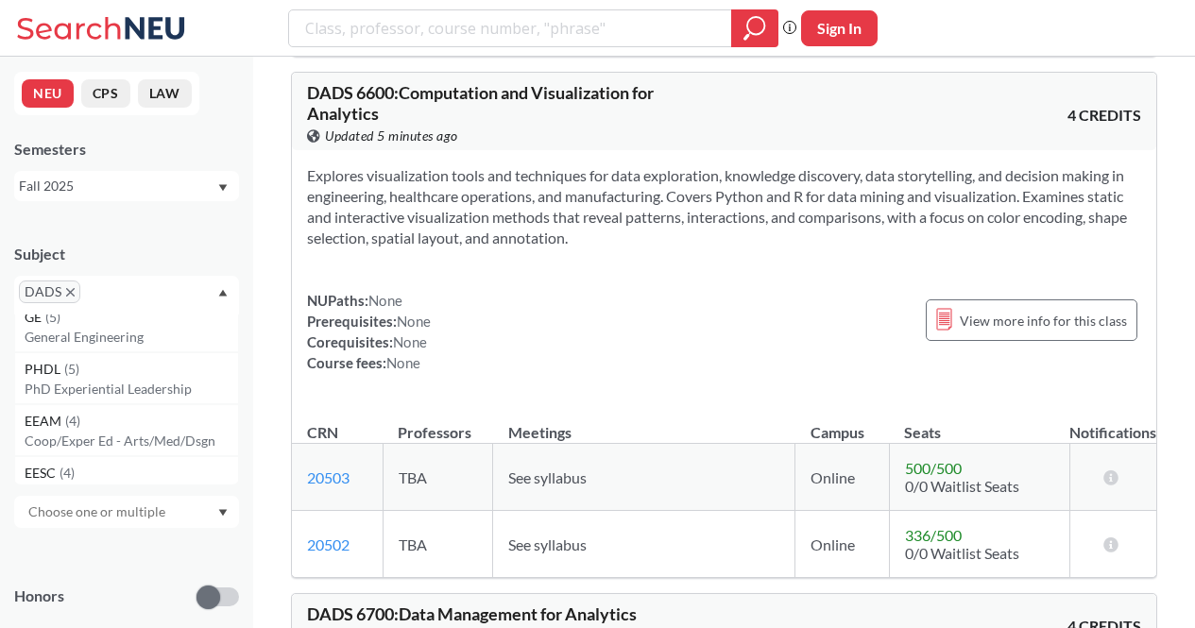
scroll to position [3479, 0]
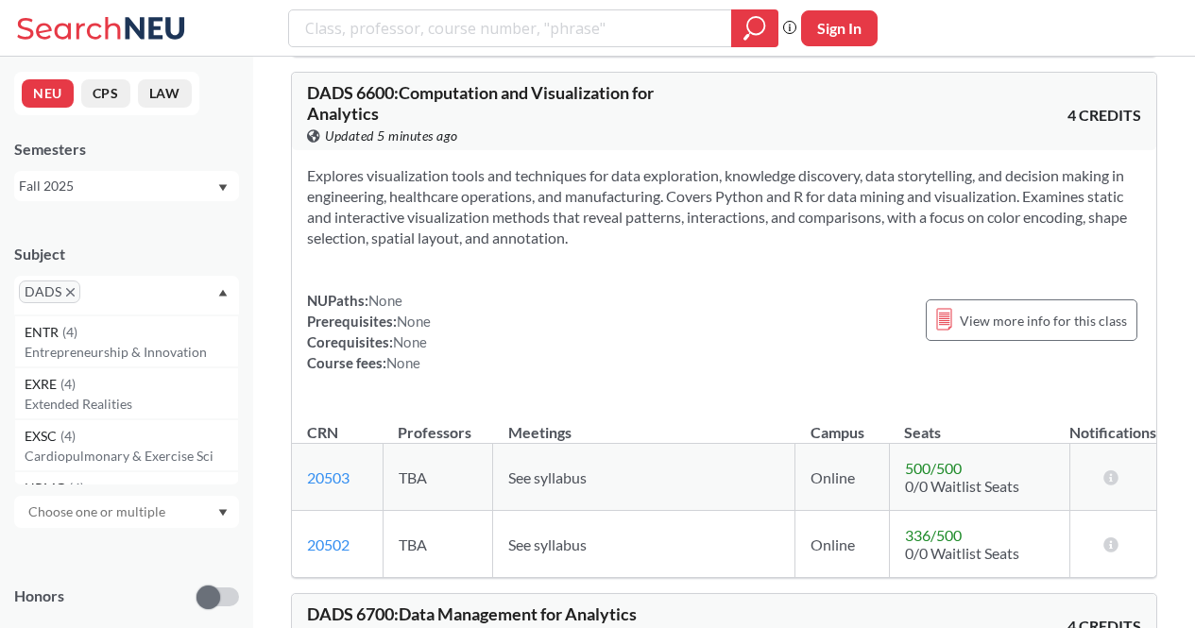
click at [63, 286] on span "DADS" at bounding box center [49, 291] width 61 height 23
click at [66, 289] on icon "X to remove pill" at bounding box center [70, 292] width 8 height 8
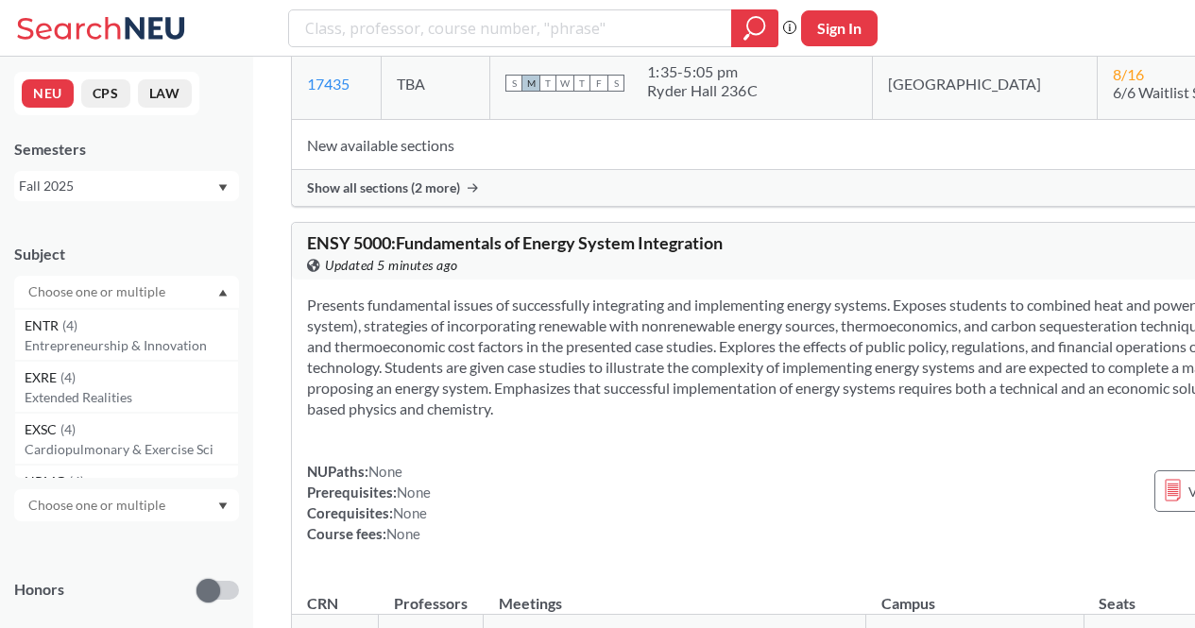
click at [86, 294] on input "text" at bounding box center [98, 291] width 159 height 23
click at [113, 348] on p "Network Science" at bounding box center [131, 344] width 213 height 19
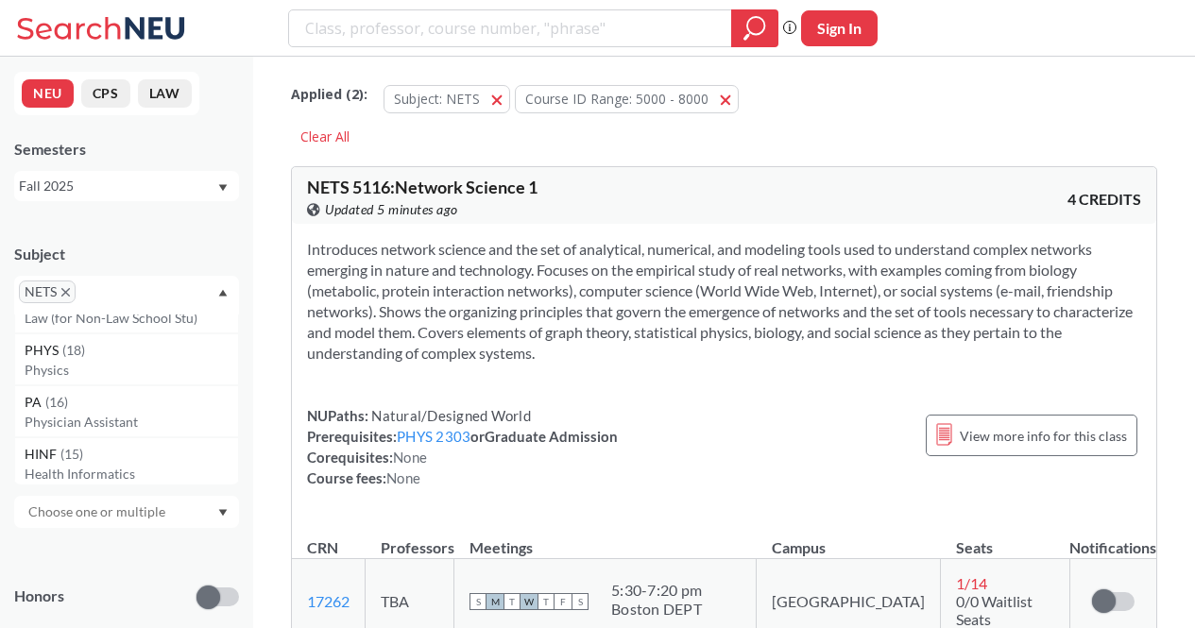
scroll to position [109, 0]
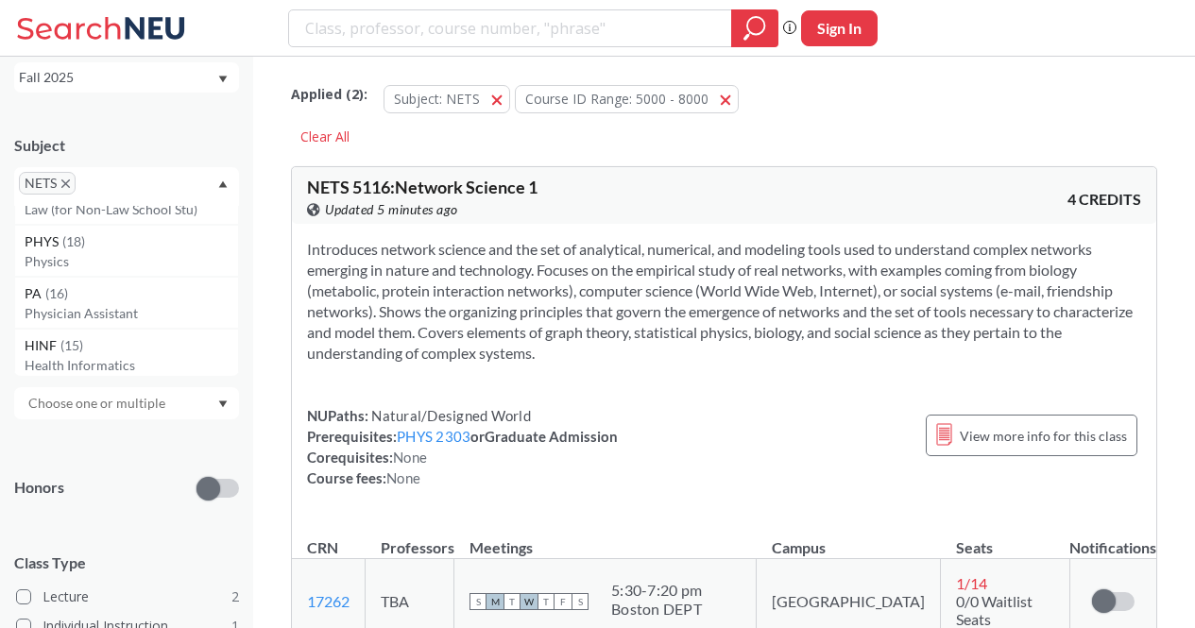
click at [62, 188] on icon "X to remove pill" at bounding box center [65, 183] width 8 height 8
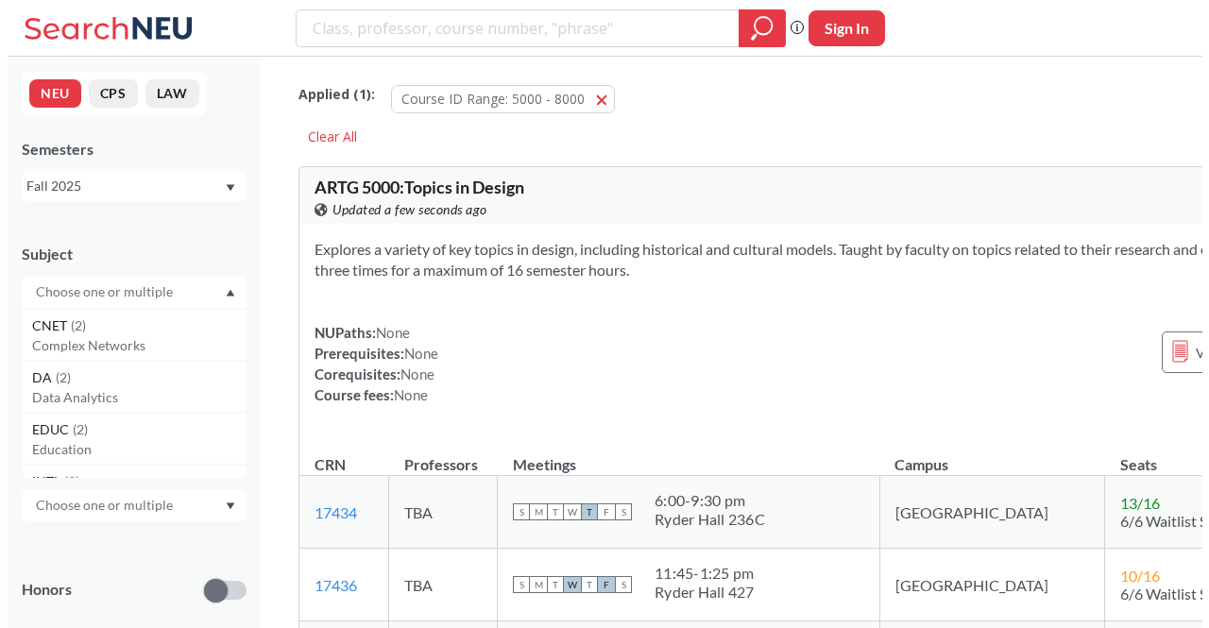
scroll to position [4570, 0]
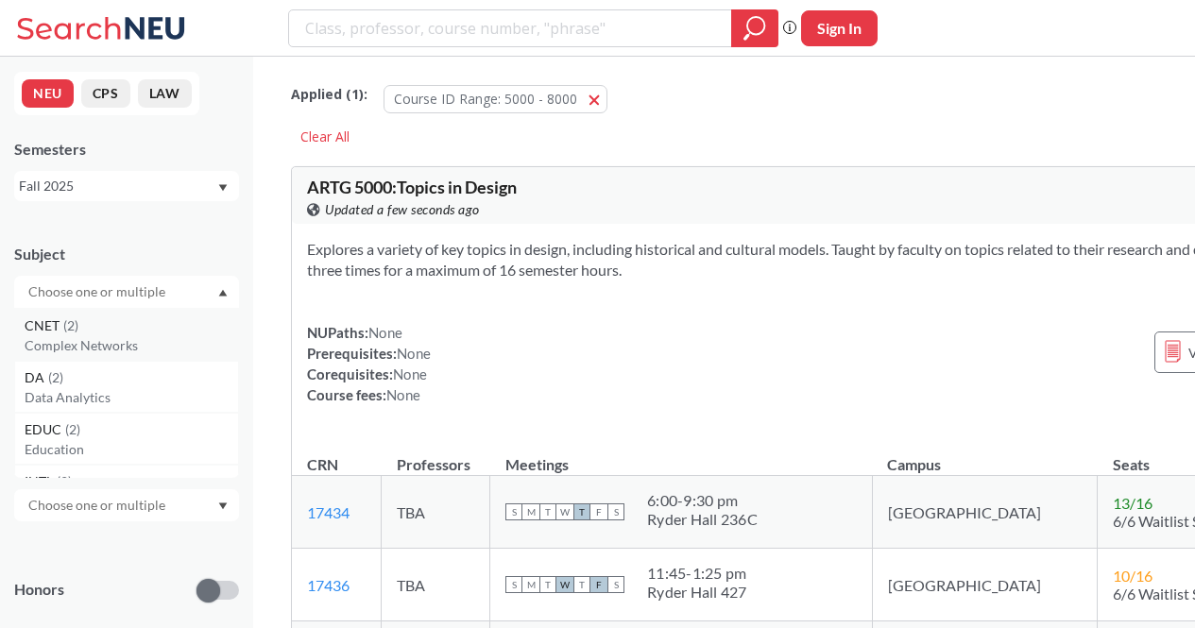
click at [95, 349] on p "Complex Networks" at bounding box center [131, 345] width 213 height 19
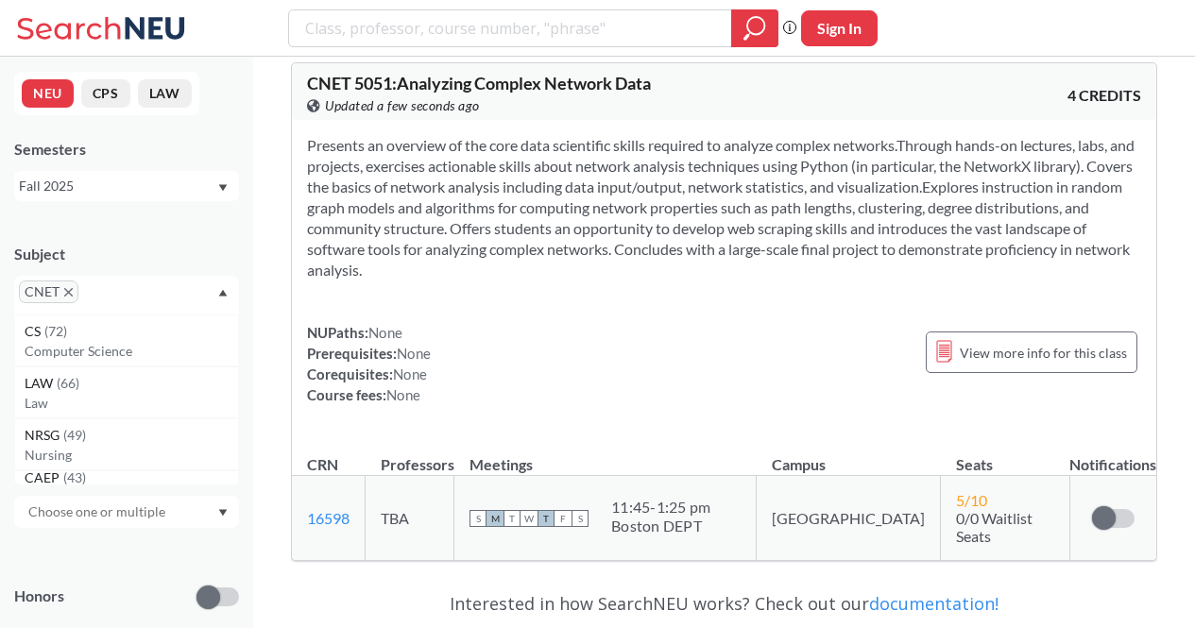
scroll to position [652, 0]
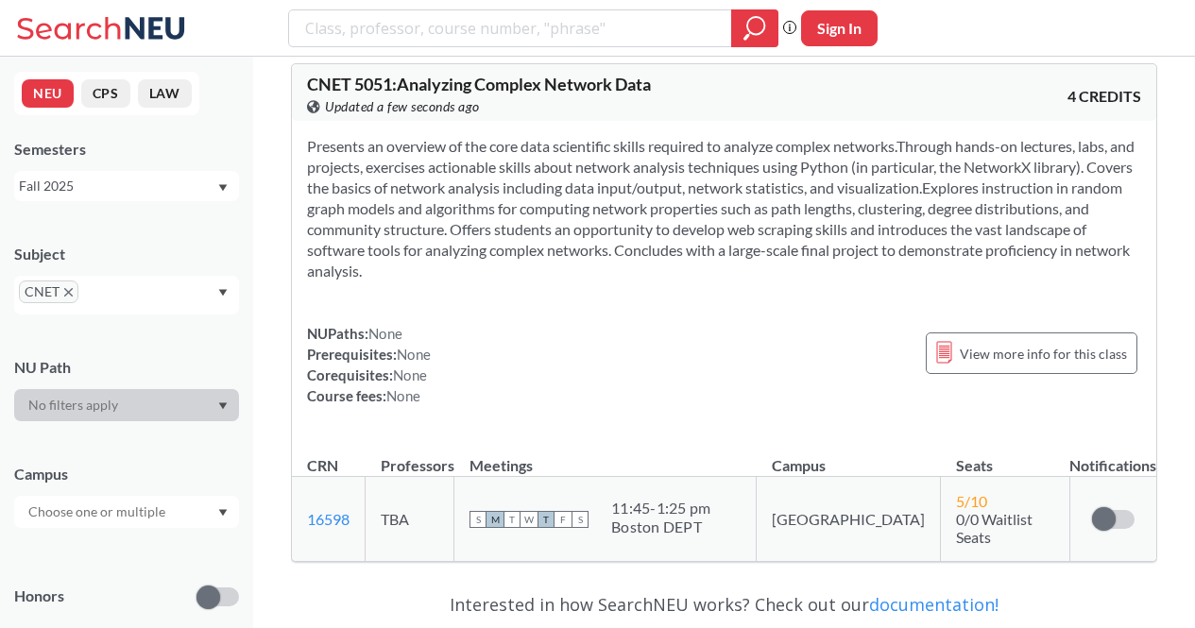
click at [311, 76] on span "CNET 5051 : Analyzing Complex Network Data" at bounding box center [479, 84] width 344 height 21
drag, startPoint x: 311, startPoint y: 76, endPoint x: 369, endPoint y: 90, distance: 60.2
click at [369, 90] on span "CNET 5051 : Analyzing Complex Network Data" at bounding box center [479, 84] width 344 height 21
copy span "CNET 5051"
click at [562, 174] on section "Presents an overview of the core data scientific skills required to analyze com…" at bounding box center [724, 208] width 834 height 145
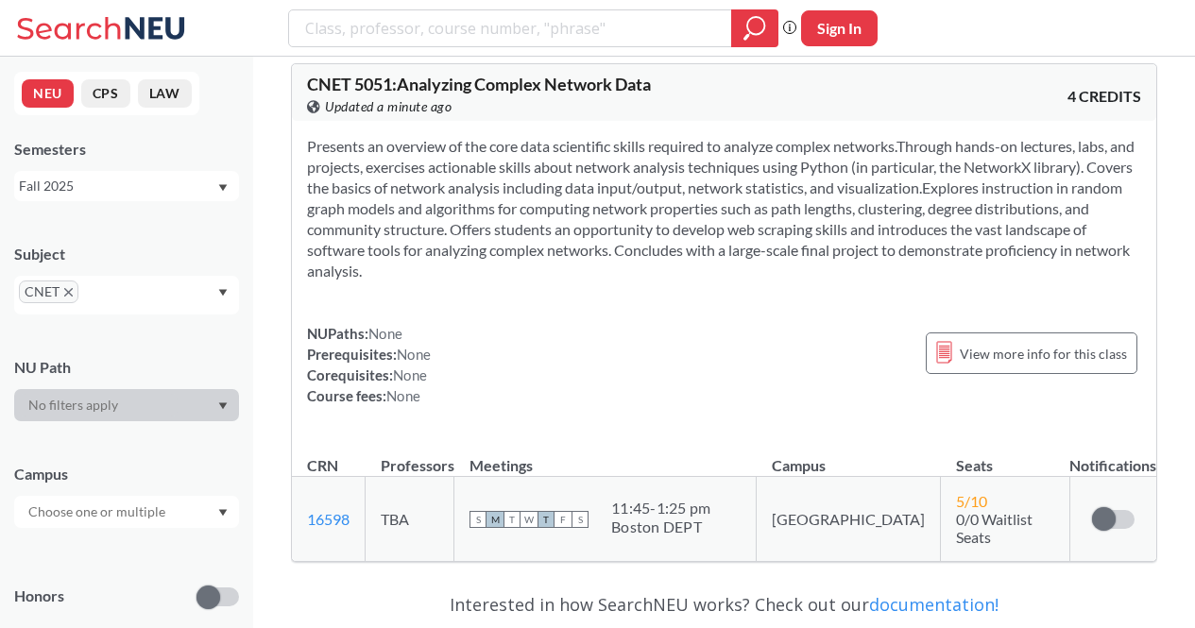
click at [127, 280] on div "CNET" at bounding box center [126, 295] width 225 height 39
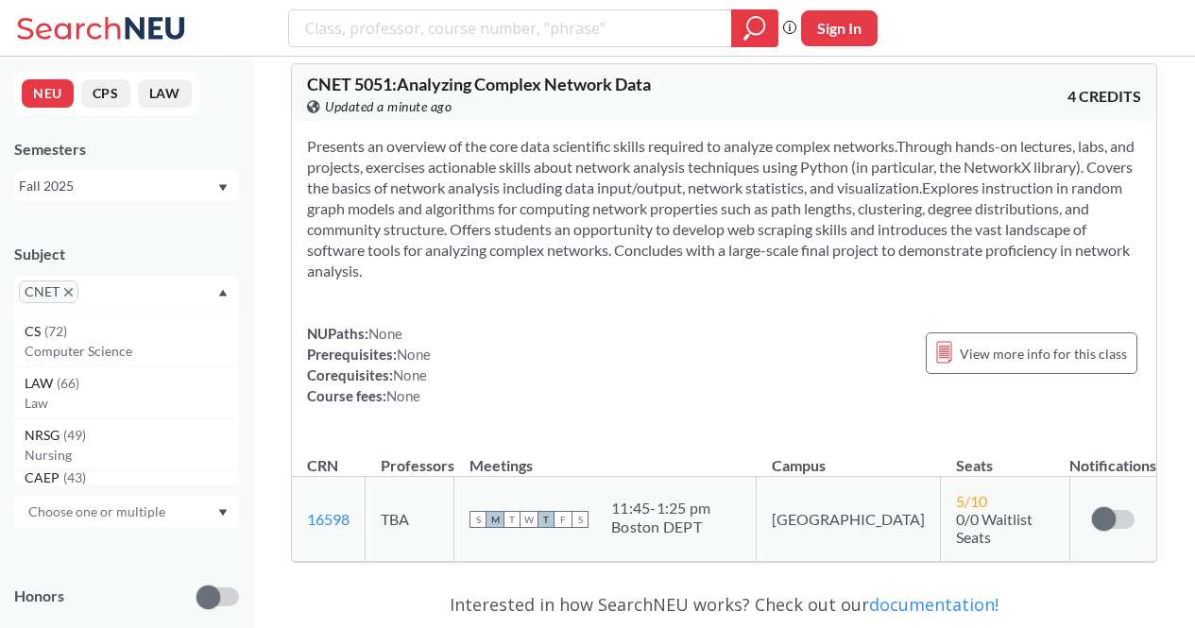
click at [78, 286] on div "CNET" at bounding box center [126, 295] width 225 height 39
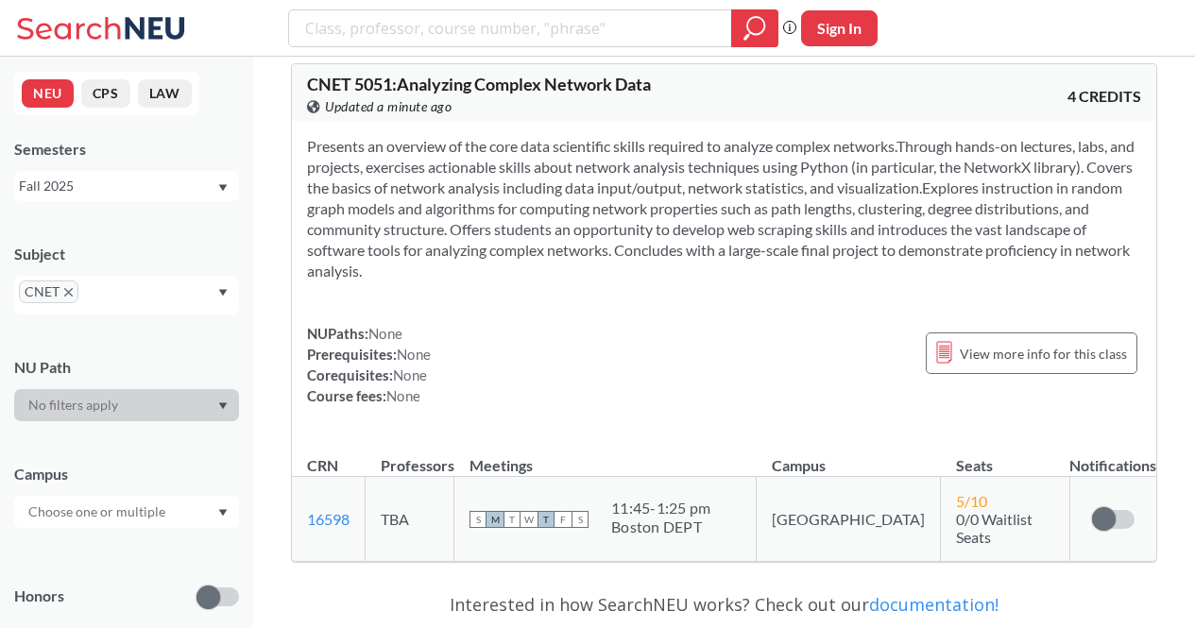
click at [62, 303] on div "CNET" at bounding box center [126, 295] width 225 height 39
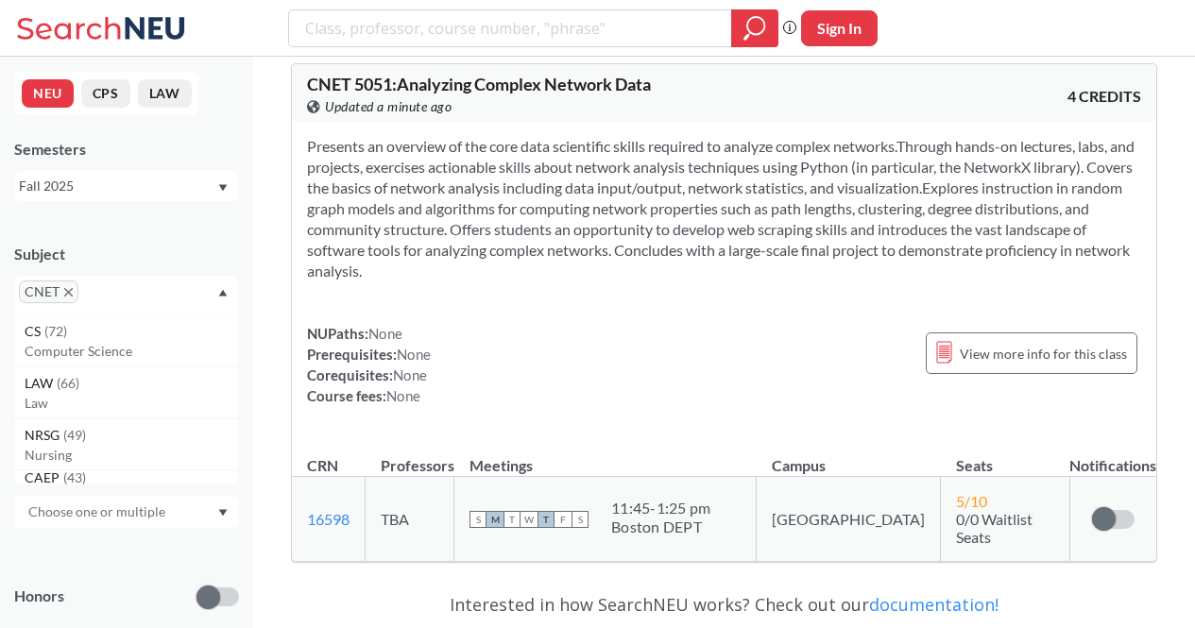
click at [68, 292] on icon "X to remove pill" at bounding box center [68, 292] width 8 height 8
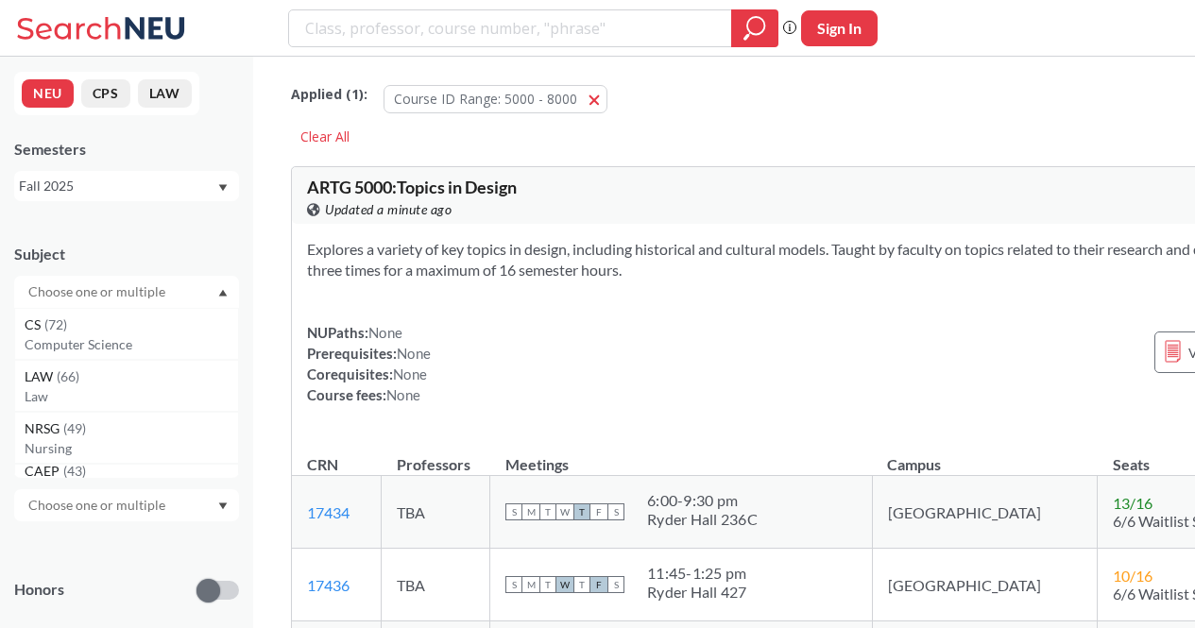
click at [470, 293] on div "Explores a variety of key topics in design, including historical and cultural m…" at bounding box center [838, 330] width 1093 height 212
